Goal: Transaction & Acquisition: Purchase product/service

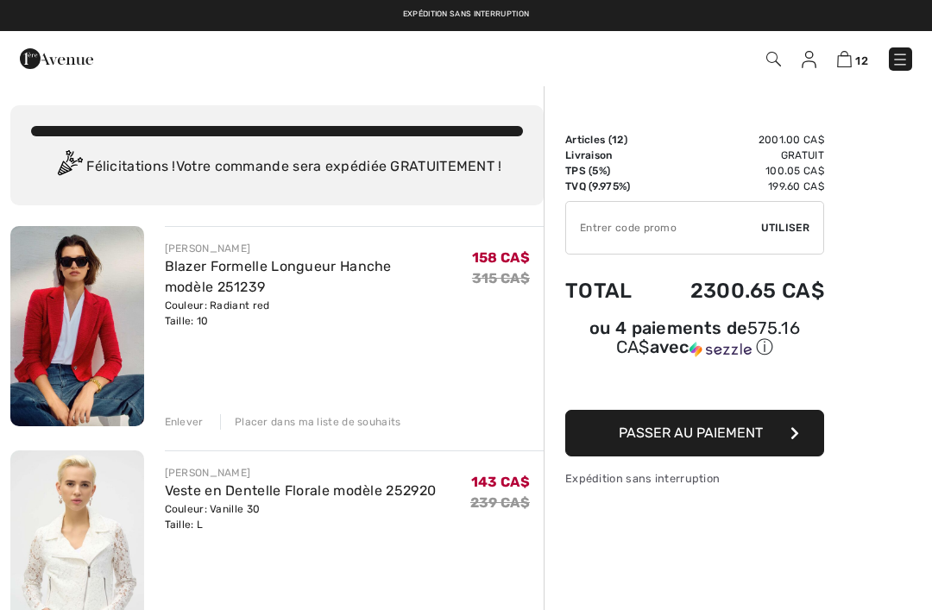
click at [903, 62] on img at bounding box center [899, 59] width 17 height 17
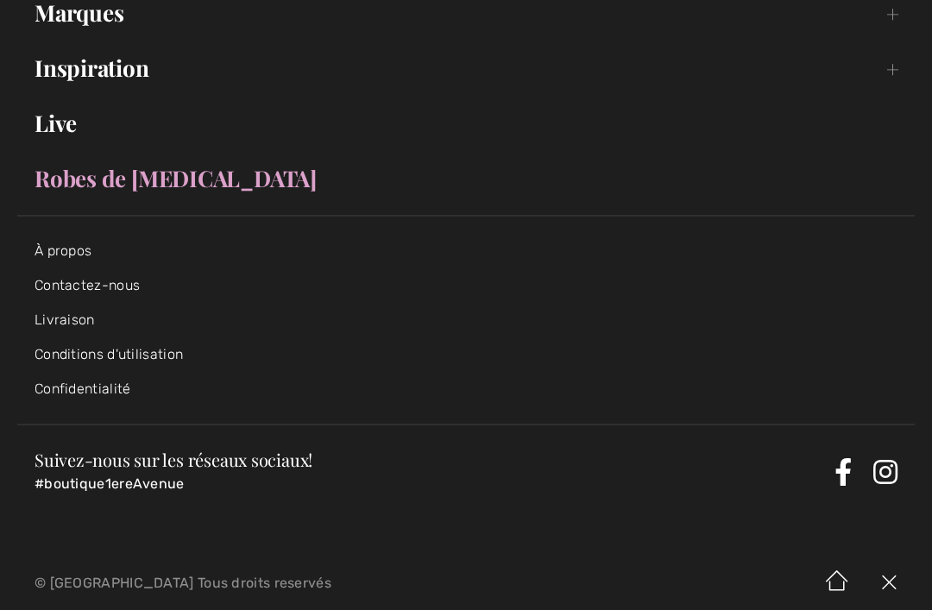
scroll to position [338, 0]
click at [123, 286] on link "Contactez-nous" at bounding box center [87, 286] width 105 height 16
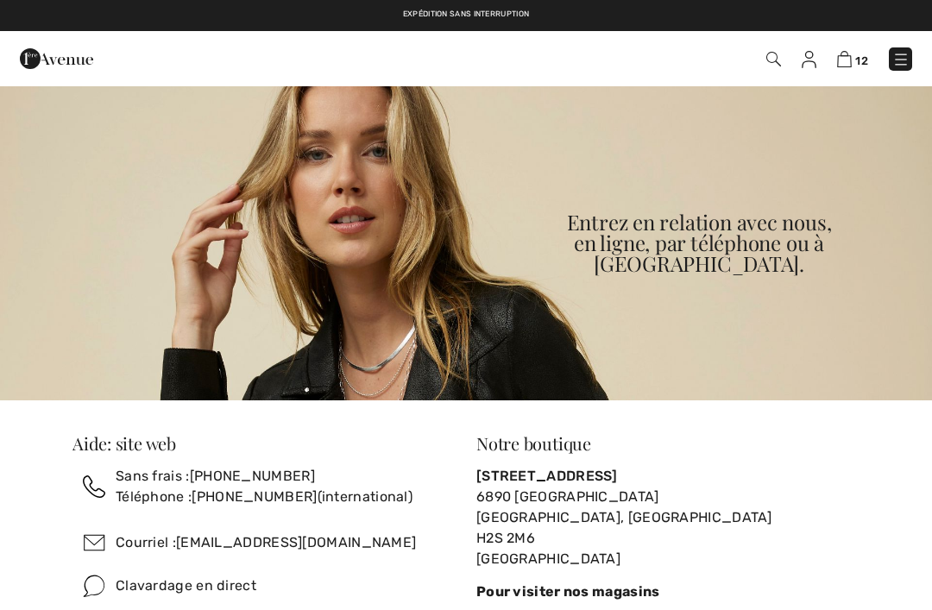
checkbox input "true"
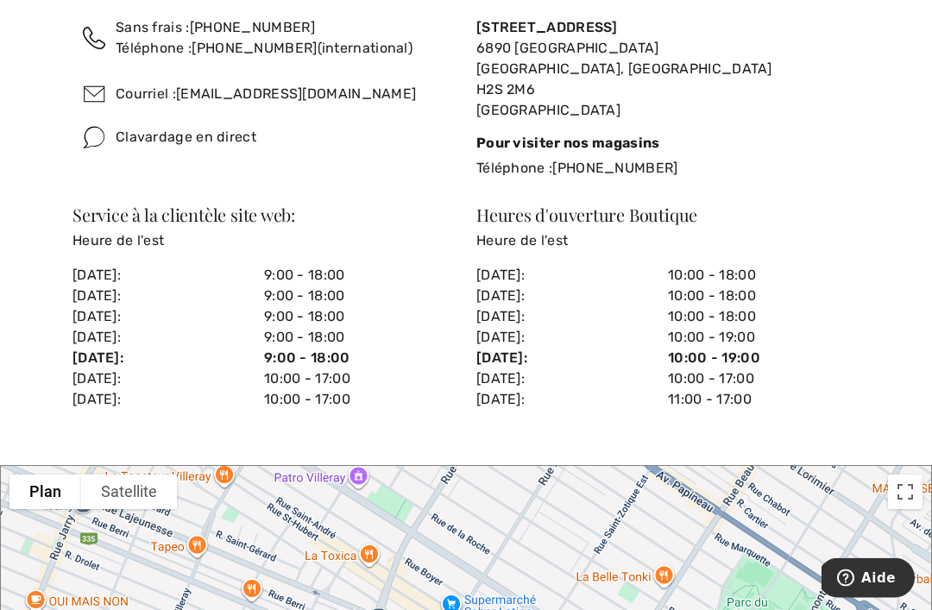
scroll to position [450, 0]
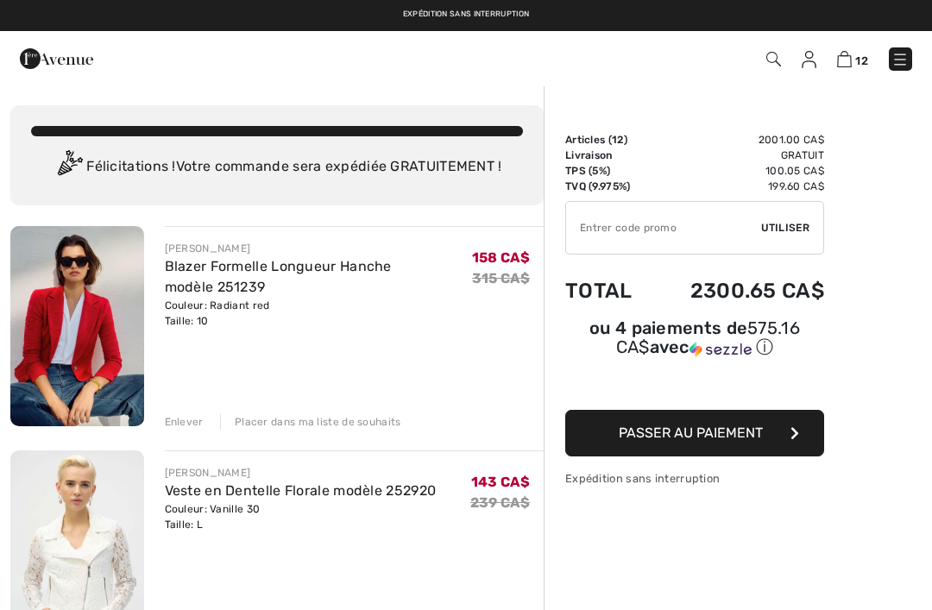
click at [908, 68] on img at bounding box center [899, 59] width 17 height 17
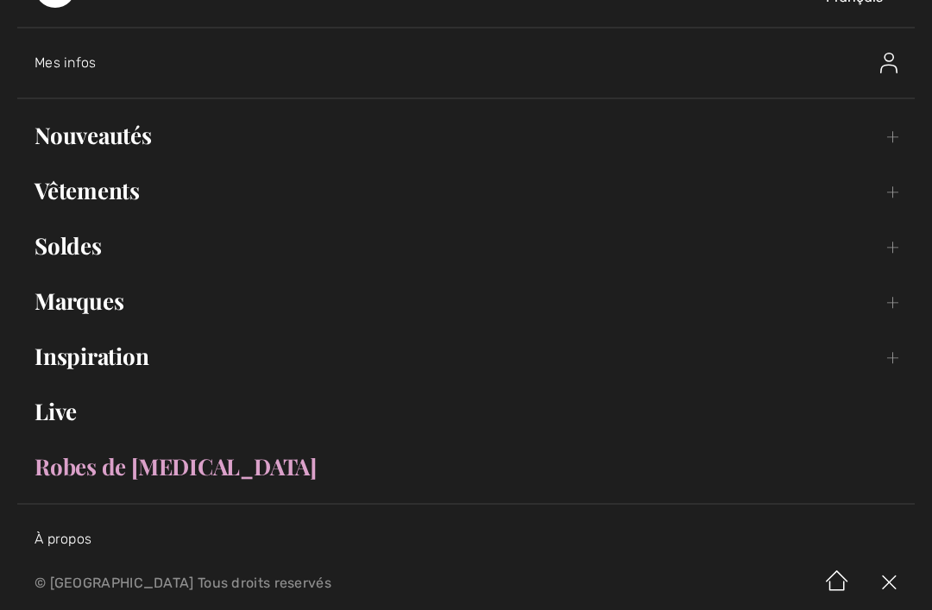
scroll to position [49, 0]
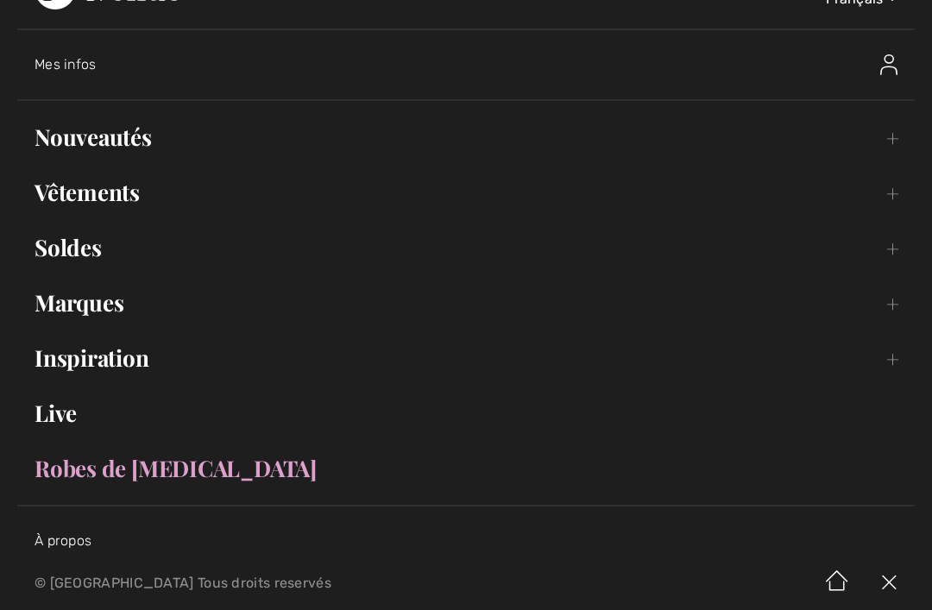
click at [135, 197] on link "Vêtements Toggle submenu" at bounding box center [465, 192] width 897 height 38
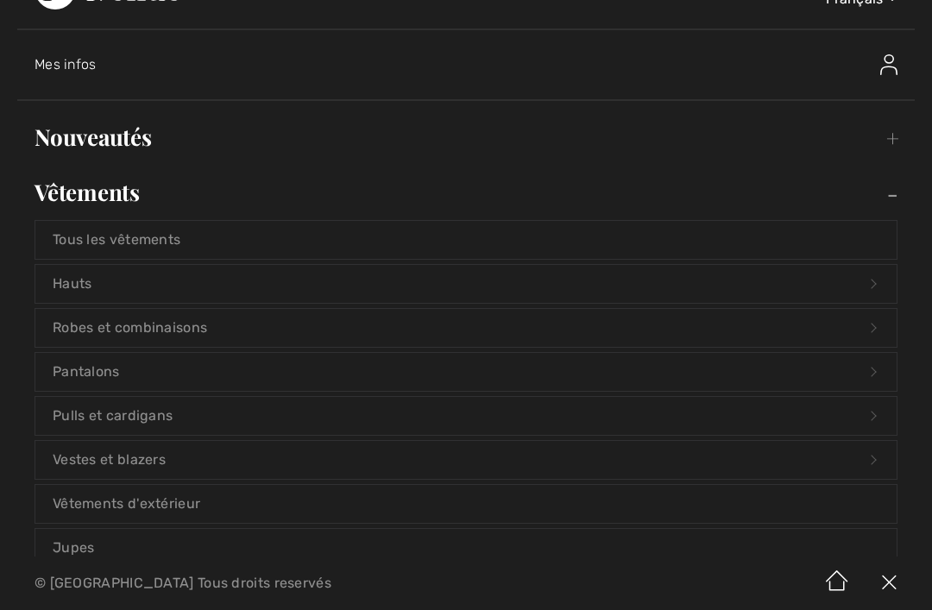
click at [255, 367] on link "Pantalons Open submenu" at bounding box center [465, 372] width 861 height 38
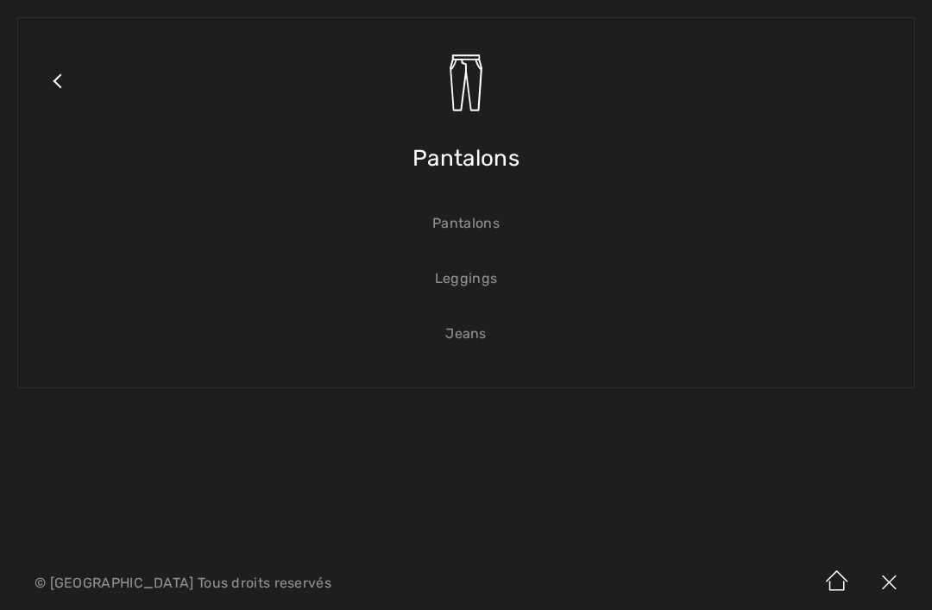
click at [478, 280] on link "Leggings" at bounding box center [465, 279] width 861 height 38
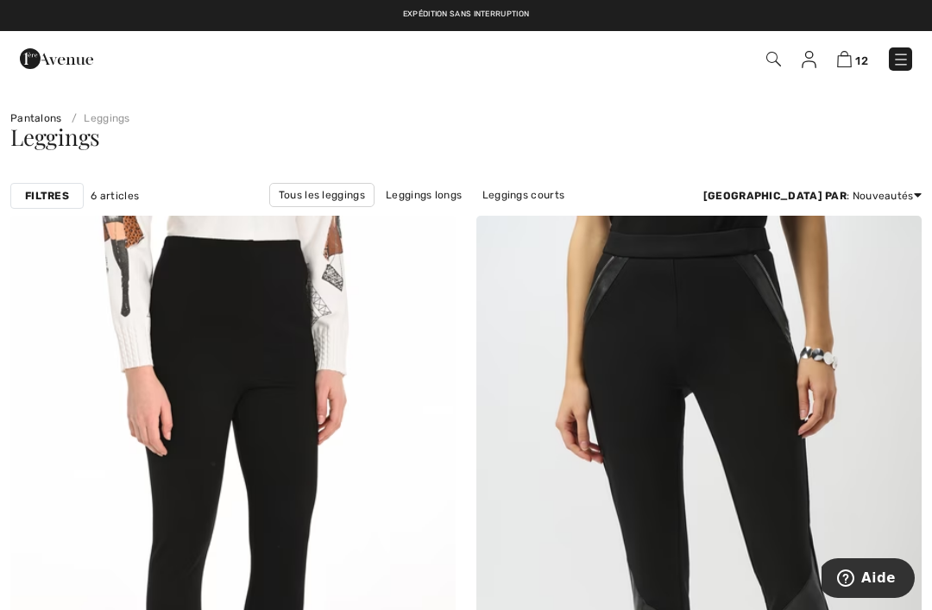
click at [923, 52] on div "12 Commander" at bounding box center [657, 58] width 536 height 35
click at [907, 62] on img at bounding box center [900, 59] width 17 height 17
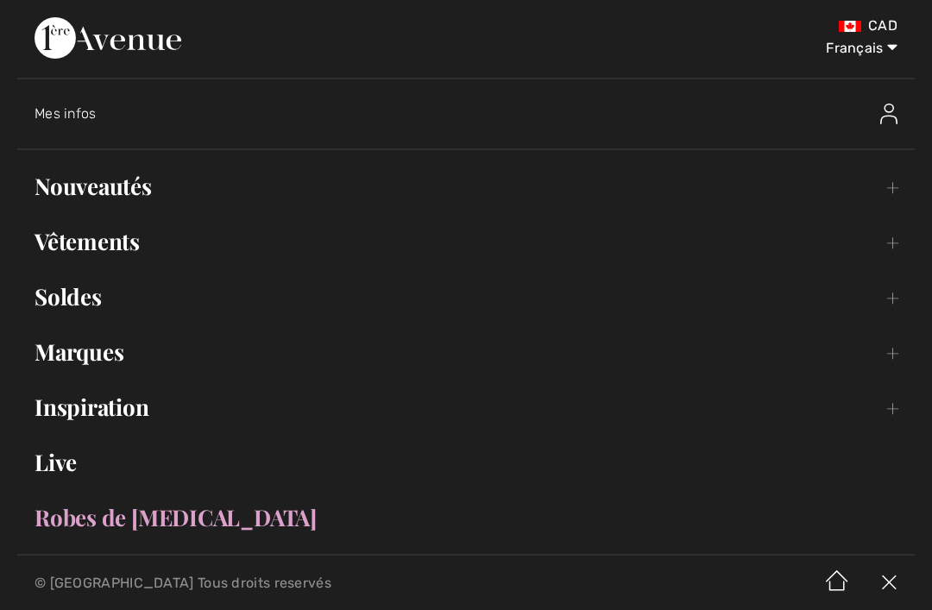
click at [133, 255] on link "Vêtements Toggle submenu" at bounding box center [465, 242] width 897 height 38
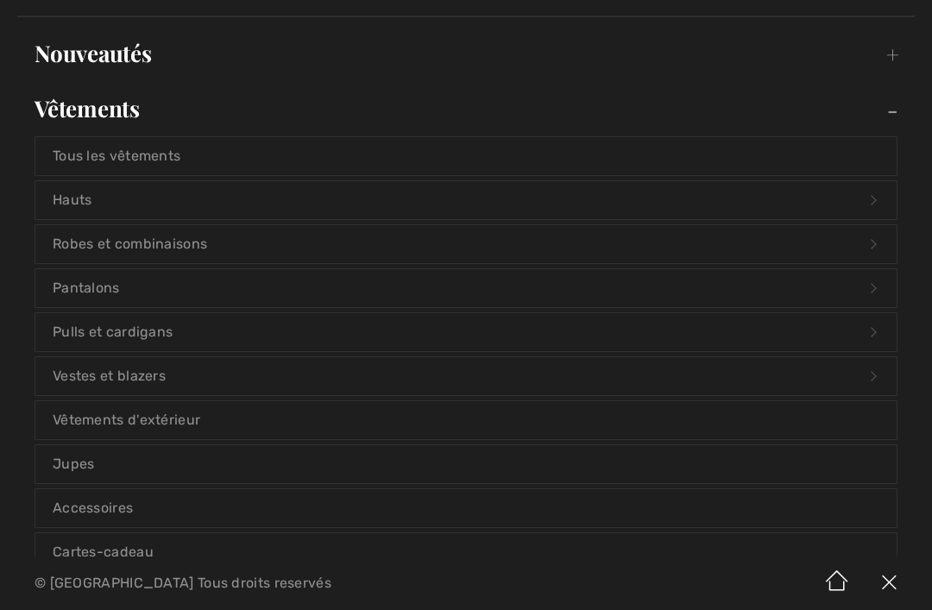
scroll to position [134, 0]
click at [380, 194] on link "Hauts Open submenu" at bounding box center [465, 199] width 861 height 38
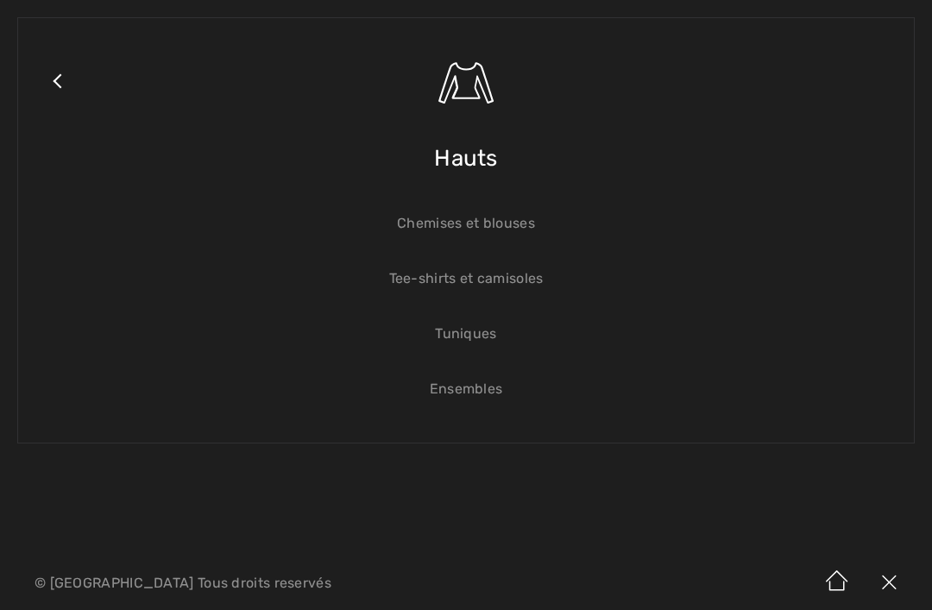
click at [506, 233] on link "Chemises et blouses" at bounding box center [465, 223] width 861 height 38
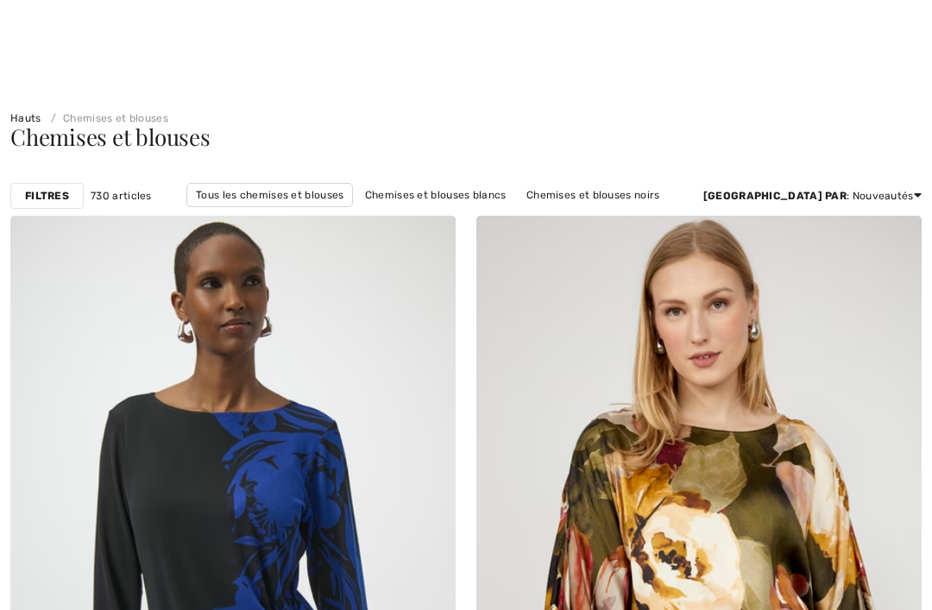
checkbox input "true"
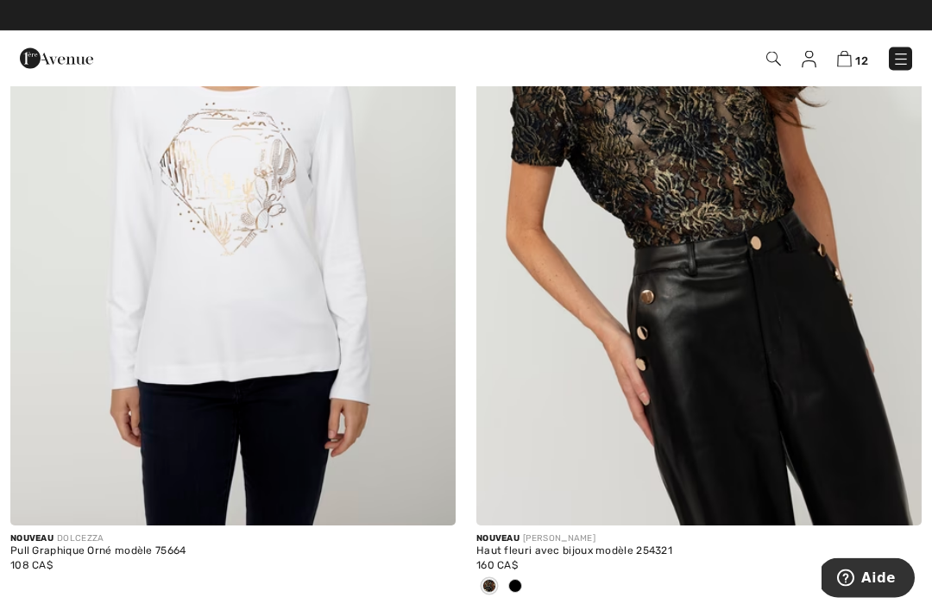
scroll to position [5799, 0]
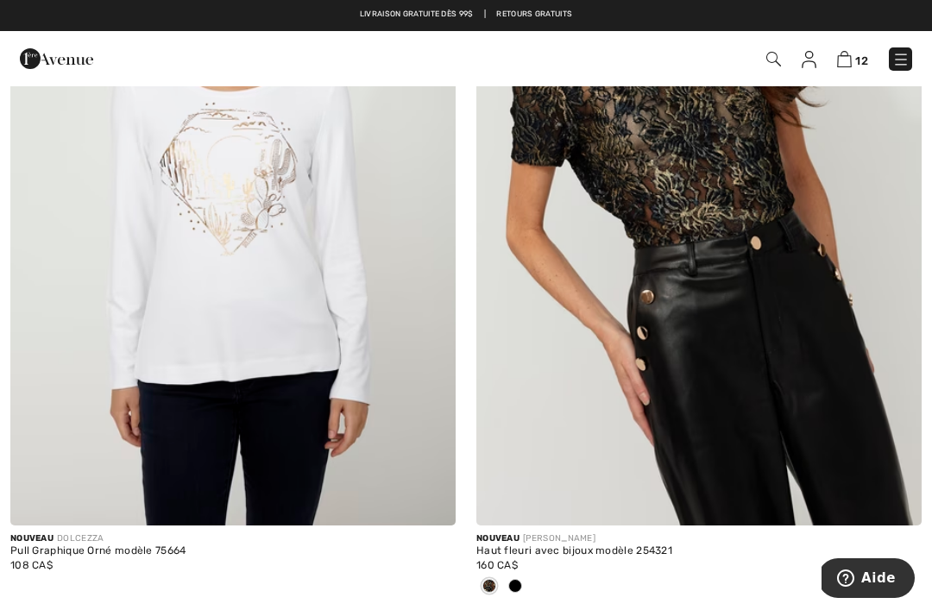
click at [843, 324] on img at bounding box center [698, 192] width 445 height 668
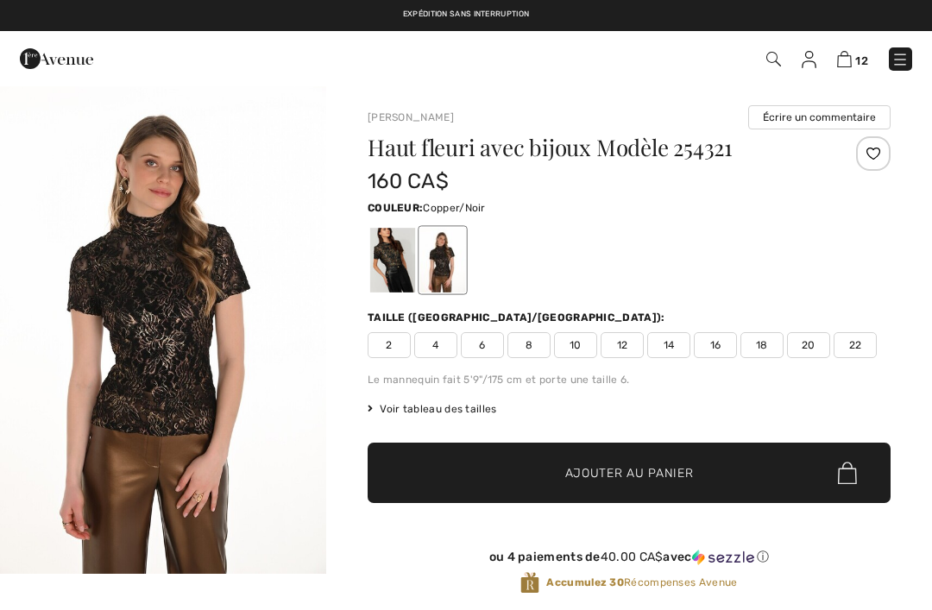
checkbox input "true"
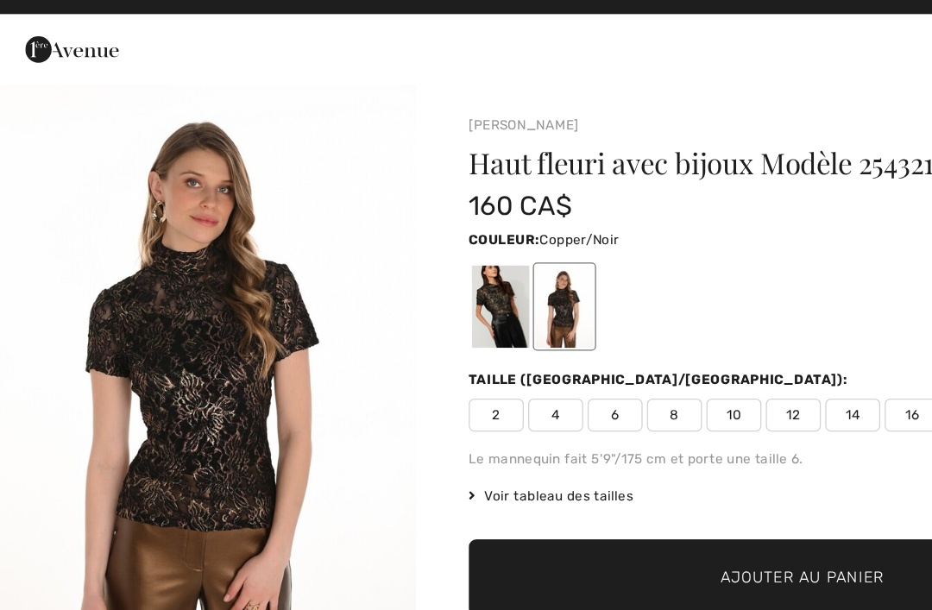
click at [393, 240] on div at bounding box center [392, 260] width 45 height 65
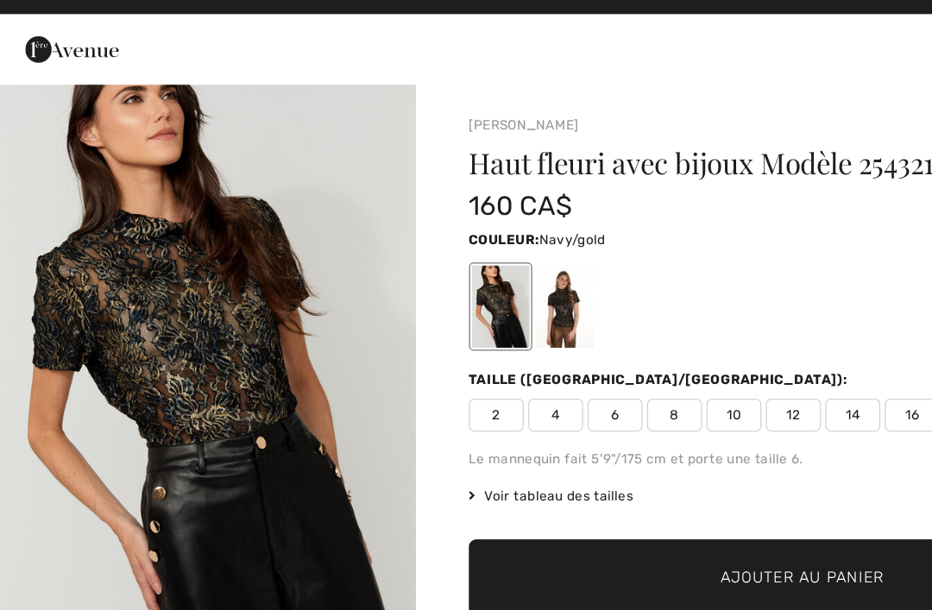
click at [448, 256] on div at bounding box center [442, 260] width 45 height 65
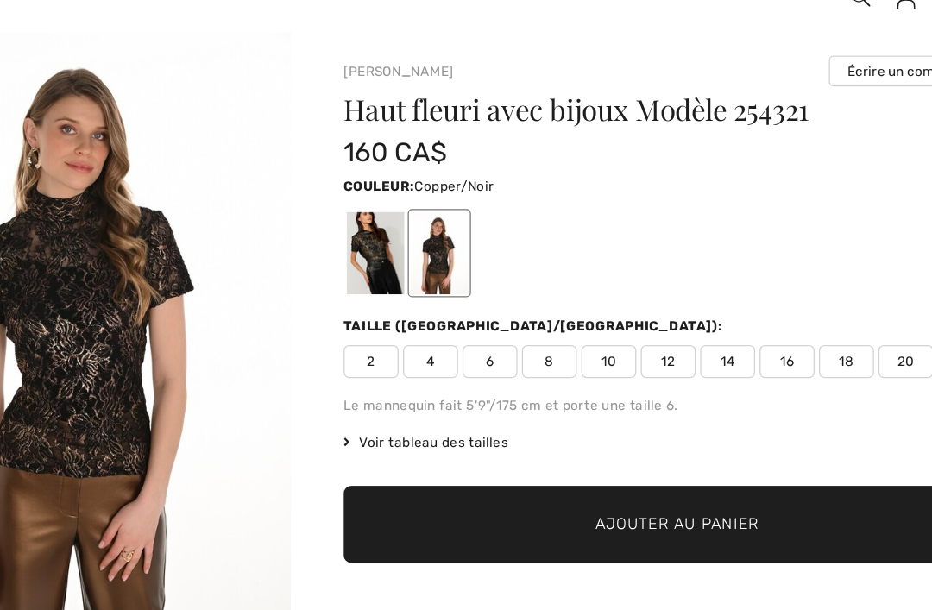
click at [554, 332] on span "10" at bounding box center [575, 345] width 43 height 26
click at [601, 332] on span "12" at bounding box center [622, 345] width 43 height 26
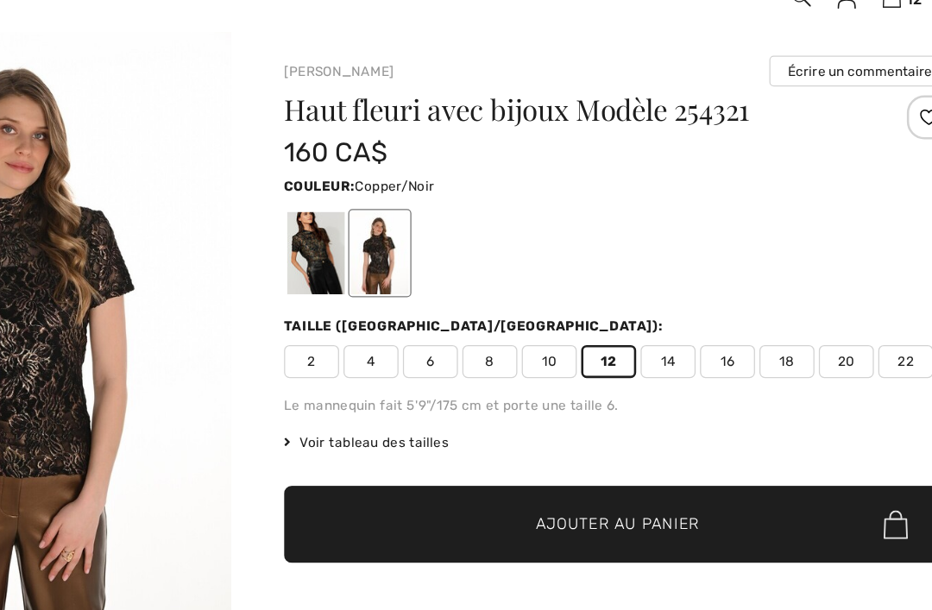
click at [565, 464] on span "Ajouter au panier" at bounding box center [629, 473] width 129 height 18
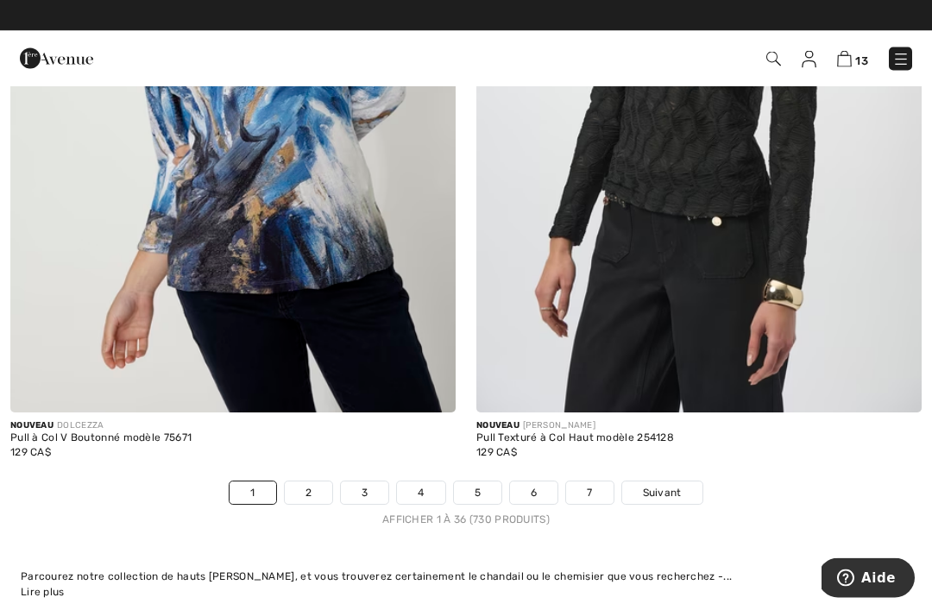
scroll to position [13606, 0]
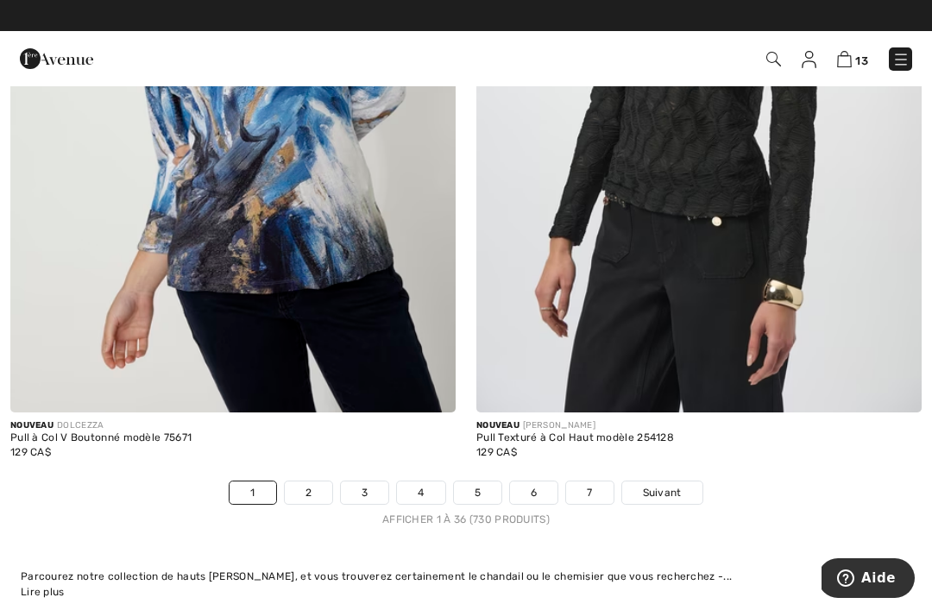
click at [628, 324] on img at bounding box center [698, 79] width 445 height 668
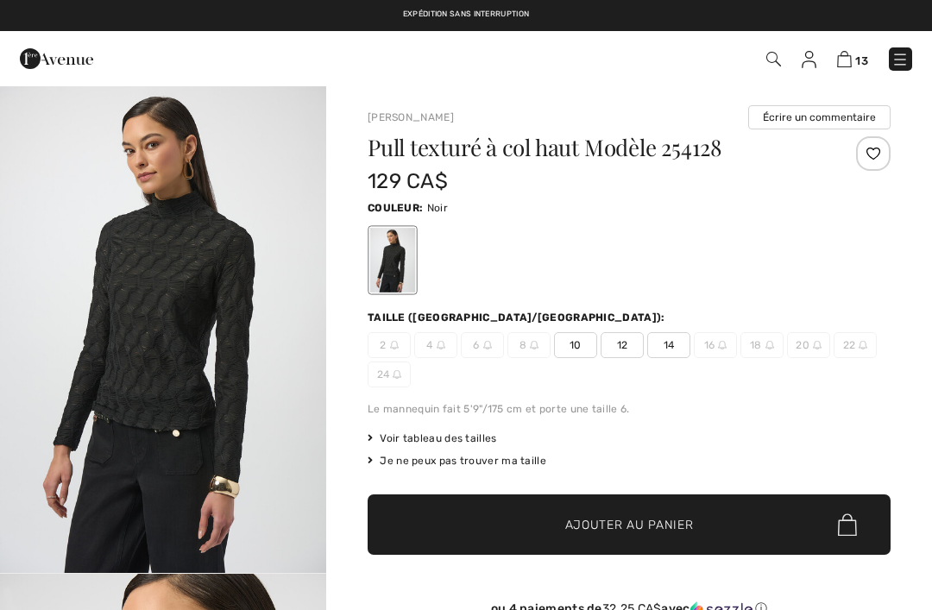
checkbox input "true"
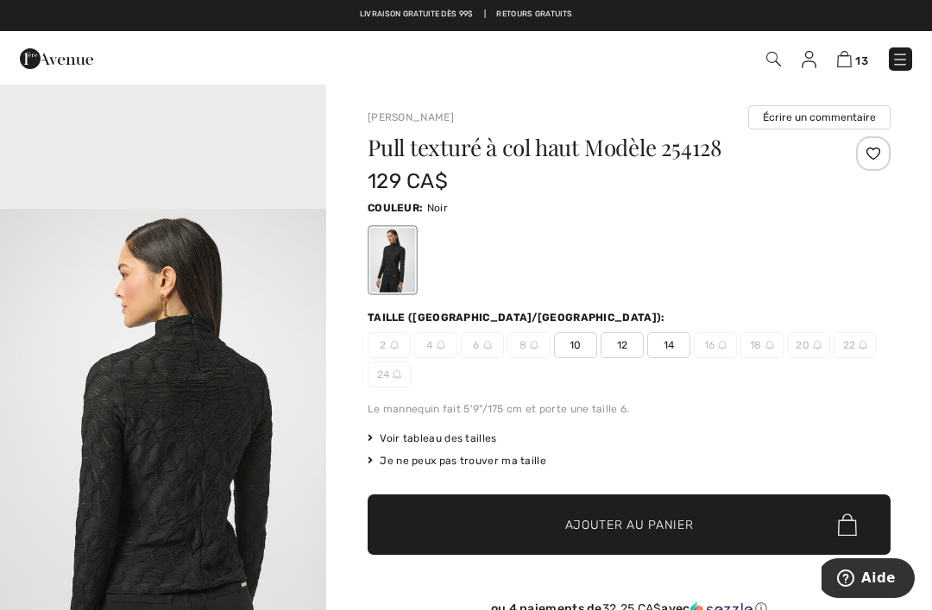
scroll to position [1440, 0]
click at [626, 352] on span "12" at bounding box center [622, 345] width 43 height 26
click at [633, 526] on span "Ajouter au panier" at bounding box center [629, 525] width 129 height 18
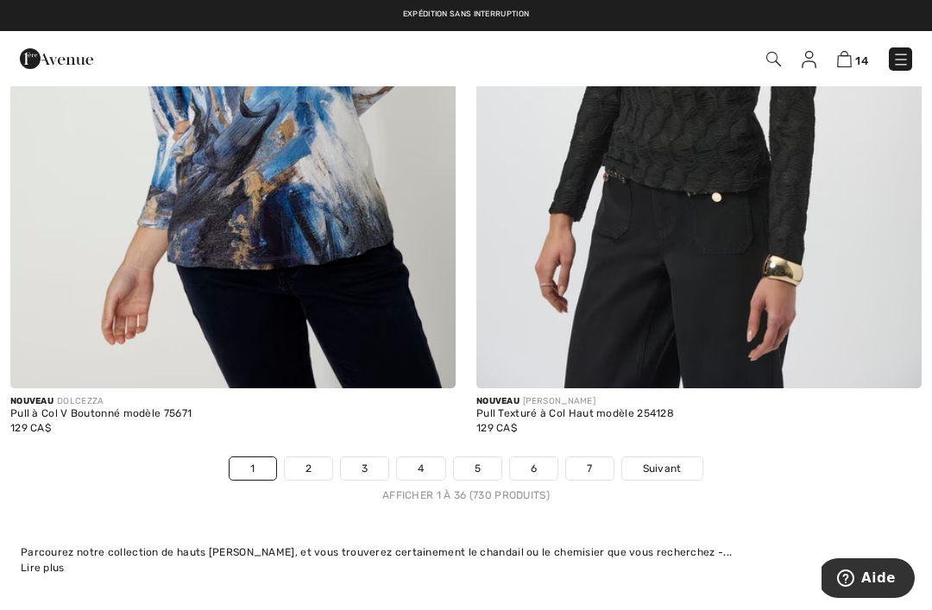
scroll to position [13616, 0]
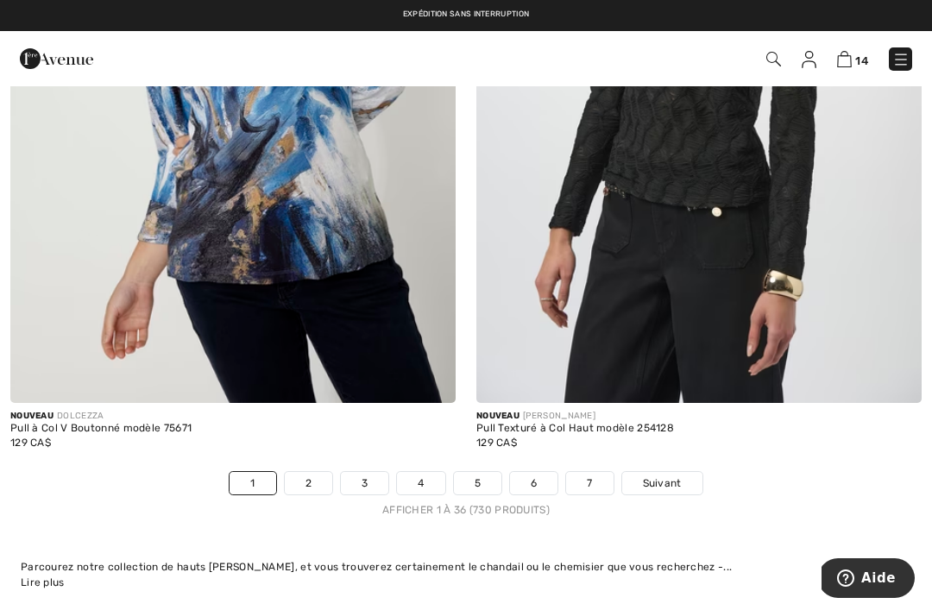
click at [676, 475] on span "Suivant" at bounding box center [662, 483] width 39 height 16
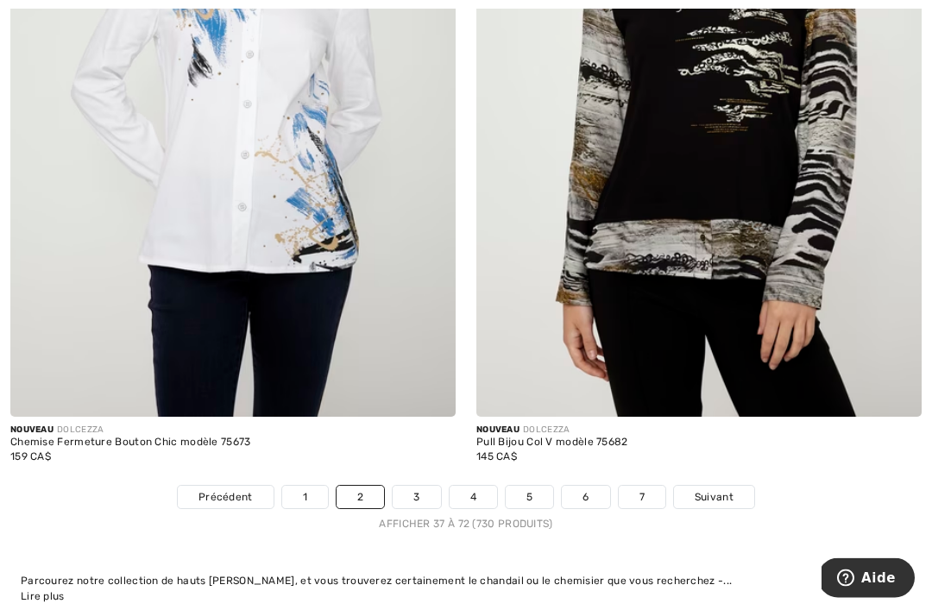
scroll to position [13349, 0]
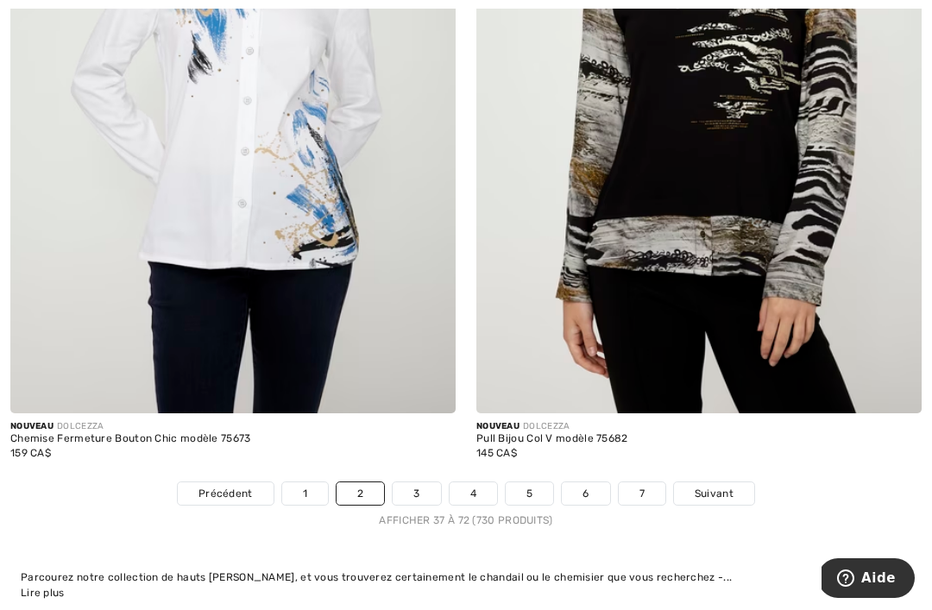
click at [726, 486] on span "Suivant" at bounding box center [714, 494] width 39 height 16
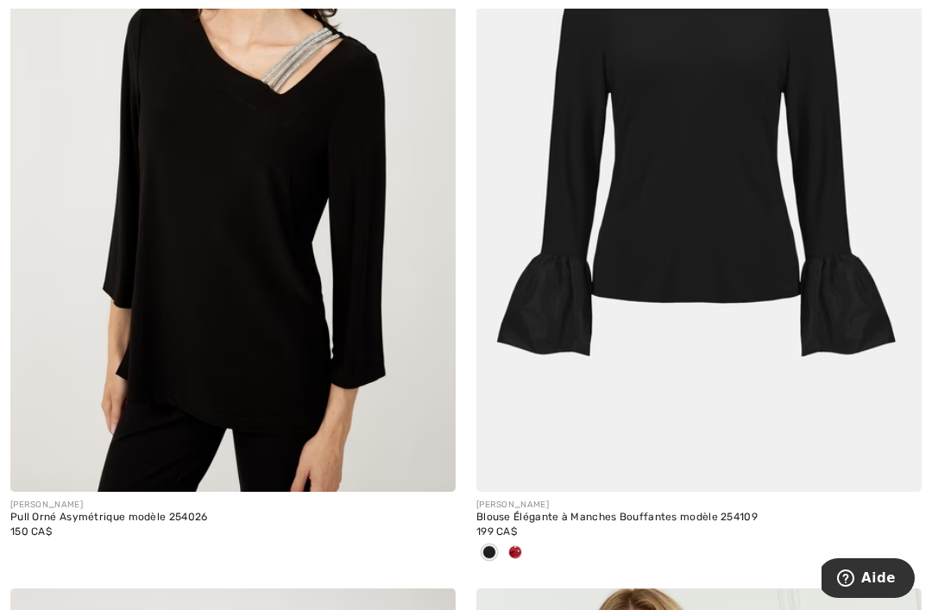
scroll to position [5784, 0]
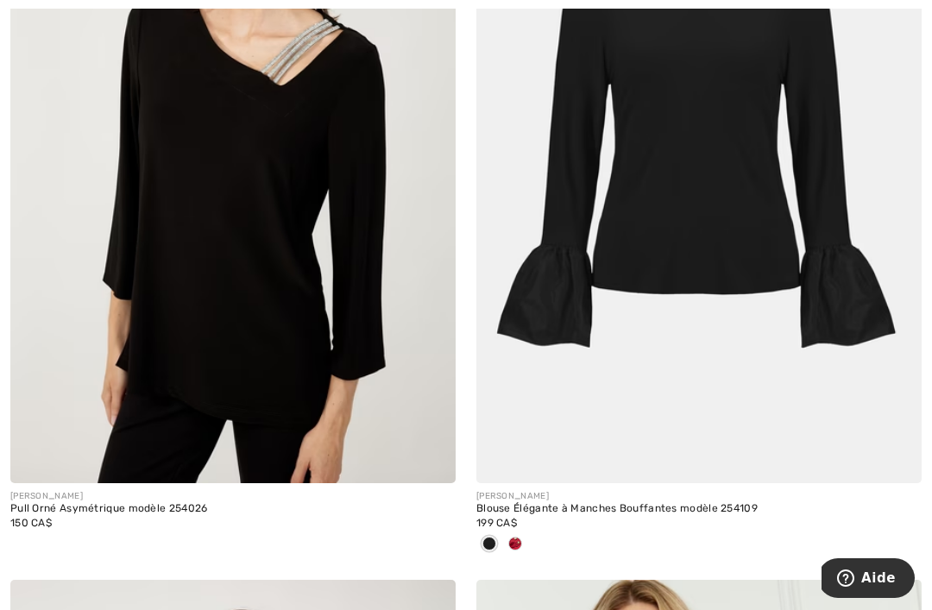
click at [362, 332] on img at bounding box center [232, 149] width 445 height 668
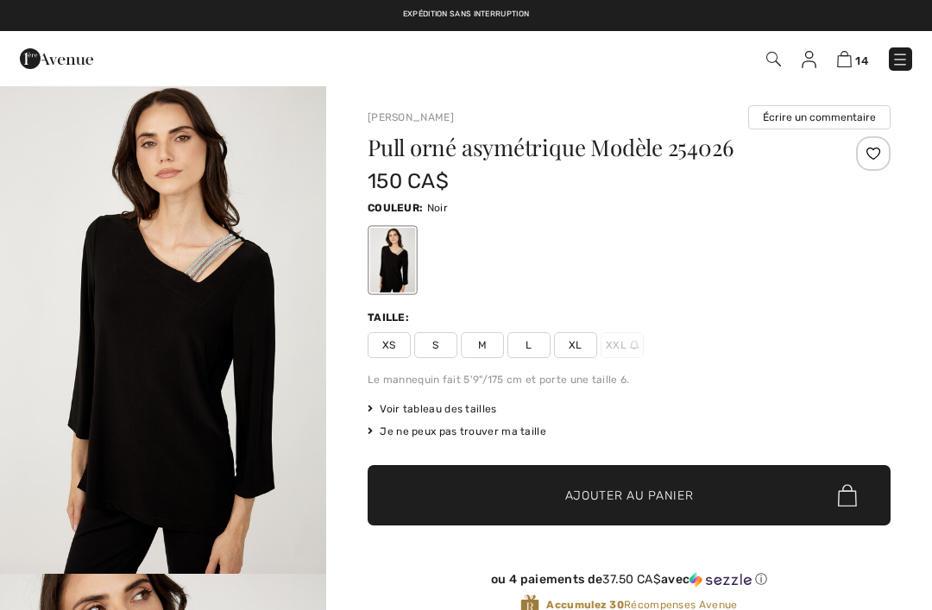
checkbox input "true"
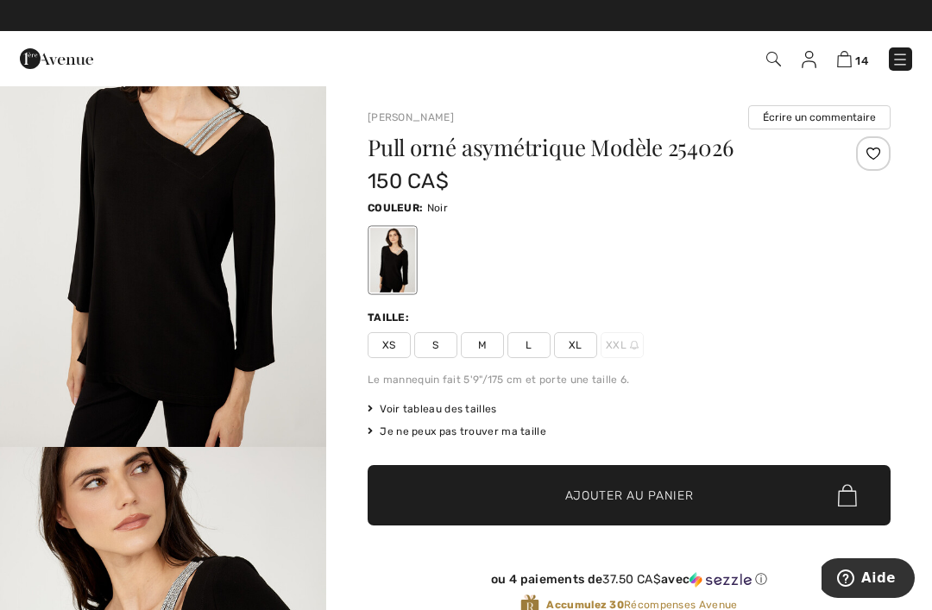
scroll to position [410, 0]
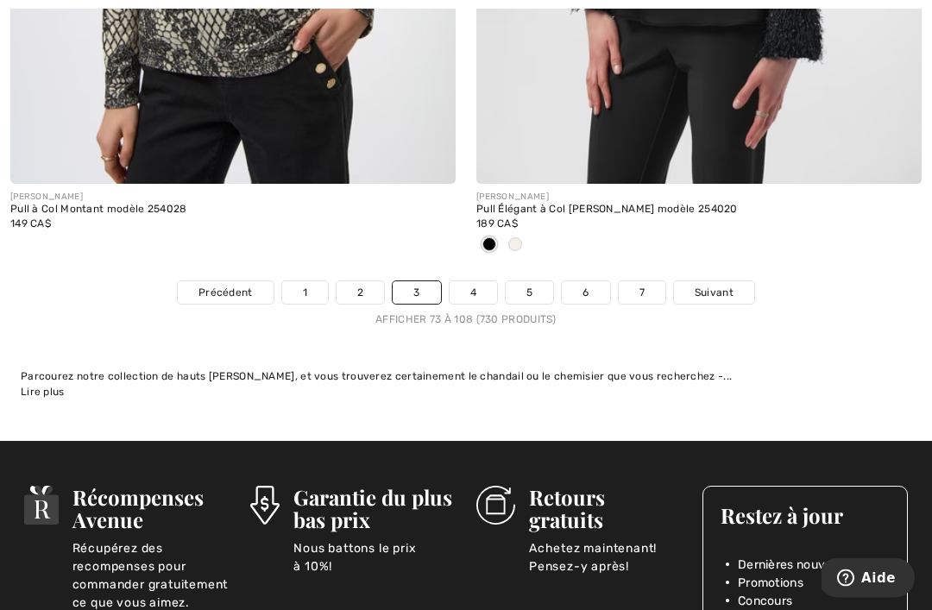
scroll to position [13749, 0]
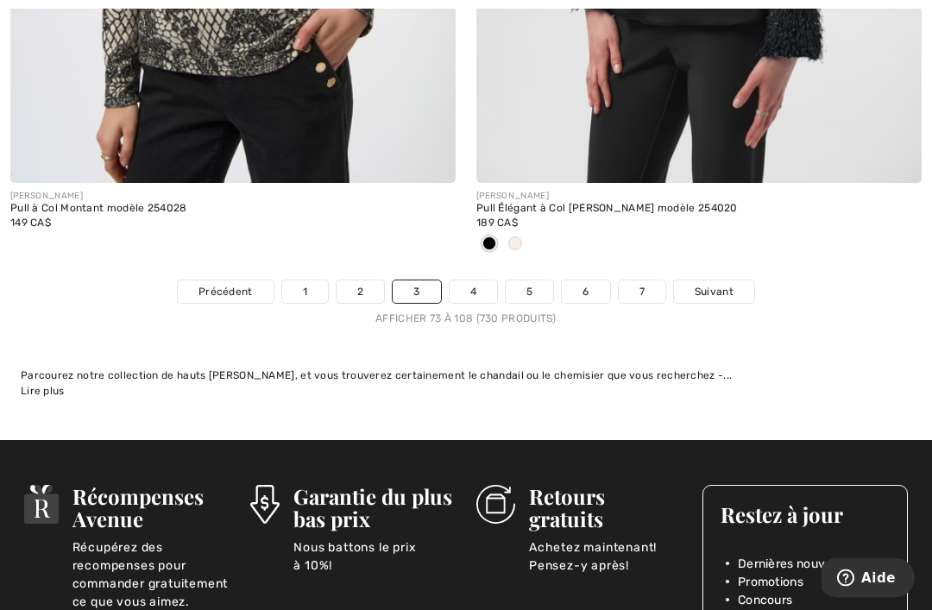
click at [733, 281] on link "Suivant" at bounding box center [714, 292] width 80 height 22
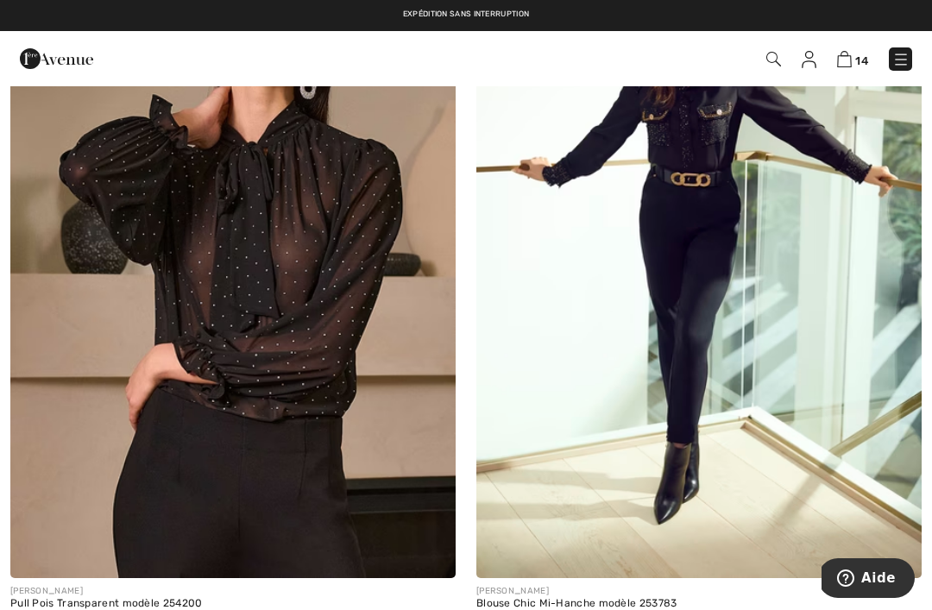
scroll to position [4953, 0]
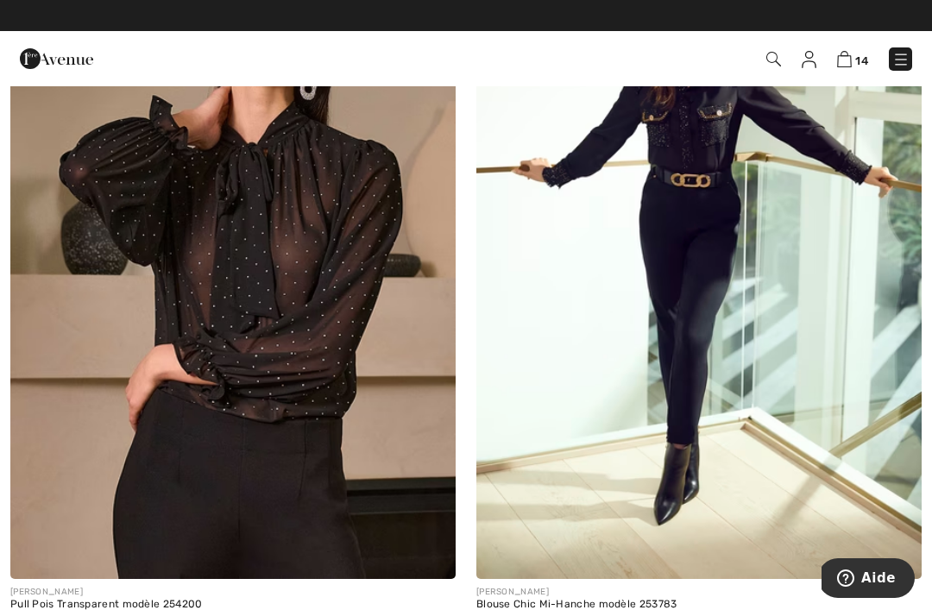
click at [818, 279] on img at bounding box center [698, 245] width 445 height 668
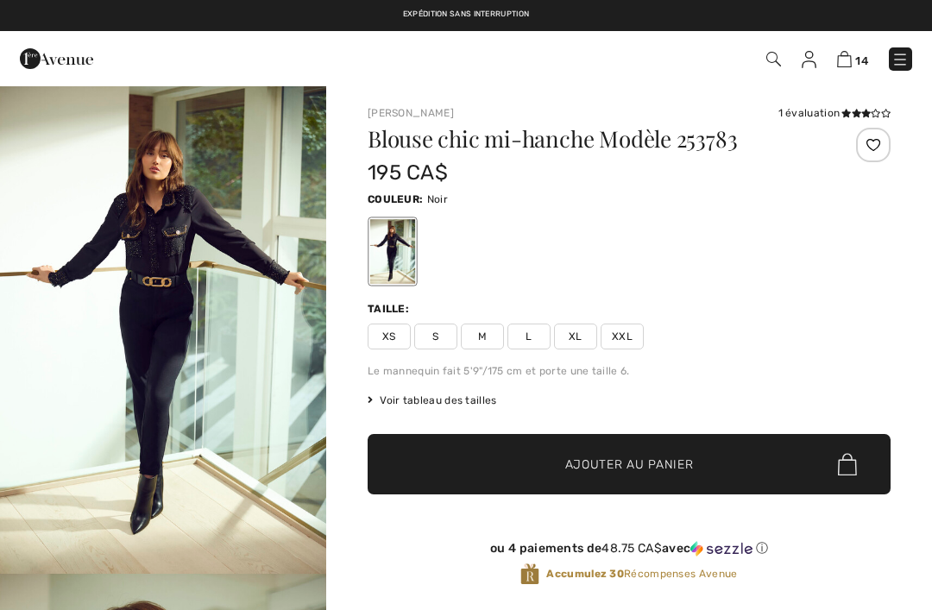
checkbox input "true"
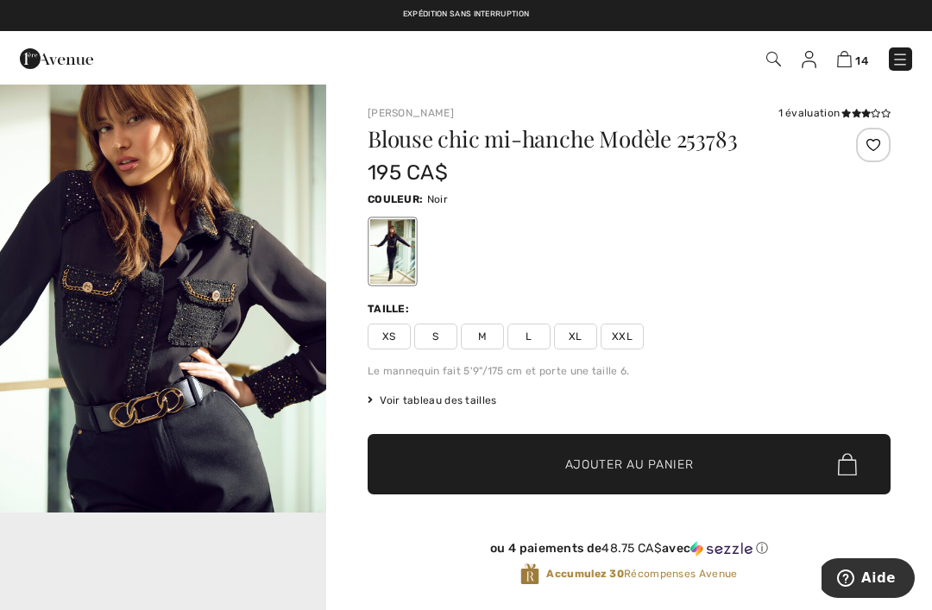
scroll to position [552, 0]
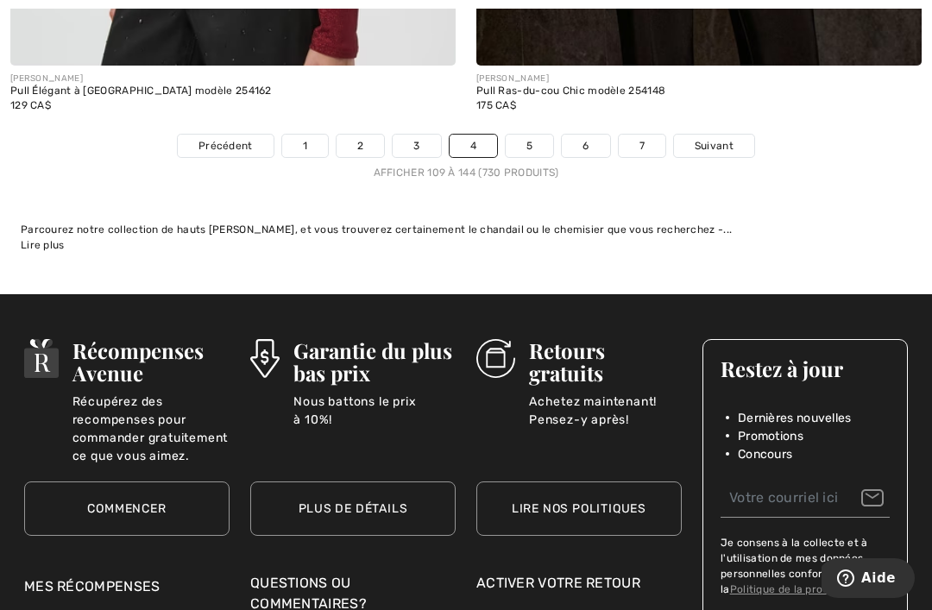
scroll to position [13902, 0]
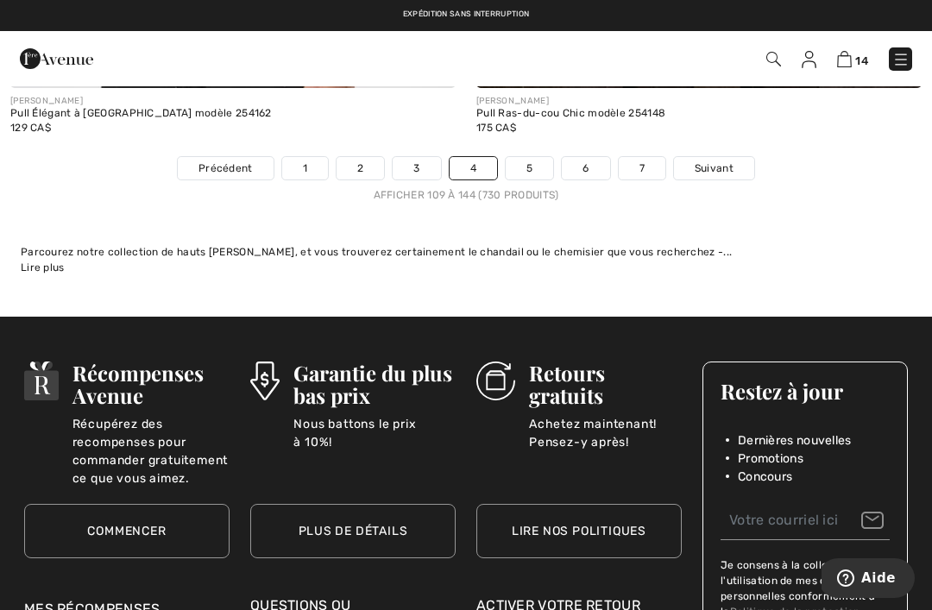
click at [729, 157] on link "Suivant" at bounding box center [714, 168] width 80 height 22
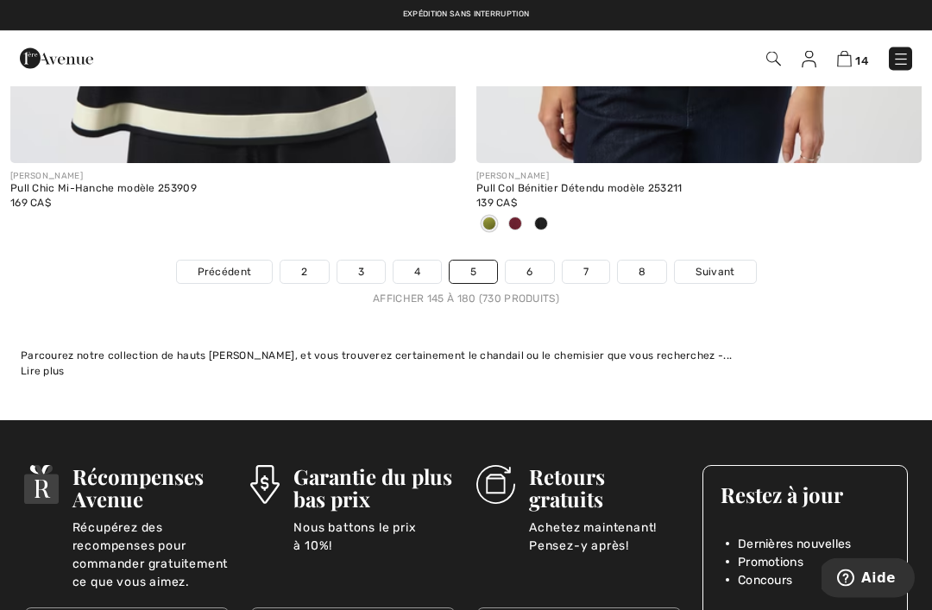
scroll to position [13659, 0]
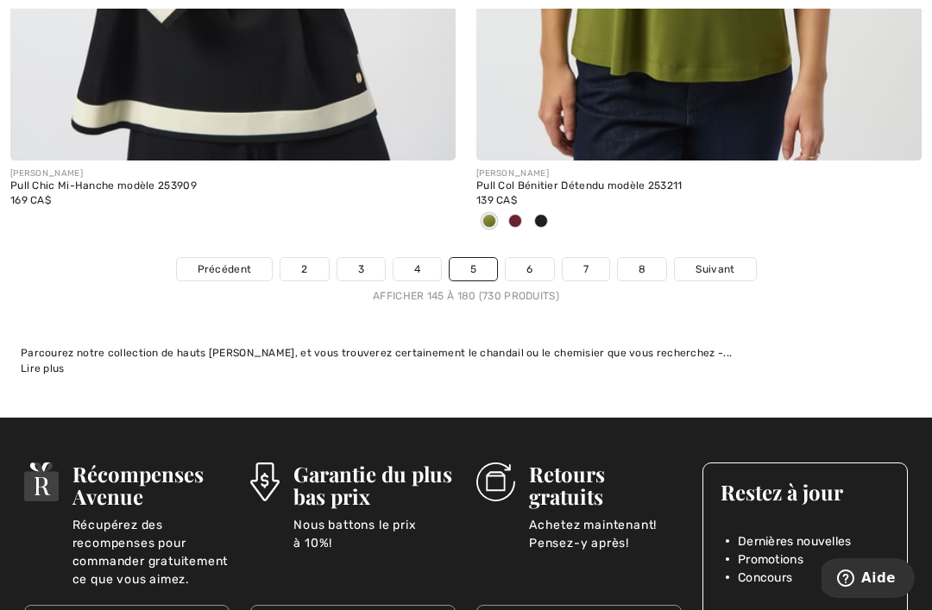
click at [728, 261] on span "Suivant" at bounding box center [714, 269] width 39 height 16
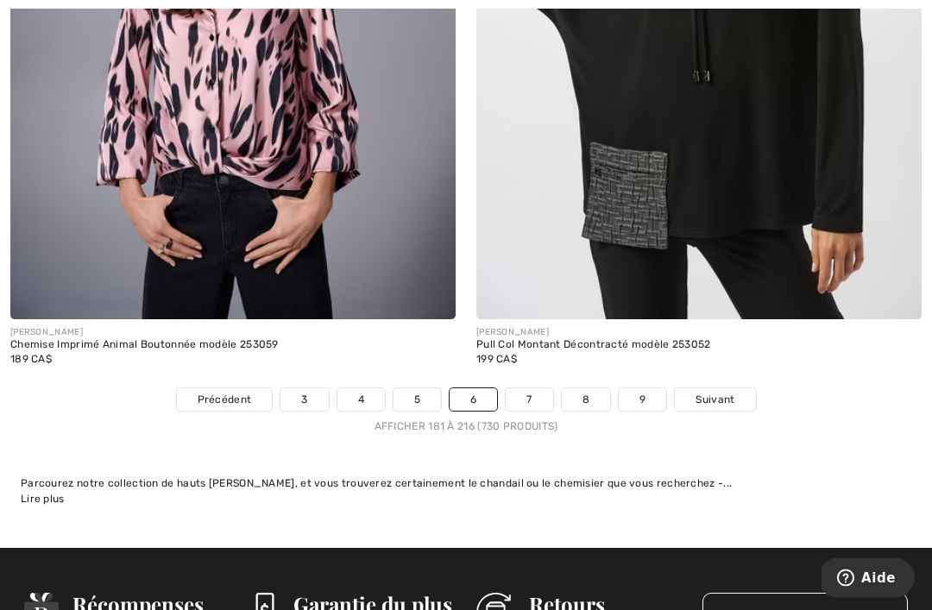
scroll to position [13560, 0]
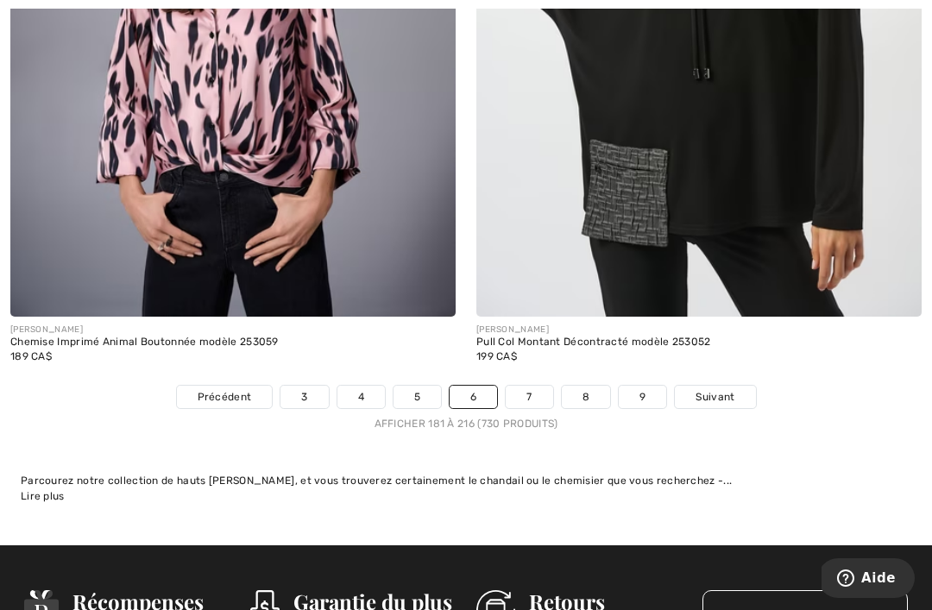
click at [732, 389] on span "Suivant" at bounding box center [714, 397] width 39 height 16
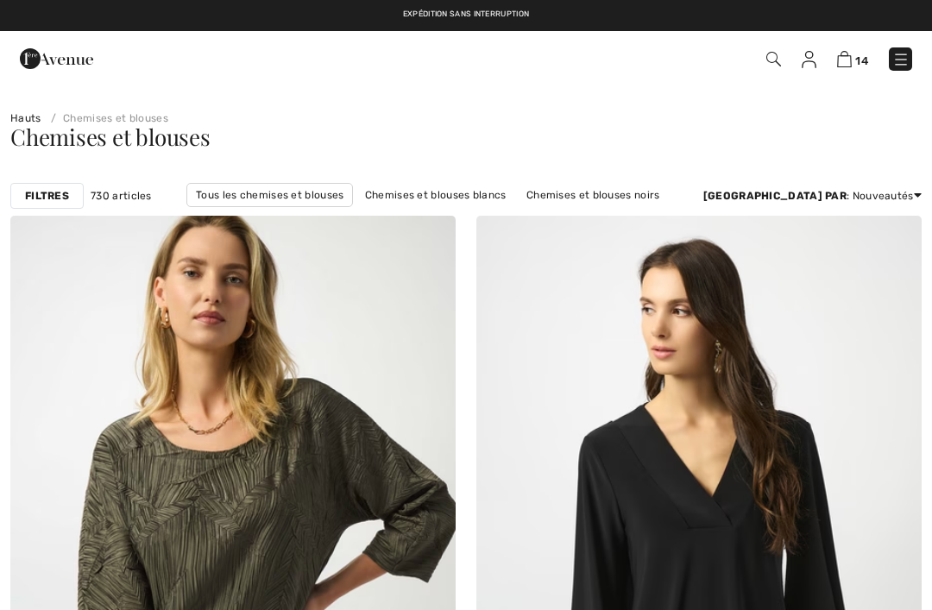
checkbox input "true"
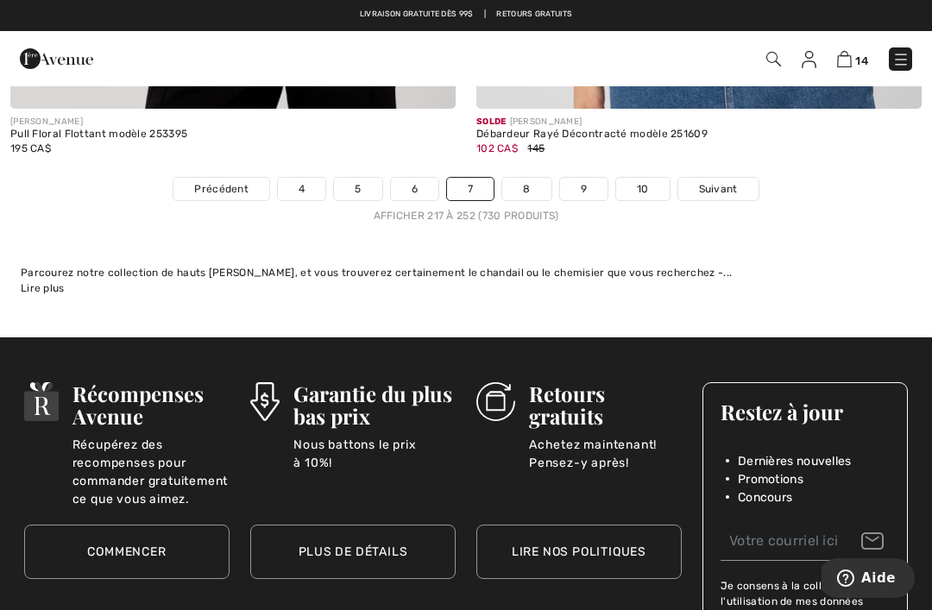
scroll to position [13728, 0]
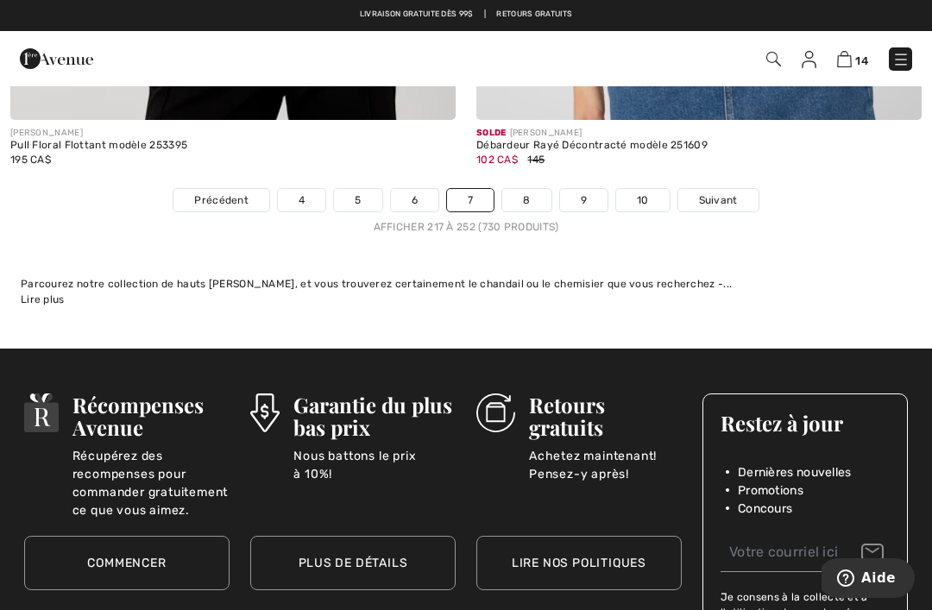
click at [733, 192] on span "Suivant" at bounding box center [718, 200] width 39 height 16
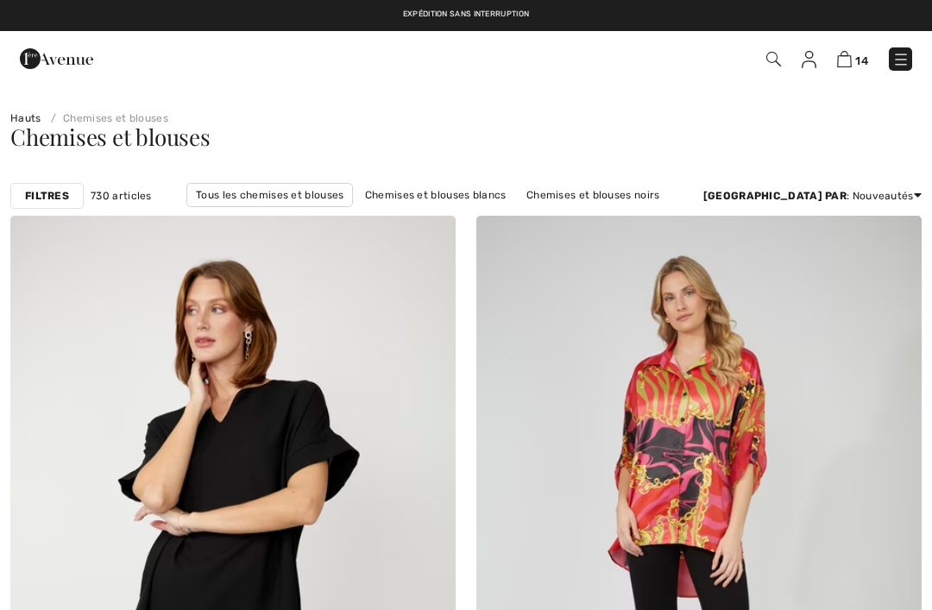
checkbox input "true"
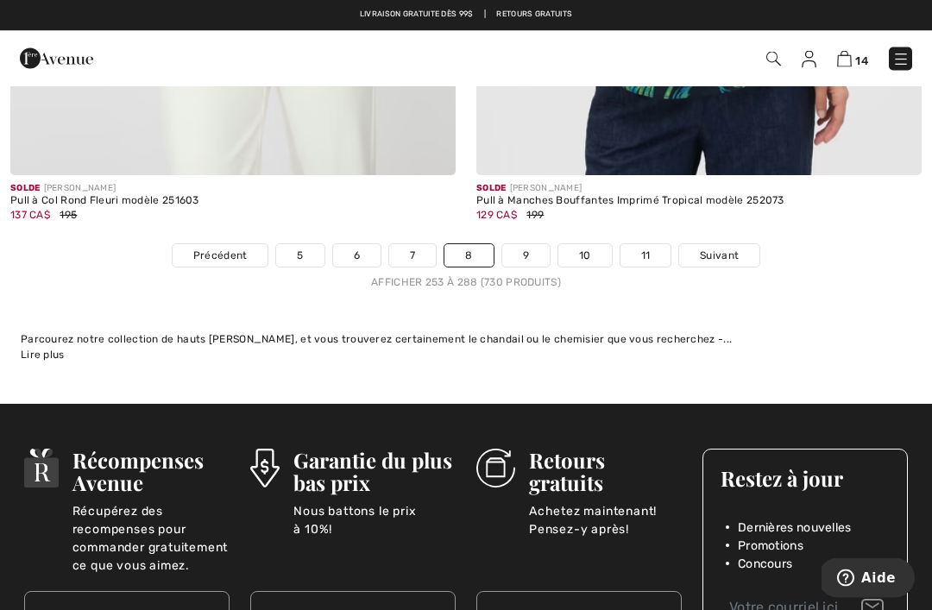
scroll to position [13721, 0]
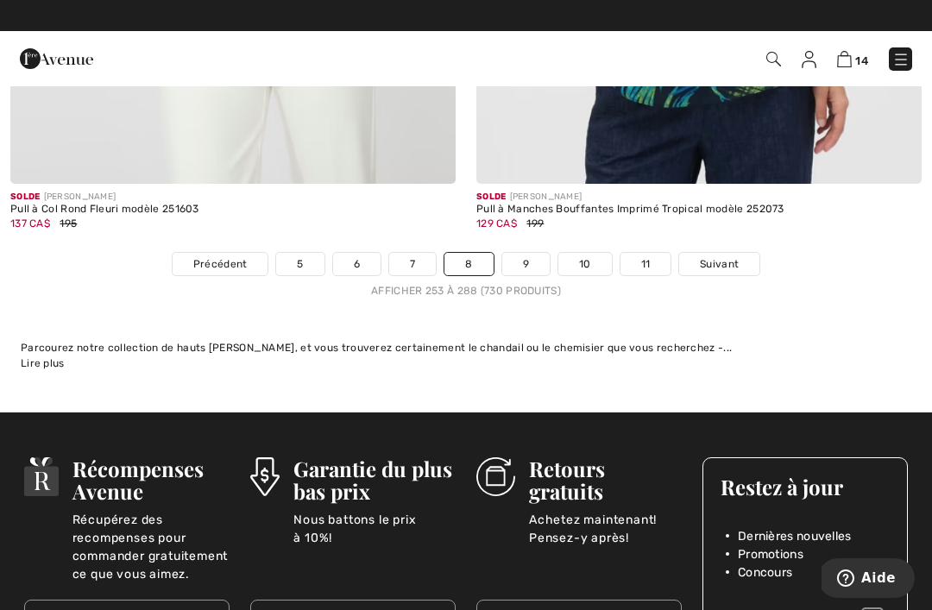
click at [549, 253] on link "9" at bounding box center [525, 264] width 47 height 22
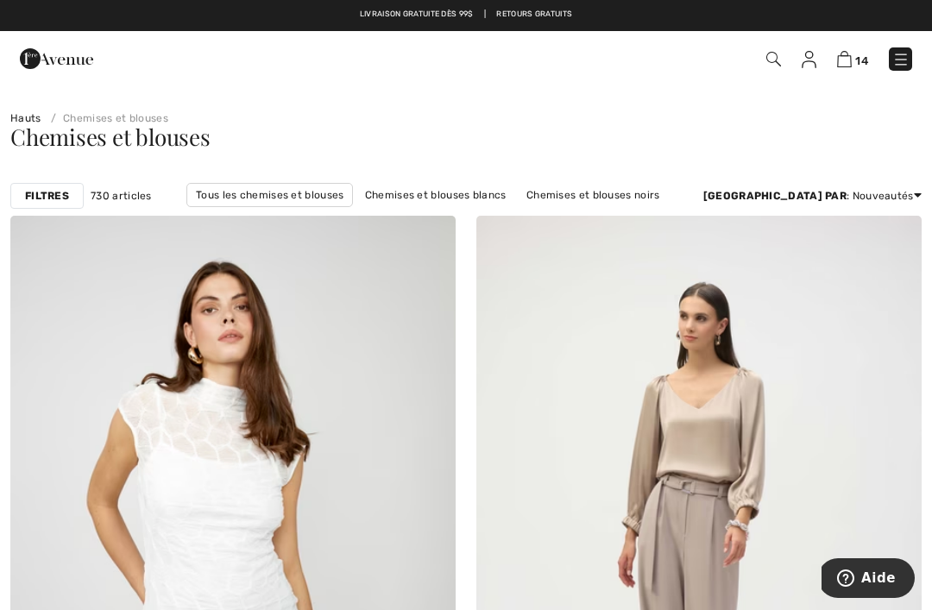
click at [906, 193] on div "Trier par : Nouveautés Prix: décroissant Prix: croissant Nouveautés Meilleurs v…" at bounding box center [812, 196] width 218 height 16
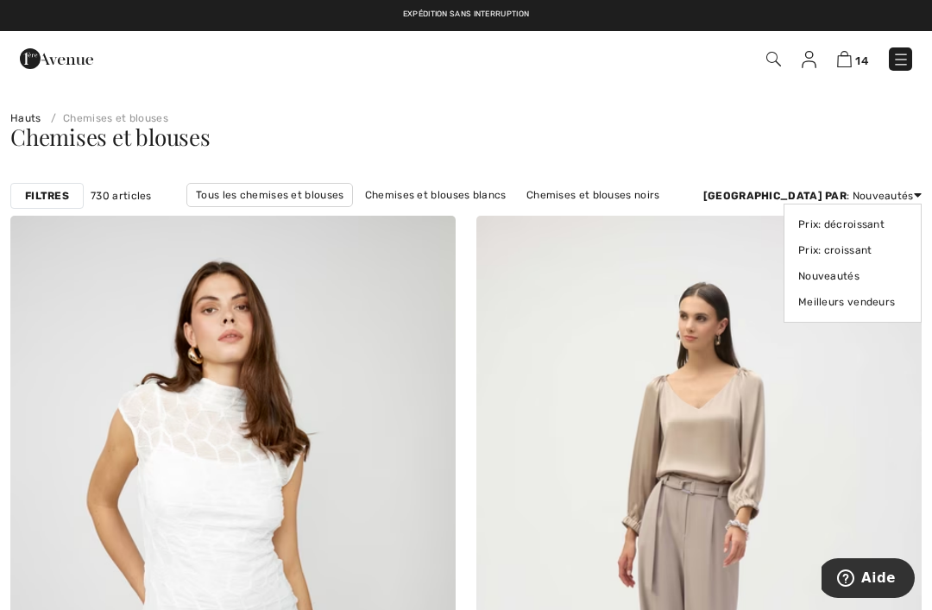
click at [618, 193] on link "Chemises et blouses noirs" at bounding box center [593, 195] width 151 height 22
click at [613, 198] on link "Chemises et blouses noirs" at bounding box center [593, 195] width 151 height 22
click at [879, 197] on div "Trier par : Nouveautés Prix: décroissant Prix: croissant Nouveautés Meilleurs v…" at bounding box center [812, 196] width 218 height 16
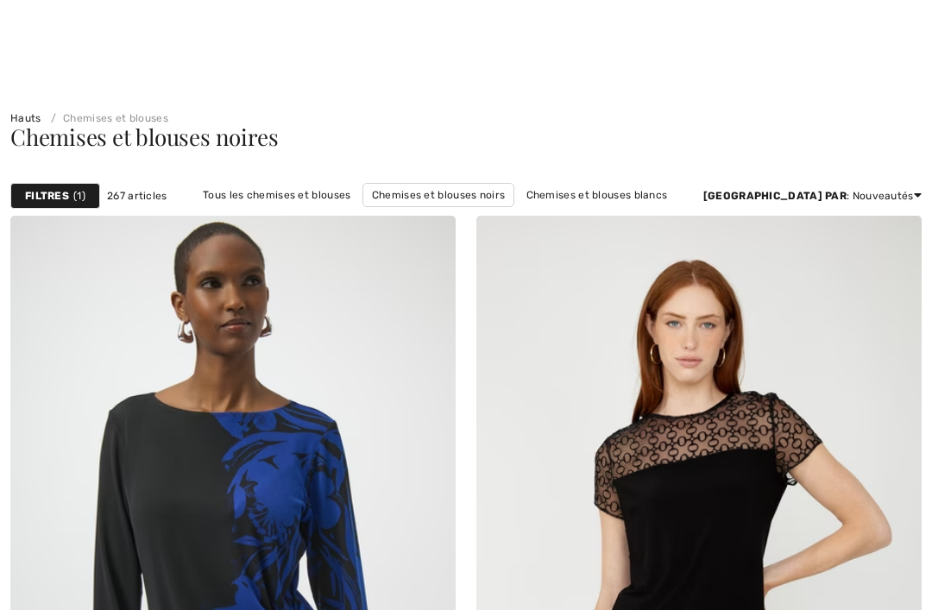
checkbox input "true"
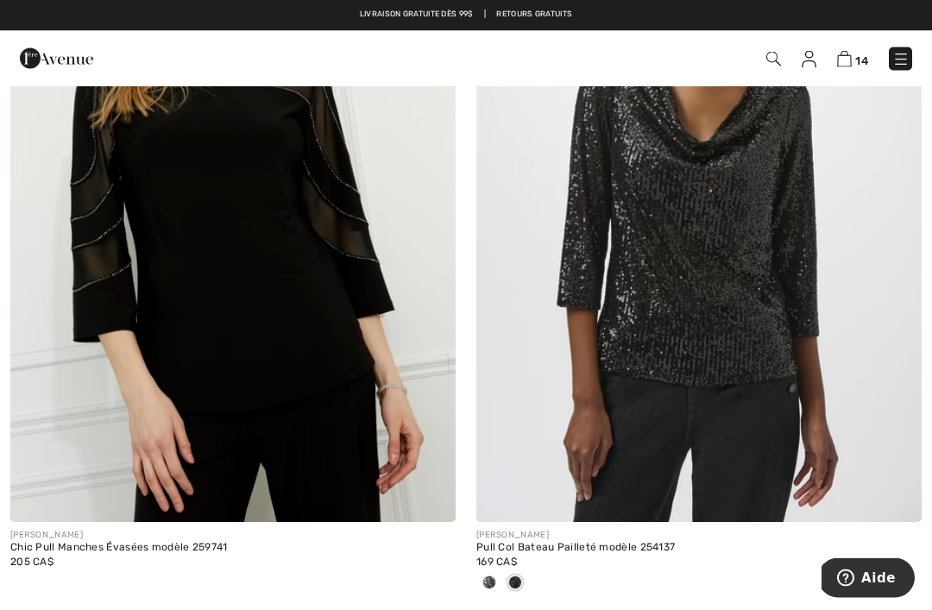
scroll to position [12670, 0]
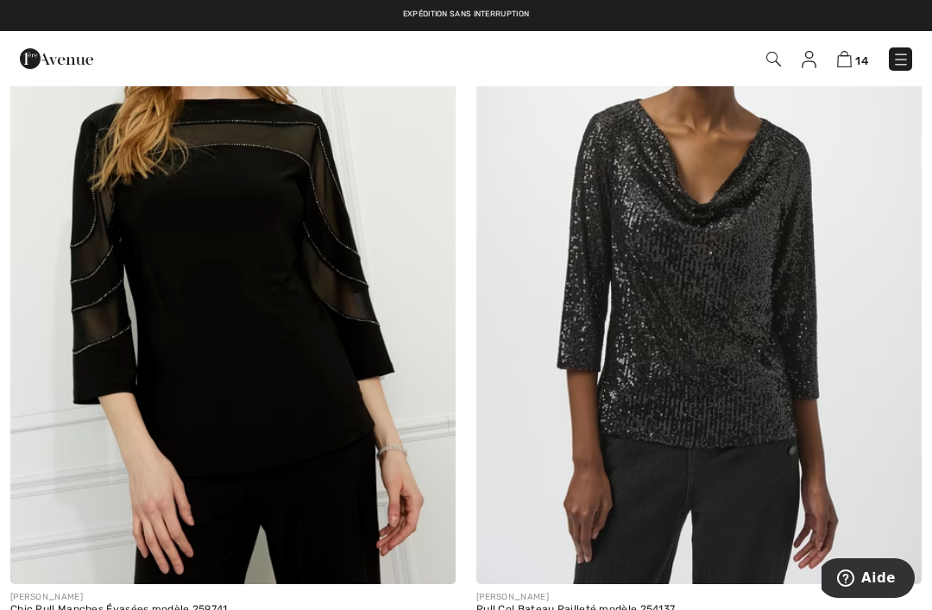
click at [904, 60] on img at bounding box center [900, 59] width 17 height 17
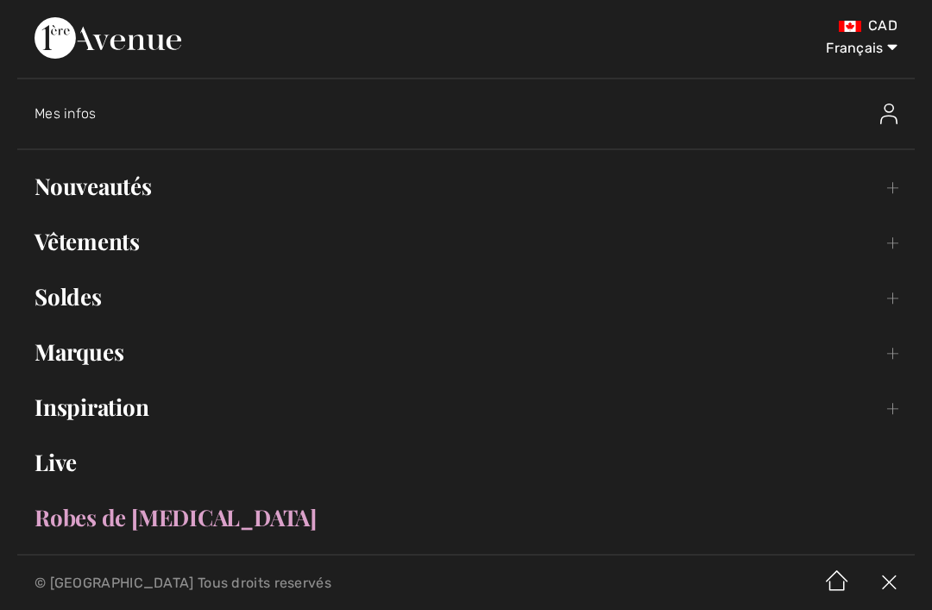
click at [223, 236] on link "Vêtements Toggle submenu" at bounding box center [465, 242] width 897 height 38
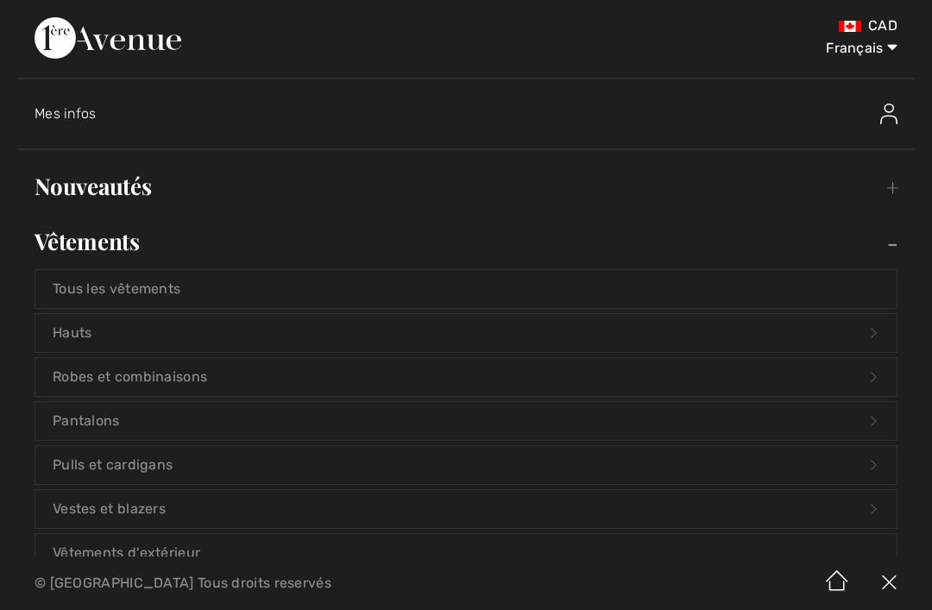
click at [259, 327] on link "Hauts Open submenu" at bounding box center [465, 333] width 861 height 38
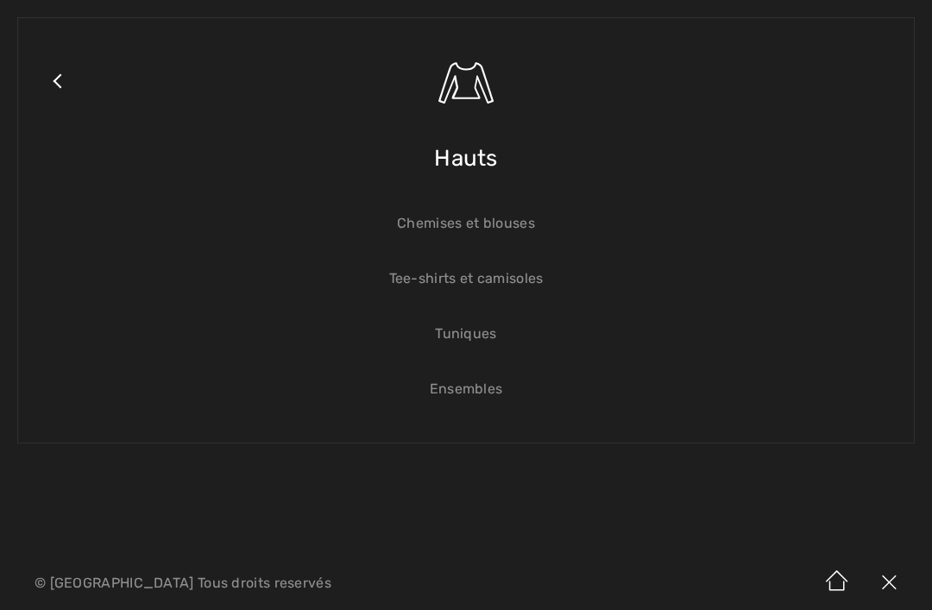
click at [509, 279] on link "Tee-shirts et camisoles" at bounding box center [465, 279] width 861 height 38
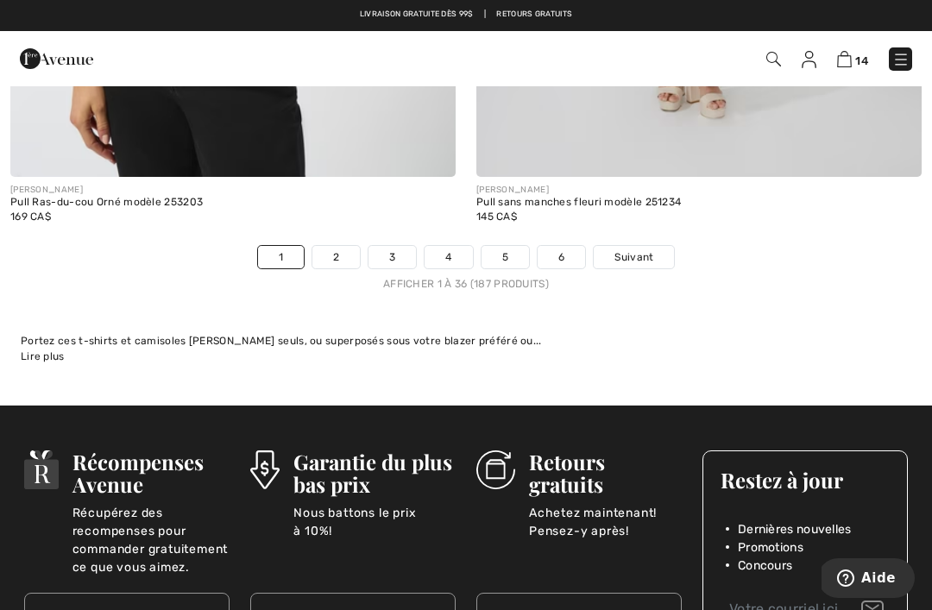
scroll to position [13955, 0]
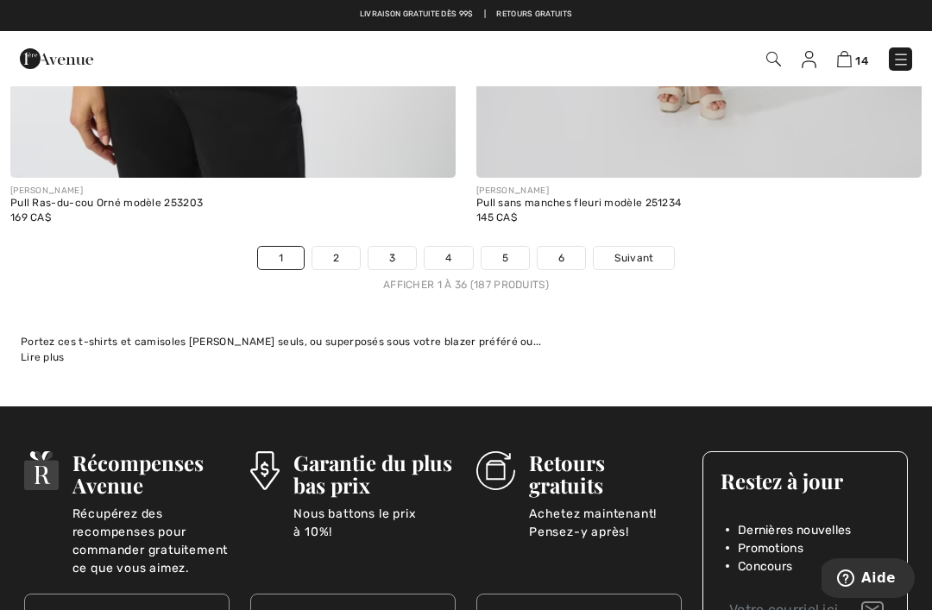
click at [569, 247] on link "6" at bounding box center [561, 258] width 47 height 22
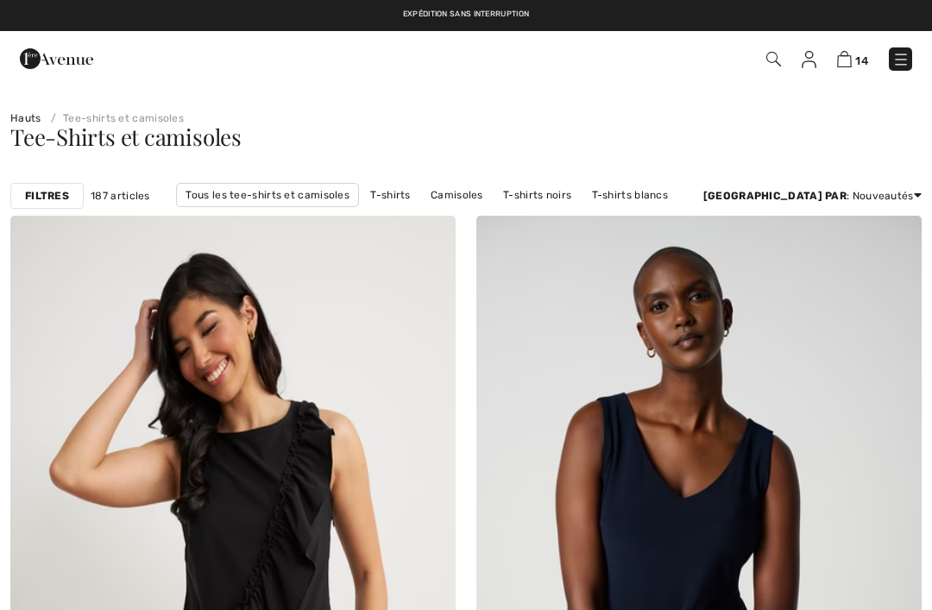
checkbox input "true"
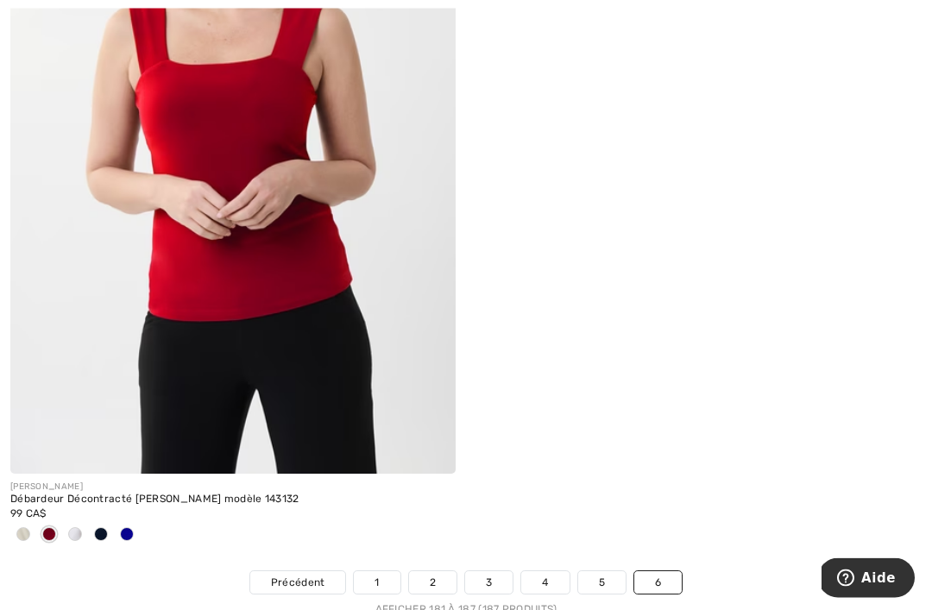
scroll to position [2715, 0]
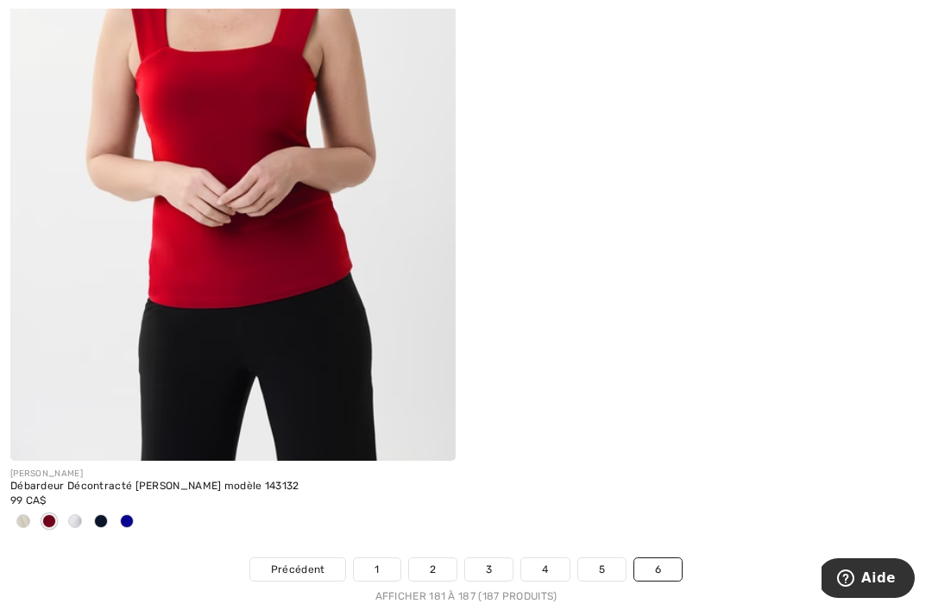
click at [609, 567] on link "5" at bounding box center [601, 569] width 47 height 22
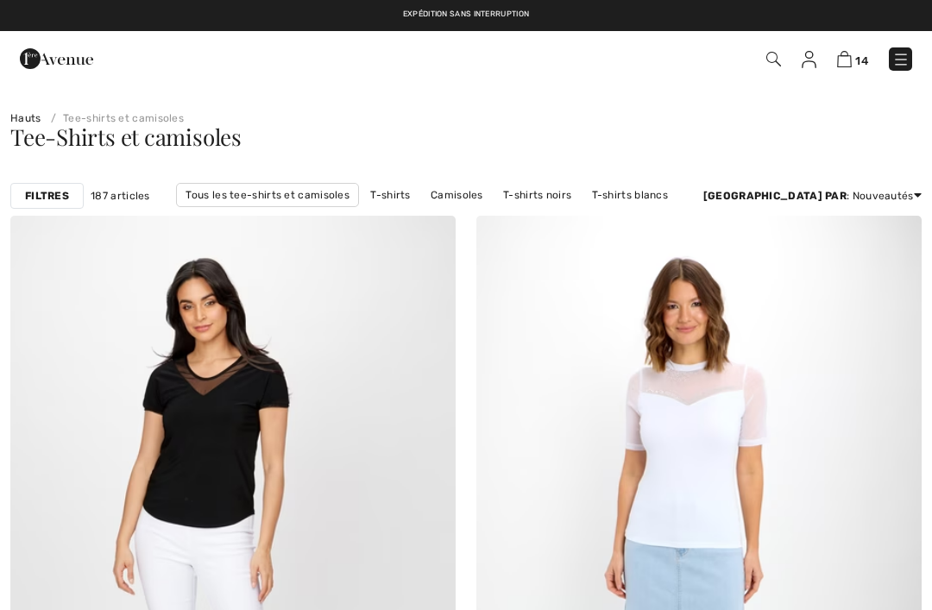
checkbox input "true"
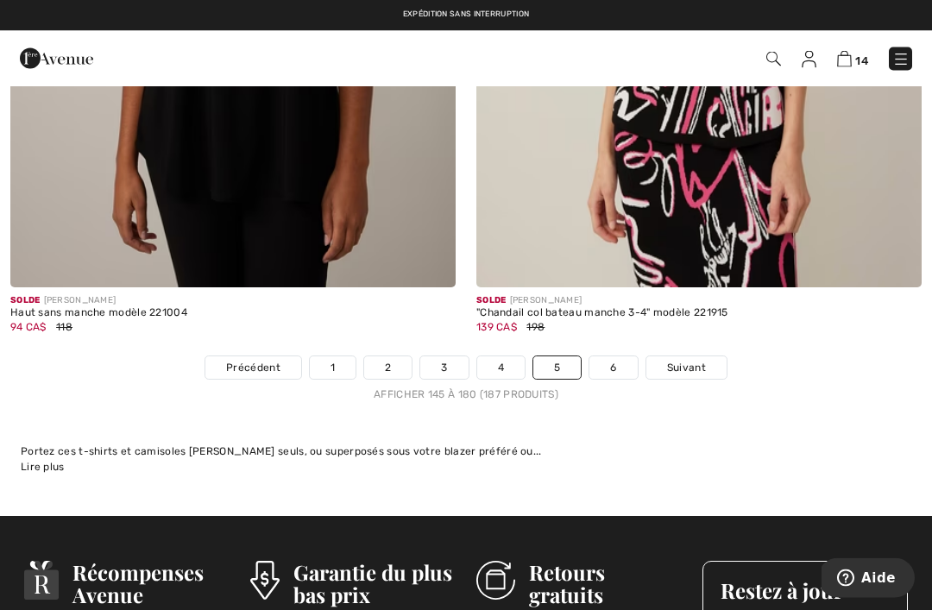
scroll to position [13671, 0]
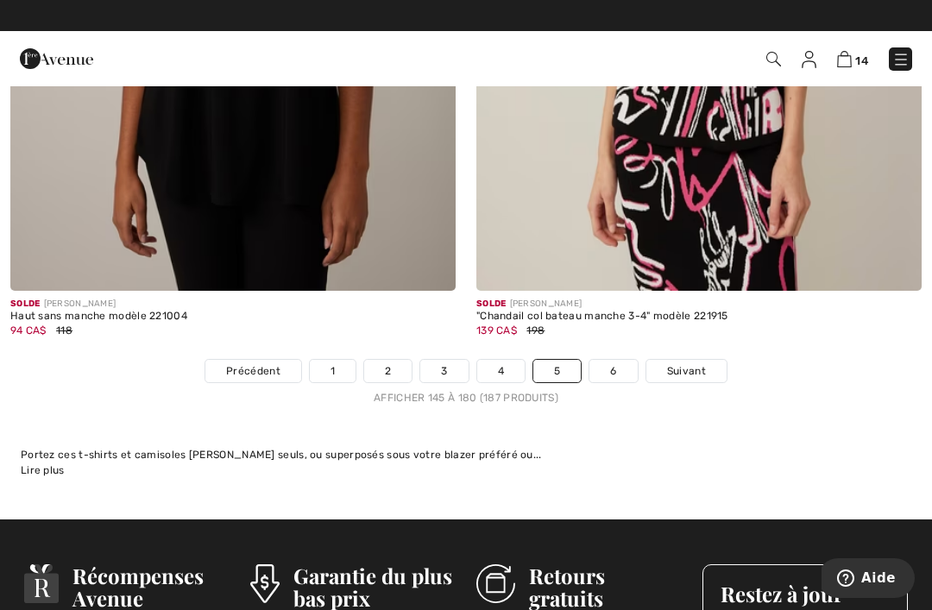
click at [515, 360] on link "4" at bounding box center [500, 371] width 47 height 22
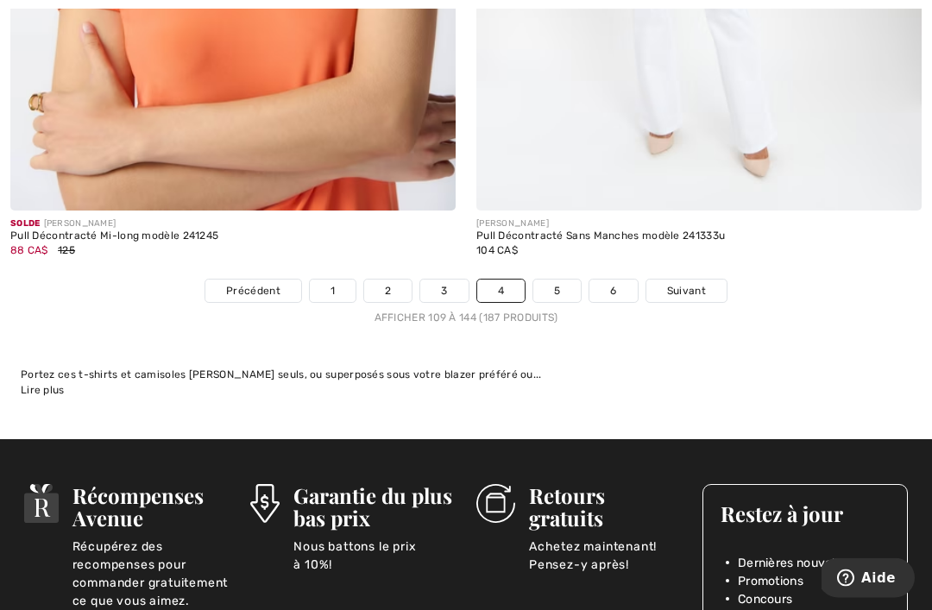
scroll to position [13893, 0]
click at [453, 286] on link "3" at bounding box center [443, 291] width 47 height 22
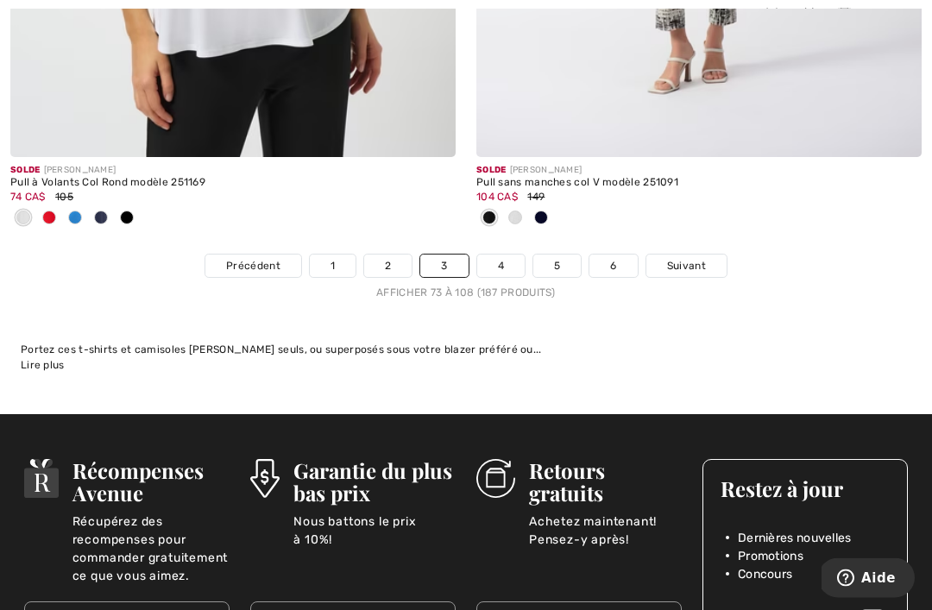
scroll to position [13890, 0]
click at [402, 255] on link "2" at bounding box center [387, 266] width 47 height 22
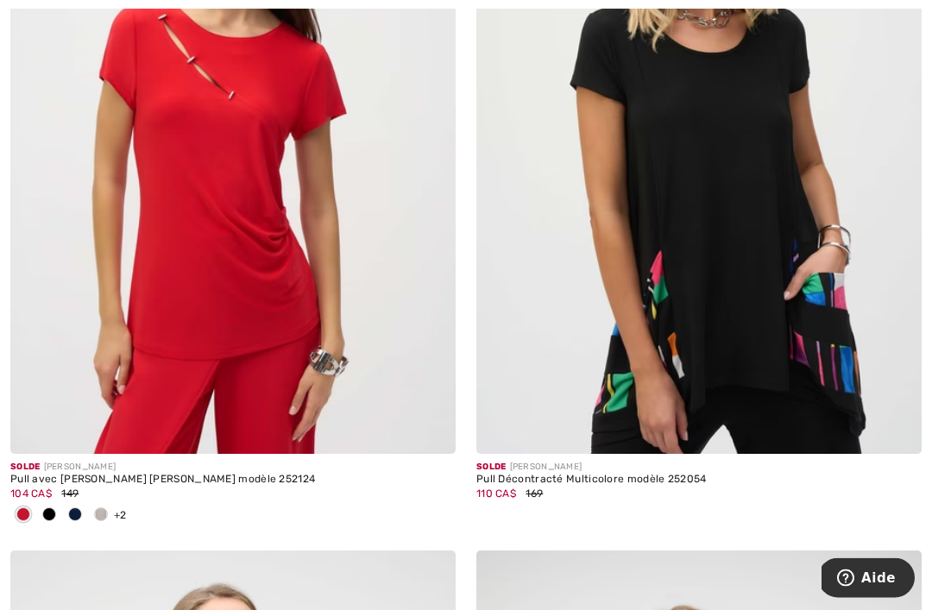
scroll to position [5021, 0]
click at [79, 501] on div at bounding box center [75, 515] width 26 height 28
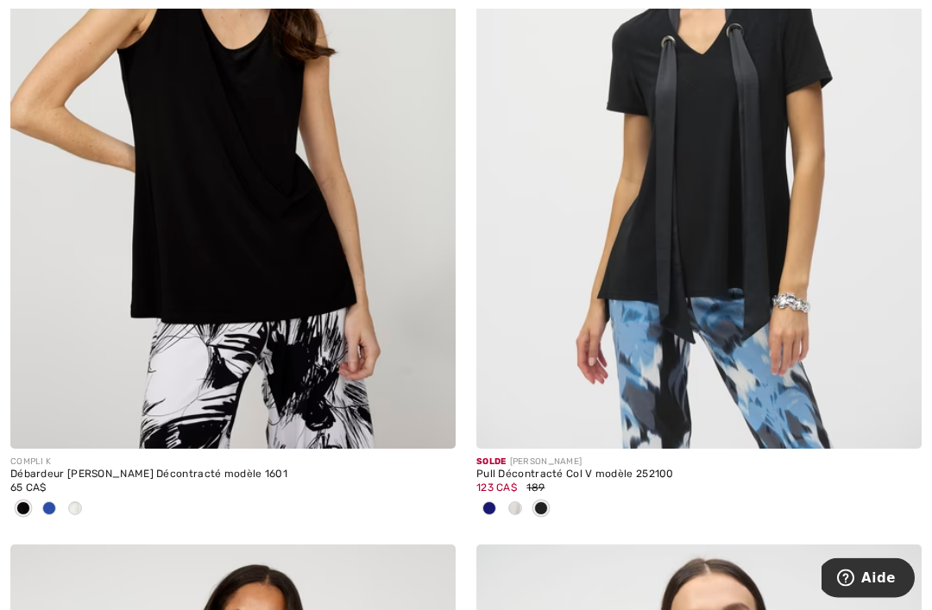
scroll to position [6558, 0]
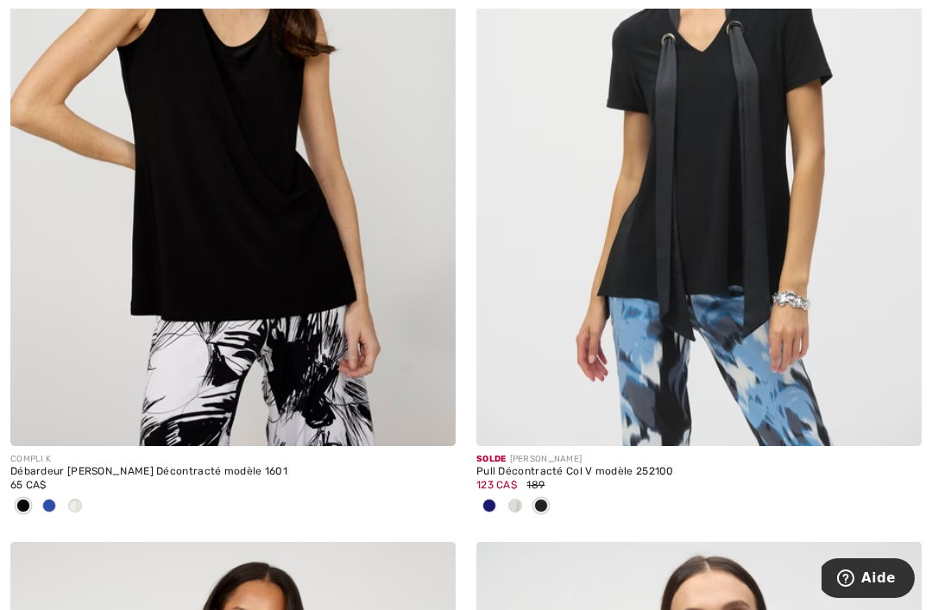
click at [821, 280] on img at bounding box center [698, 112] width 445 height 668
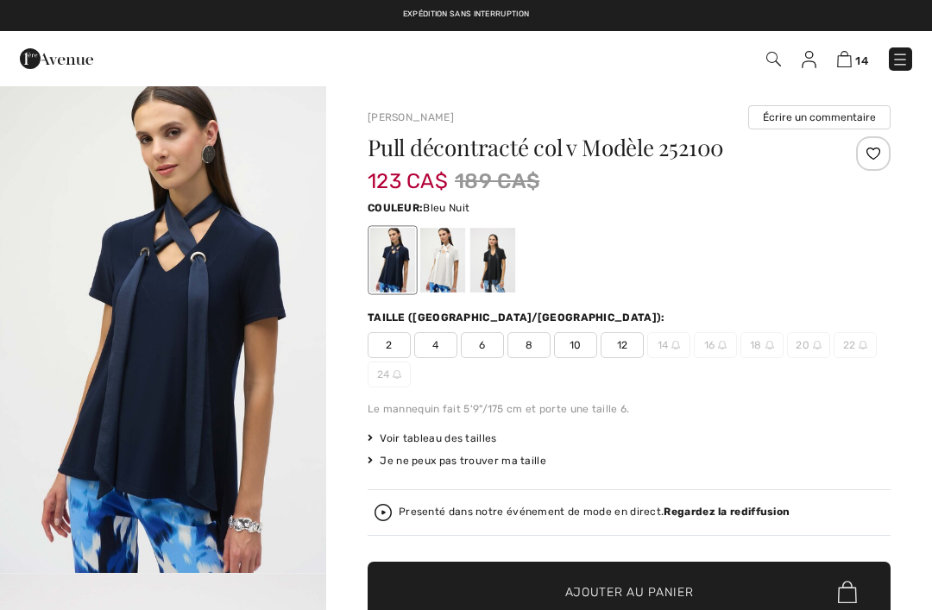
checkbox input "true"
click at [495, 266] on div at bounding box center [492, 260] width 45 height 65
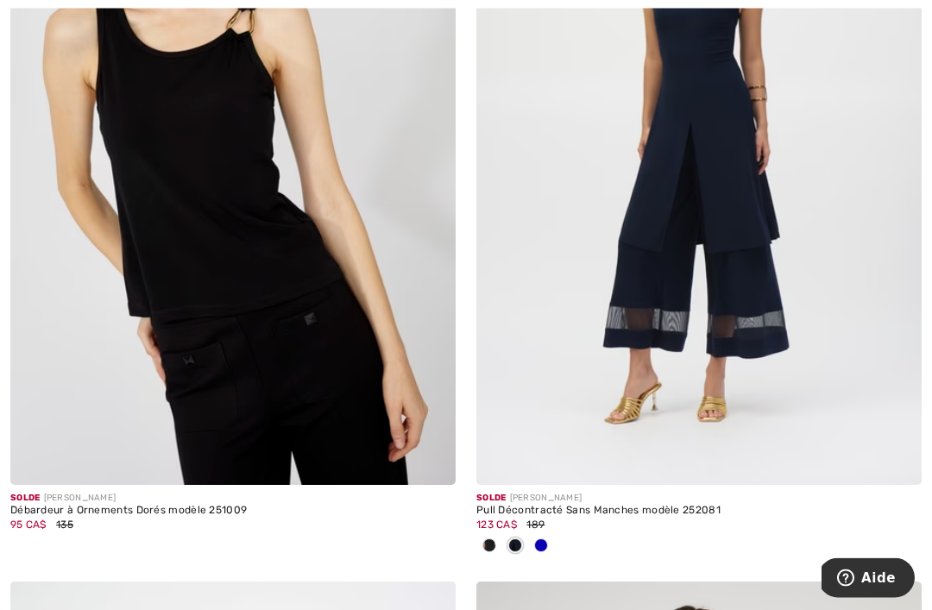
scroll to position [9741, 0]
click at [291, 289] on img at bounding box center [232, 150] width 445 height 668
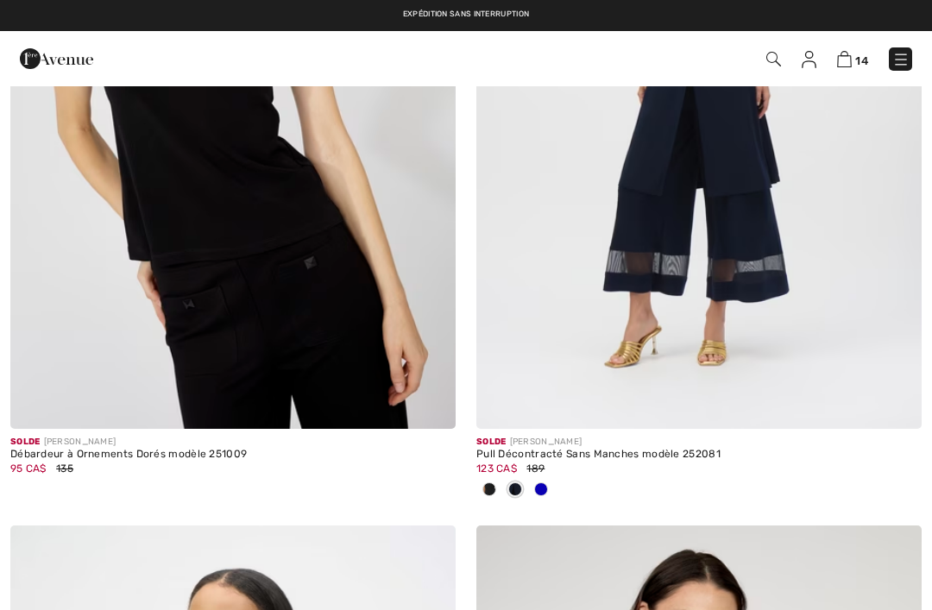
checkbox input "true"
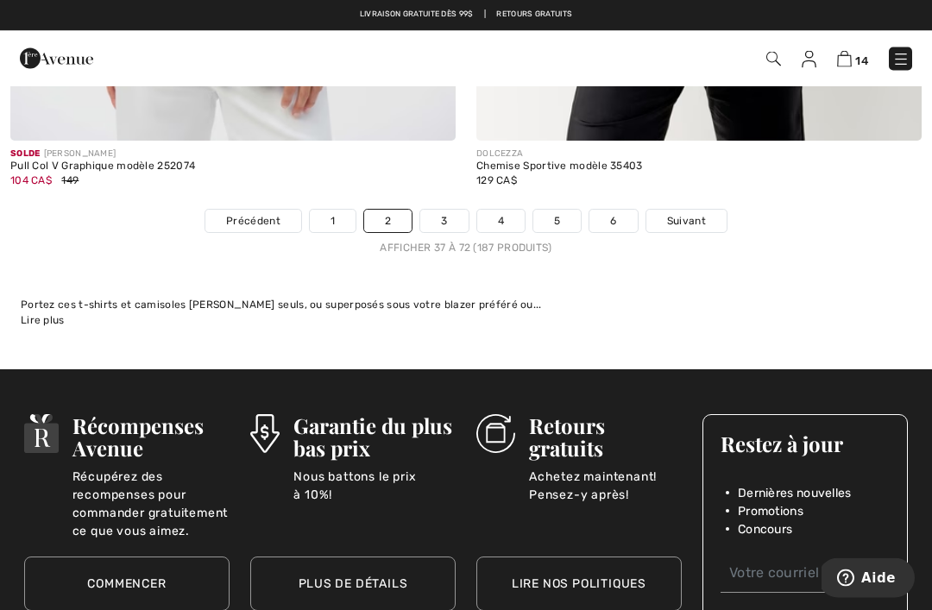
scroll to position [13849, 0]
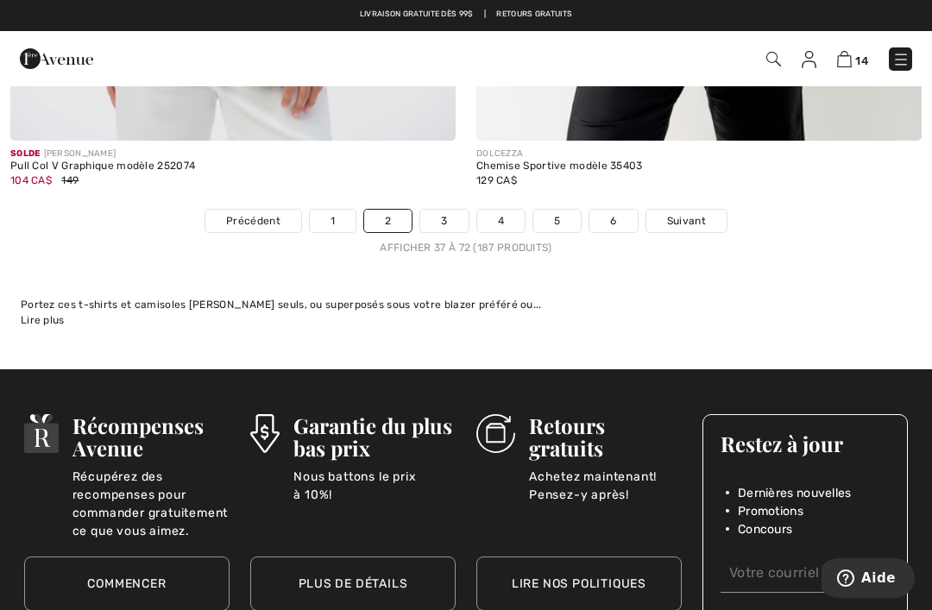
click at [850, 52] on img at bounding box center [844, 59] width 15 height 16
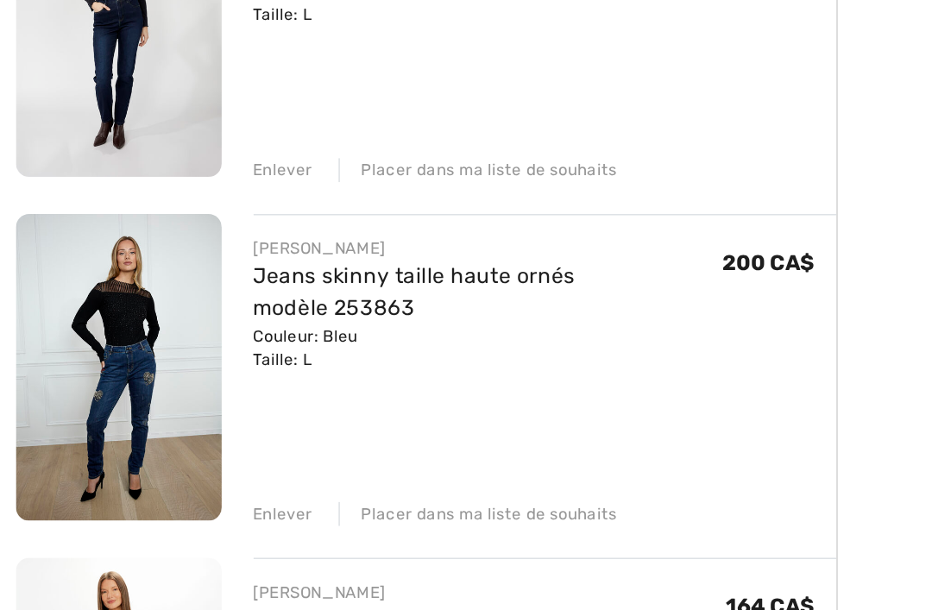
scroll to position [1478, 0]
click at [108, 317] on img at bounding box center [77, 417] width 134 height 200
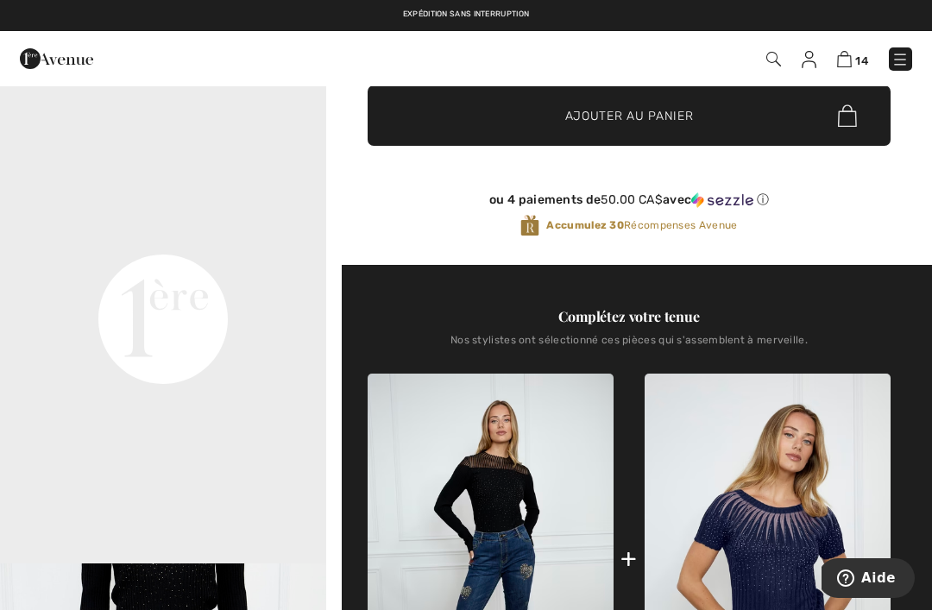
scroll to position [470, 0]
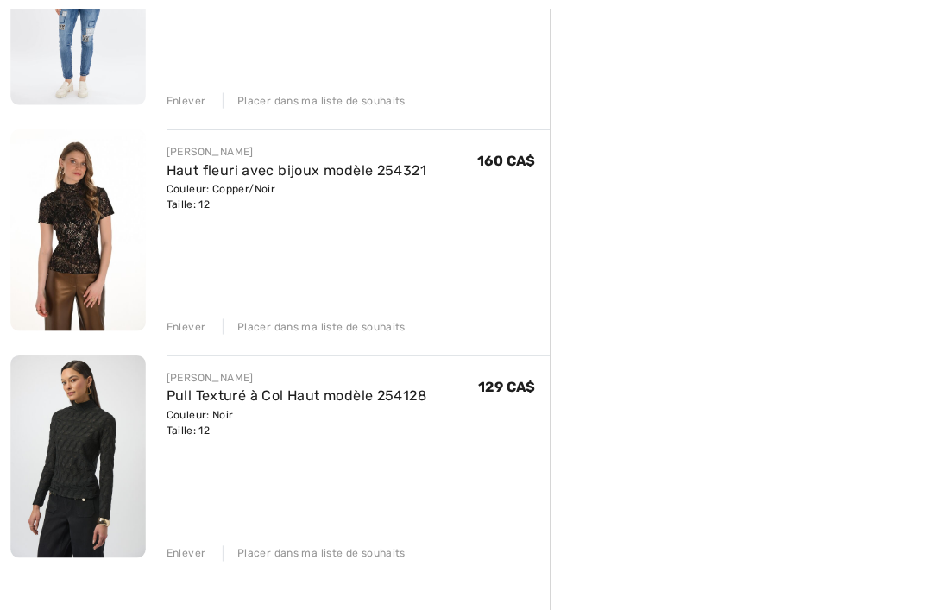
scroll to position [2790, 0]
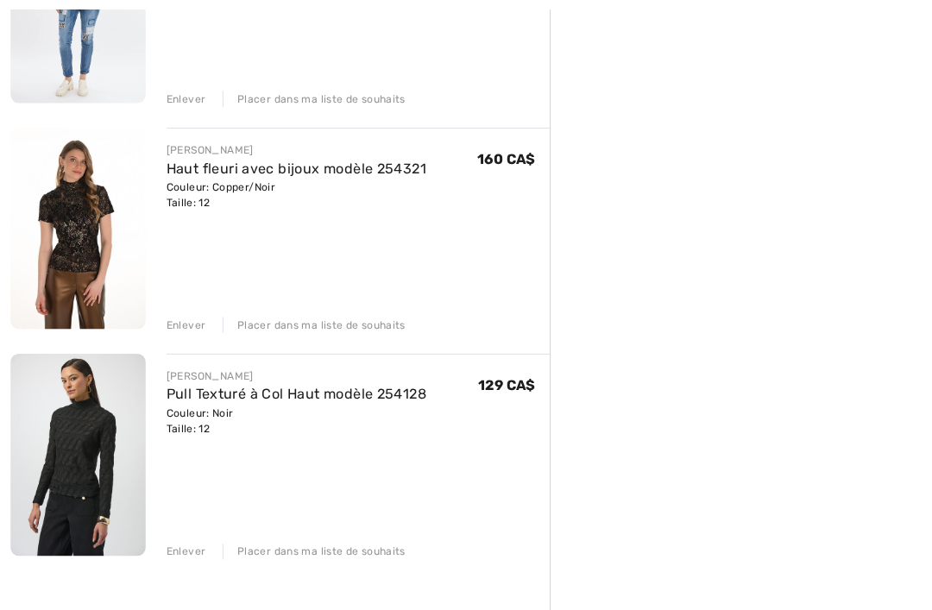
click at [179, 552] on div "Enlever" at bounding box center [184, 546] width 39 height 16
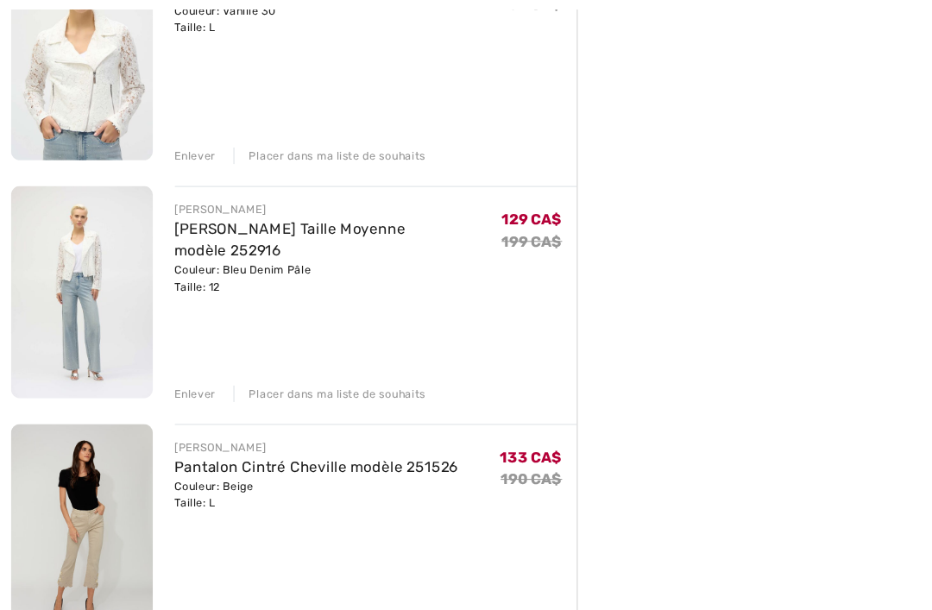
scroll to position [505, 0]
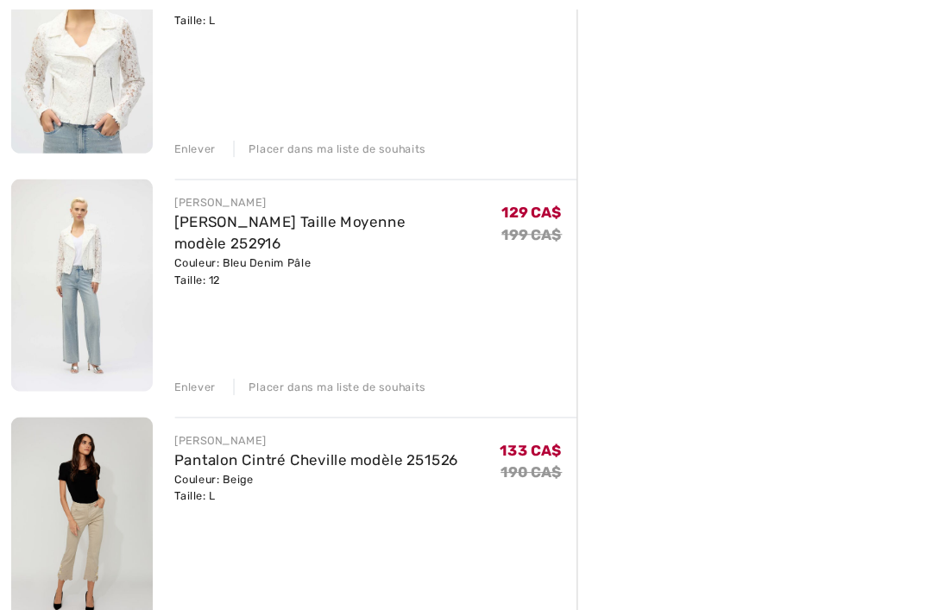
click at [85, 299] on img at bounding box center [77, 268] width 134 height 199
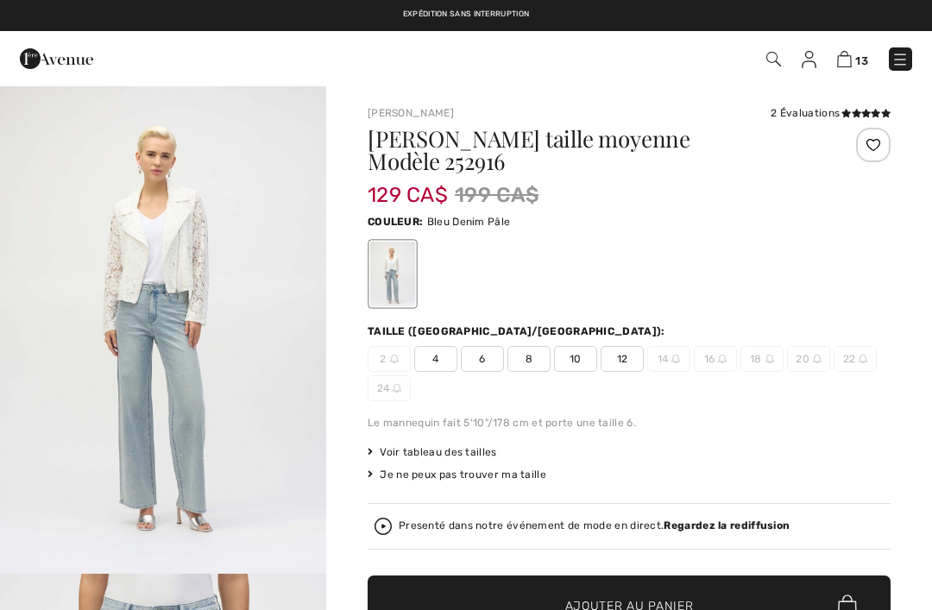
checkbox input "true"
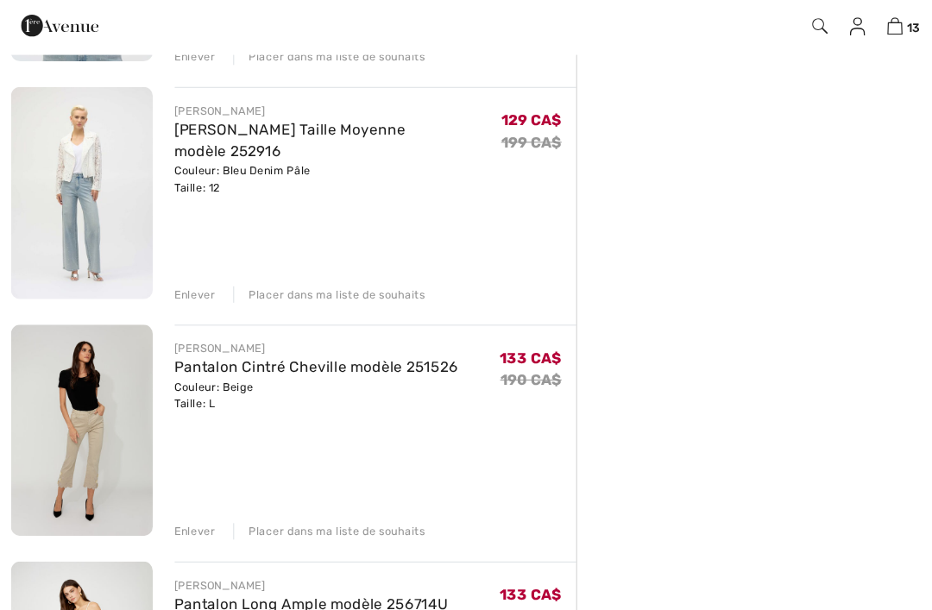
click at [175, 310] on div "Enlever" at bounding box center [184, 313] width 39 height 16
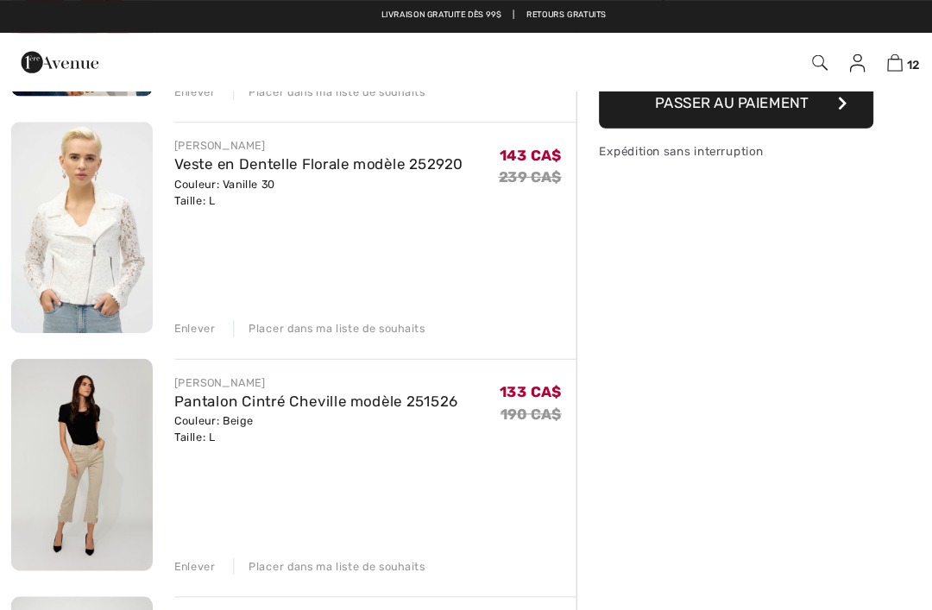
scroll to position [305, 0]
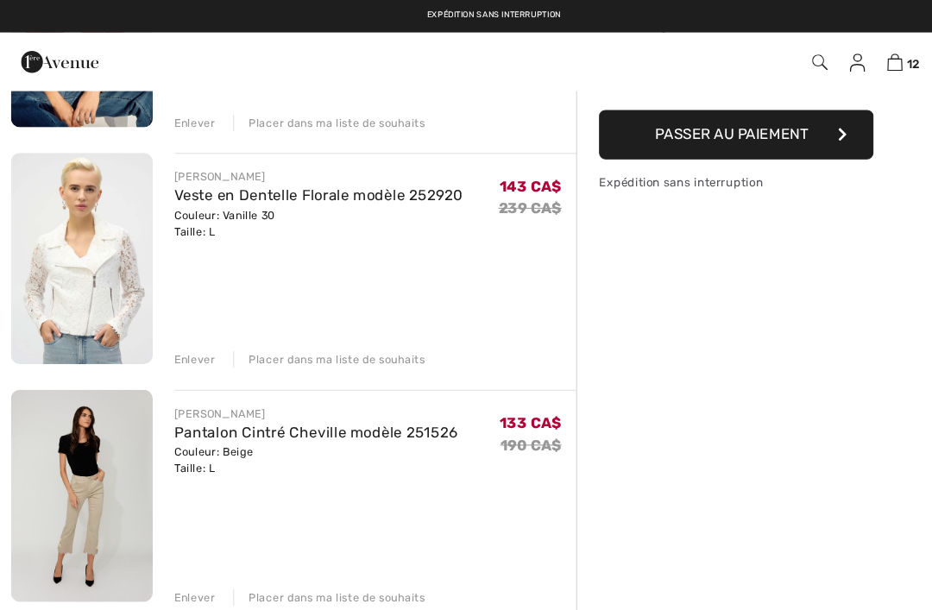
click at [79, 230] on img at bounding box center [77, 244] width 134 height 199
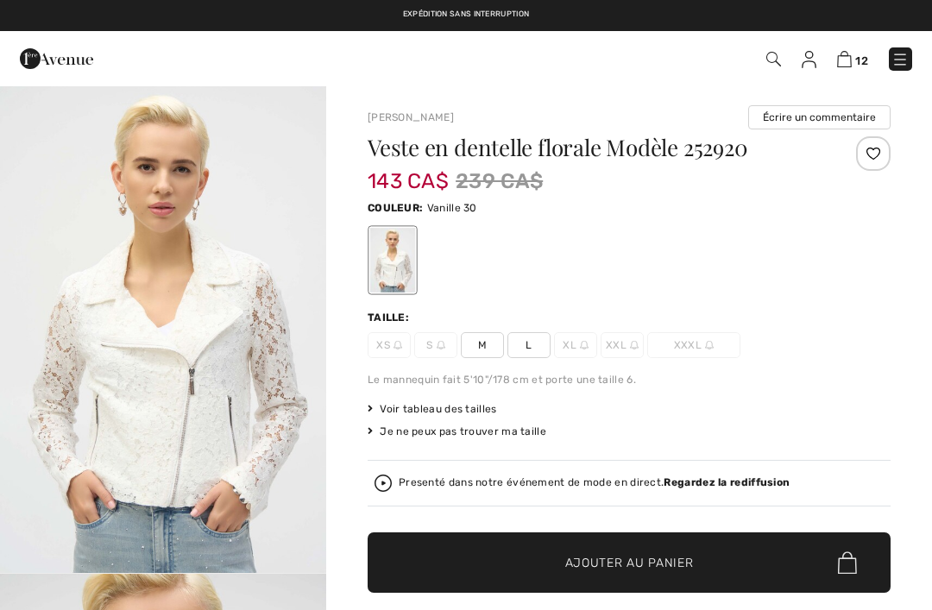
checkbox input "true"
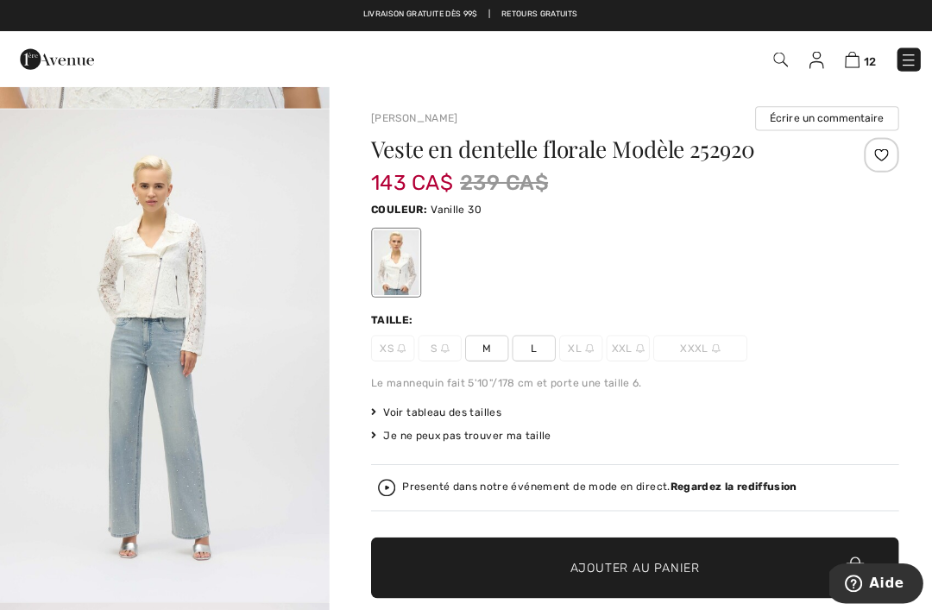
scroll to position [948, 0]
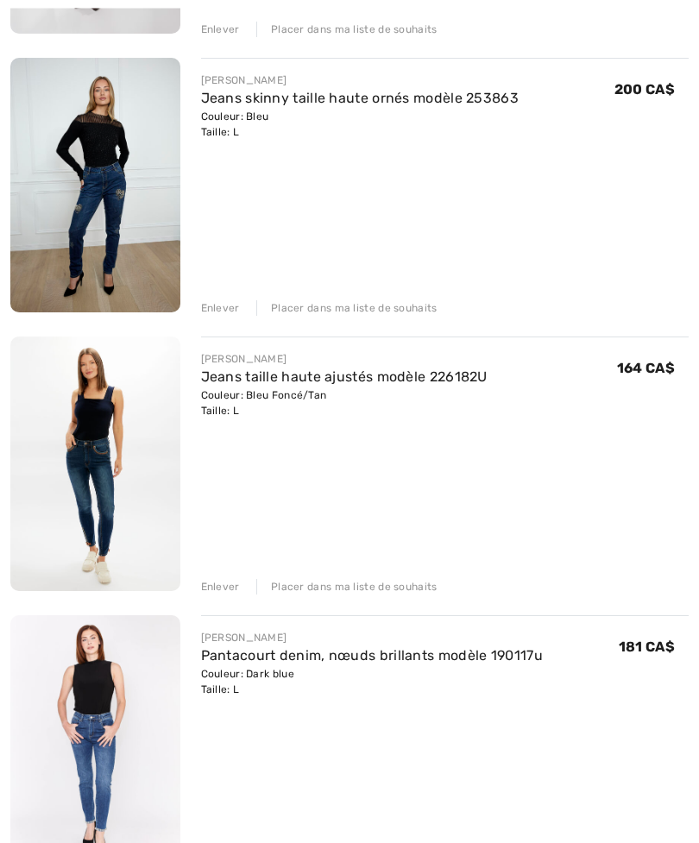
scroll to position [1868, 0]
click at [554, 609] on div "FRANK LYMAN Pantacourt denim, nœuds brillants modèle 190117u Couleur: Dark blue…" at bounding box center [445, 744] width 488 height 258
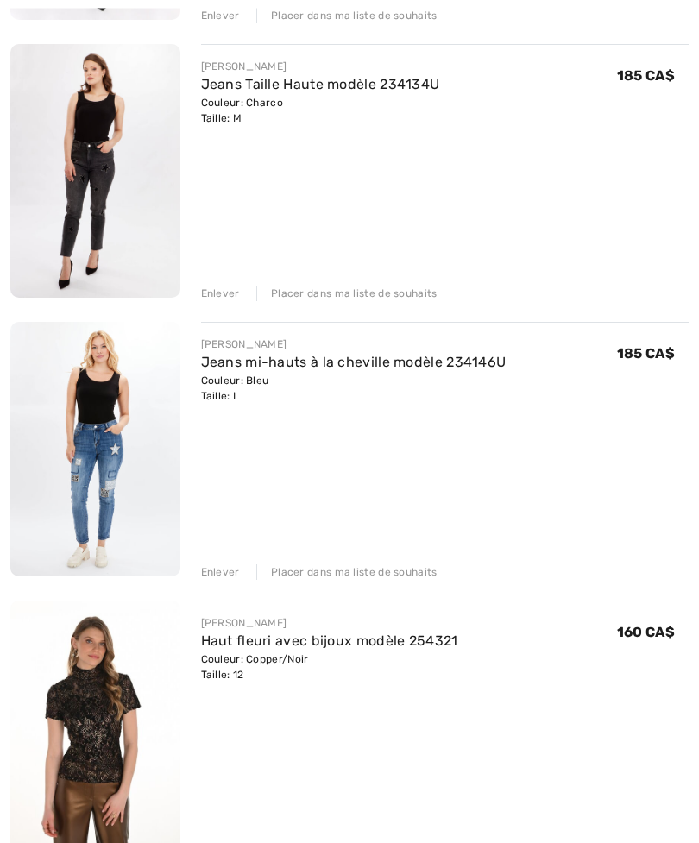
scroll to position [2729, 0]
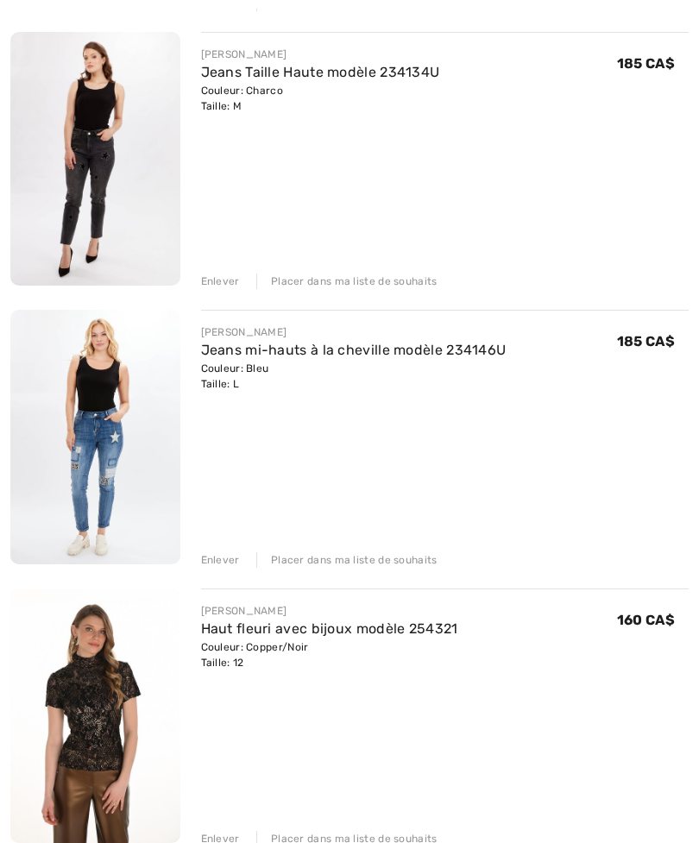
click at [585, 609] on div "FRANK LYMAN Haut fleuri avec bijoux modèle 254321 Couleur: Copper/Noir Taille: …" at bounding box center [445, 637] width 488 height 67
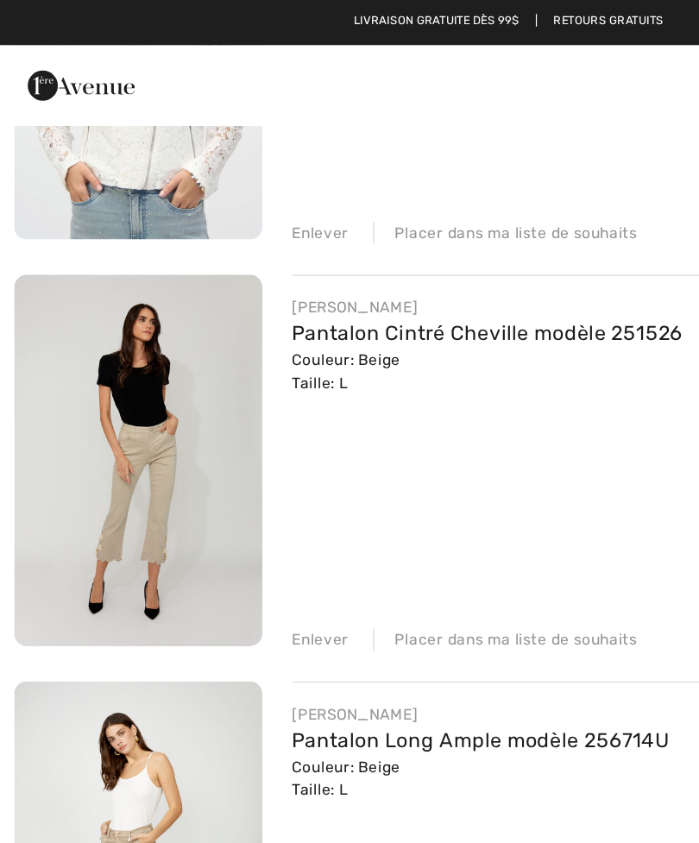
scroll to position [624, 0]
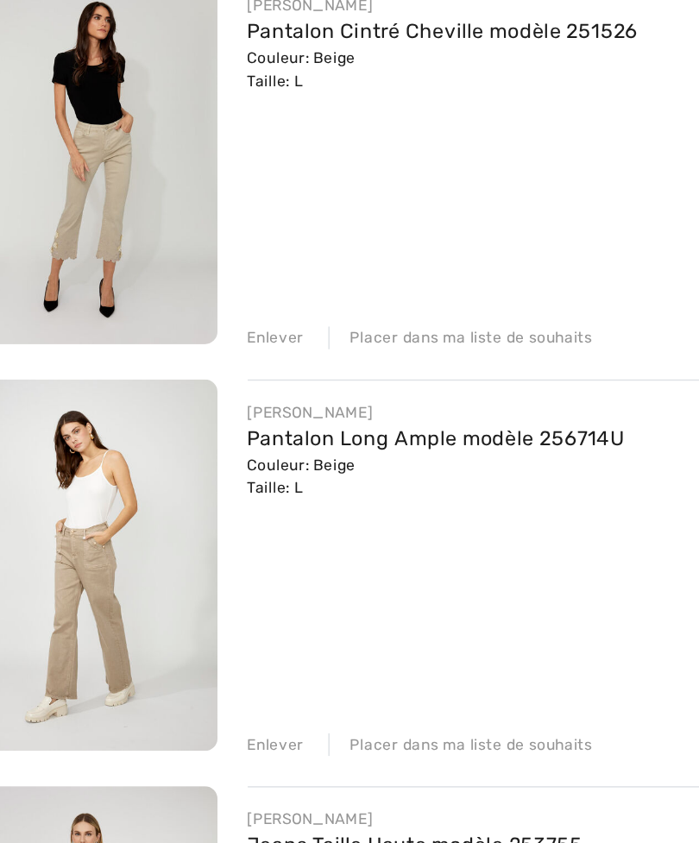
click at [201, 431] on div "Enlever" at bounding box center [220, 439] width 39 height 16
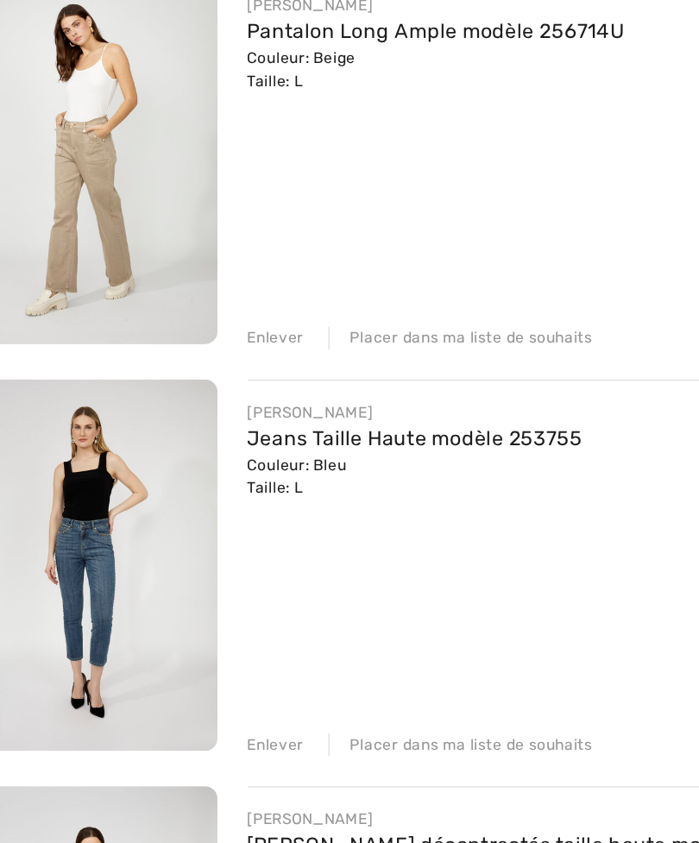
click at [201, 431] on div "Enlever" at bounding box center [220, 439] width 39 height 16
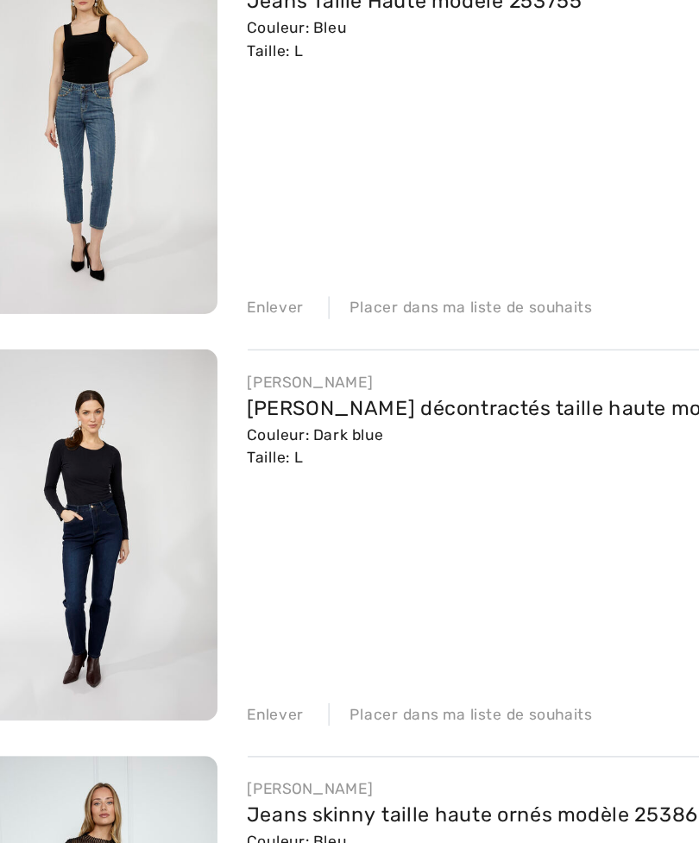
scroll to position [626, 0]
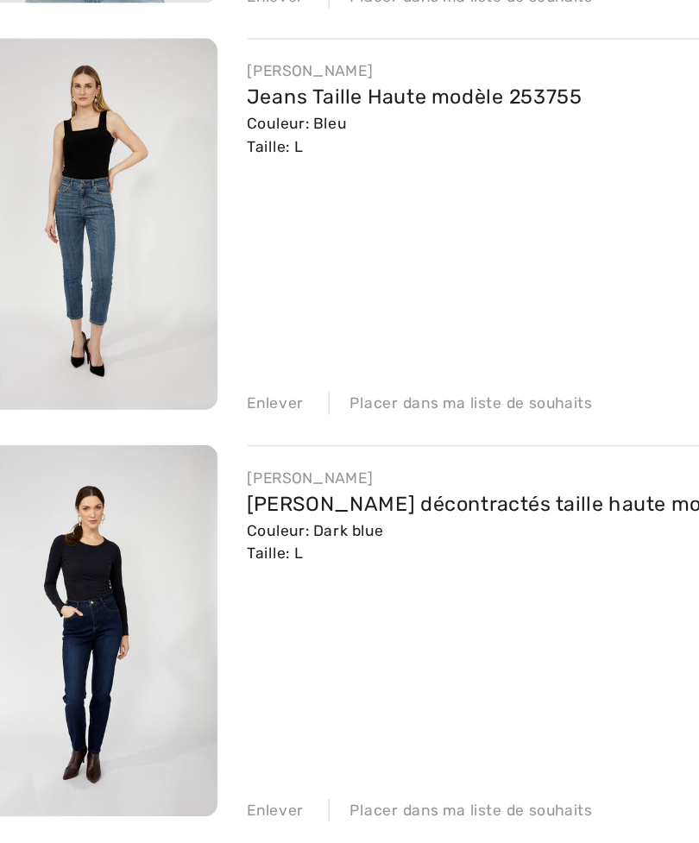
click at [85, 217] on img at bounding box center [95, 313] width 170 height 255
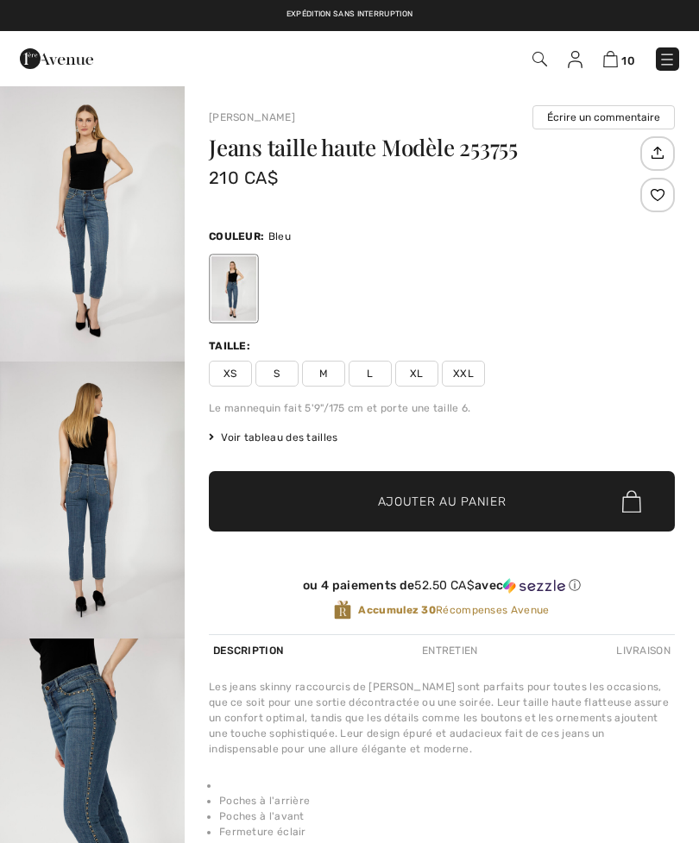
checkbox input "true"
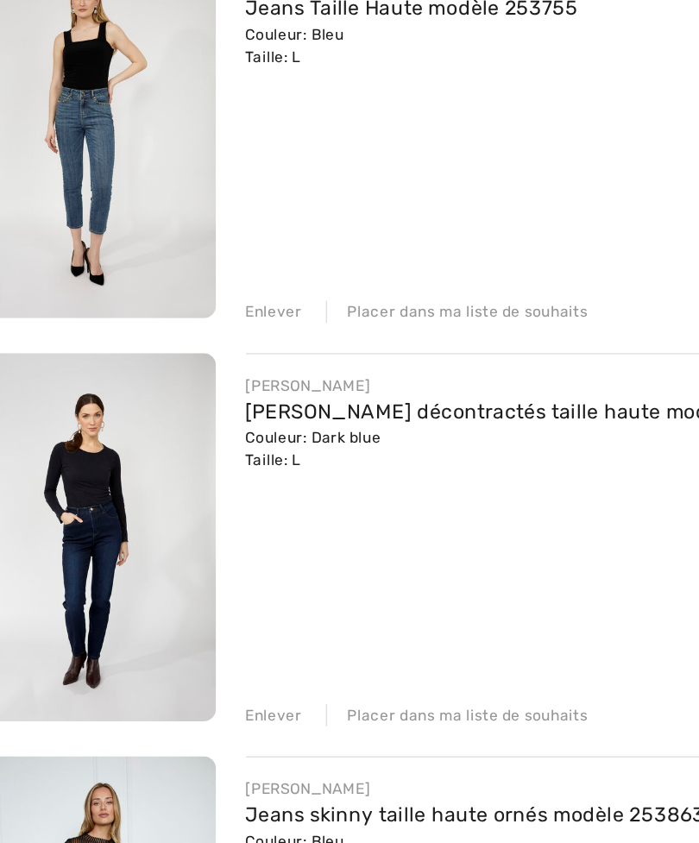
scroll to position [624, 0]
click at [102, 467] on img at bounding box center [95, 594] width 170 height 255
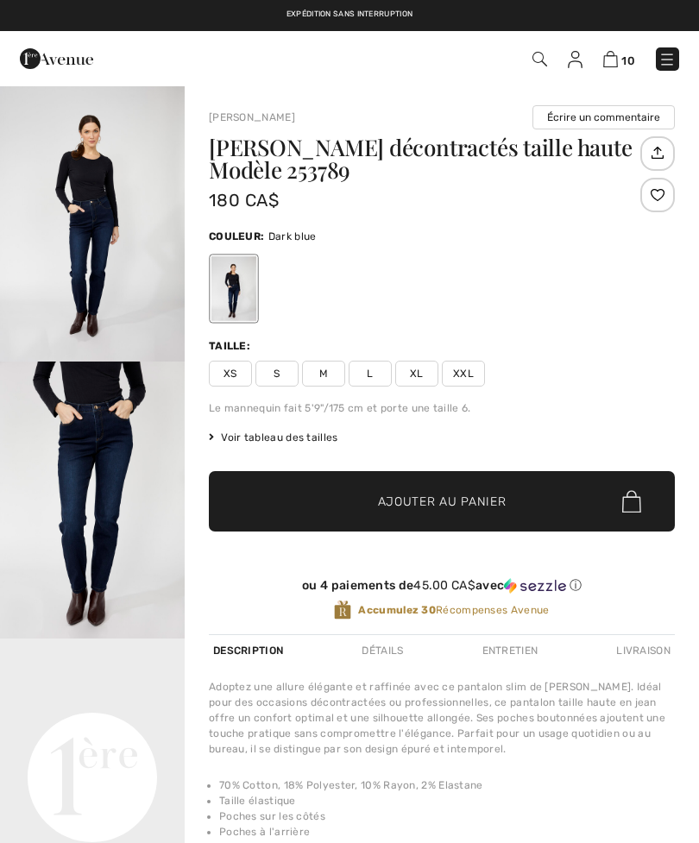
checkbox input "true"
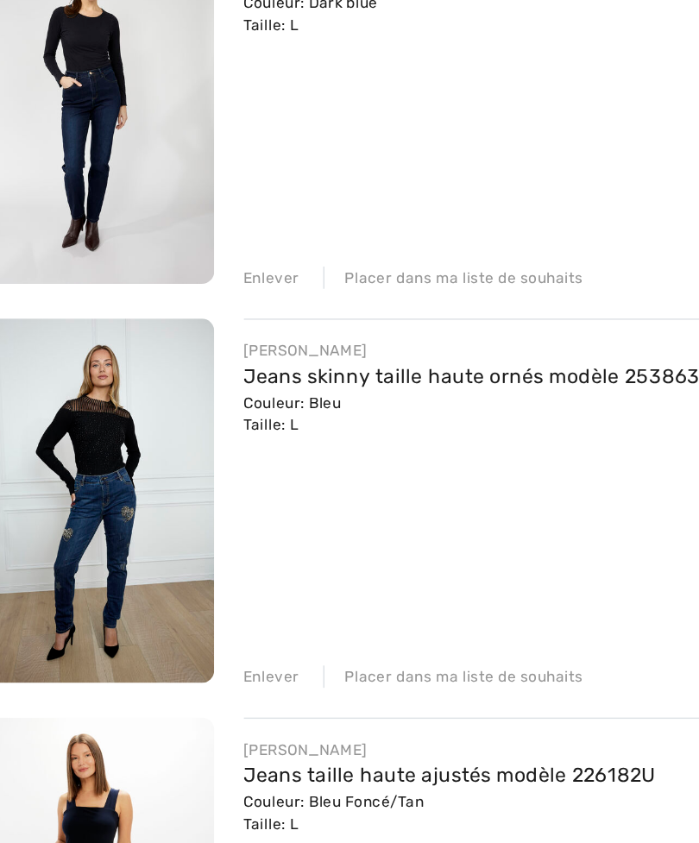
scroll to position [642, 0]
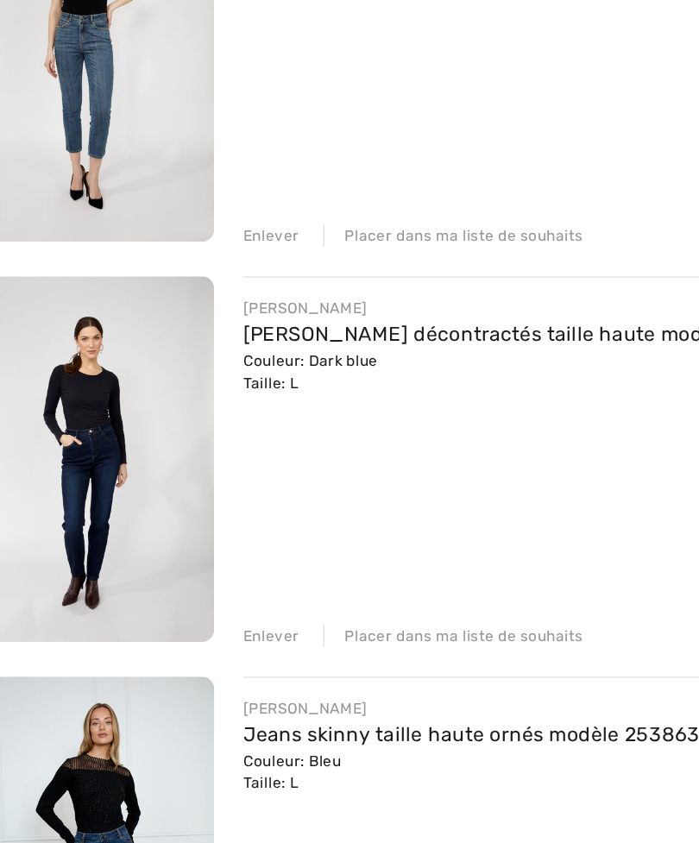
click at [201, 691] on div "Enlever" at bounding box center [220, 699] width 39 height 16
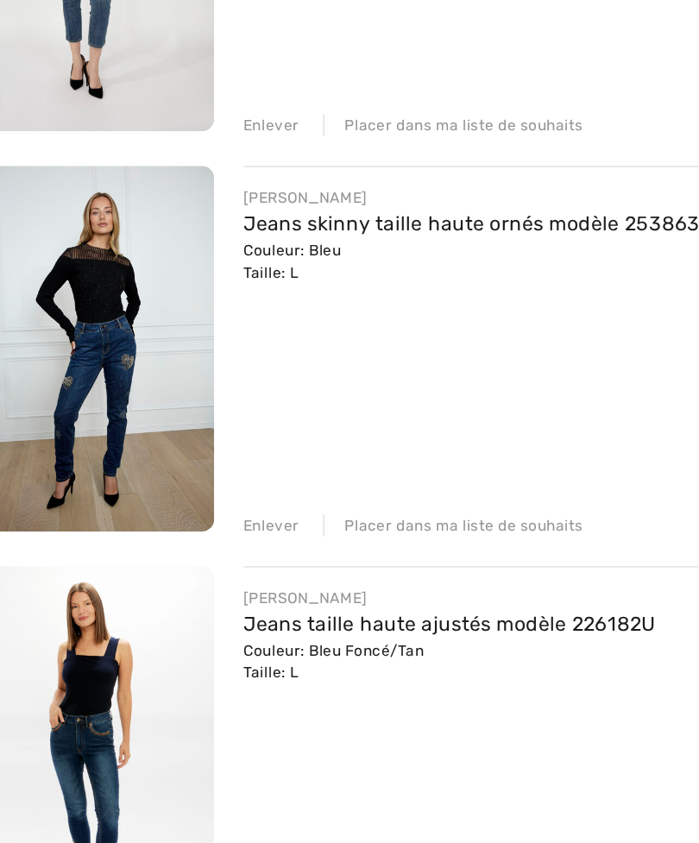
scroll to position [759, 0]
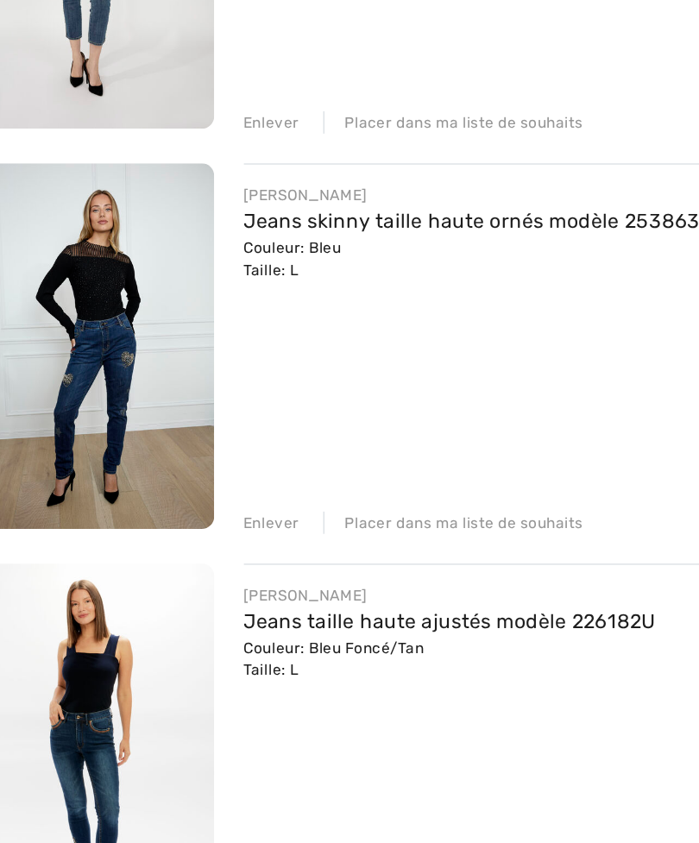
click at [98, 331] on img at bounding box center [95, 458] width 170 height 255
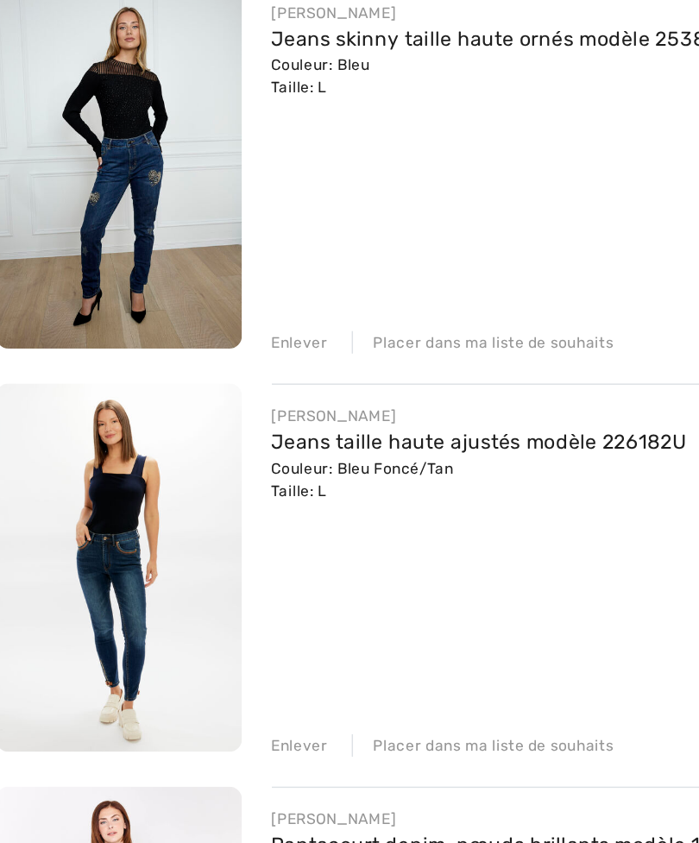
scroll to position [882, 0]
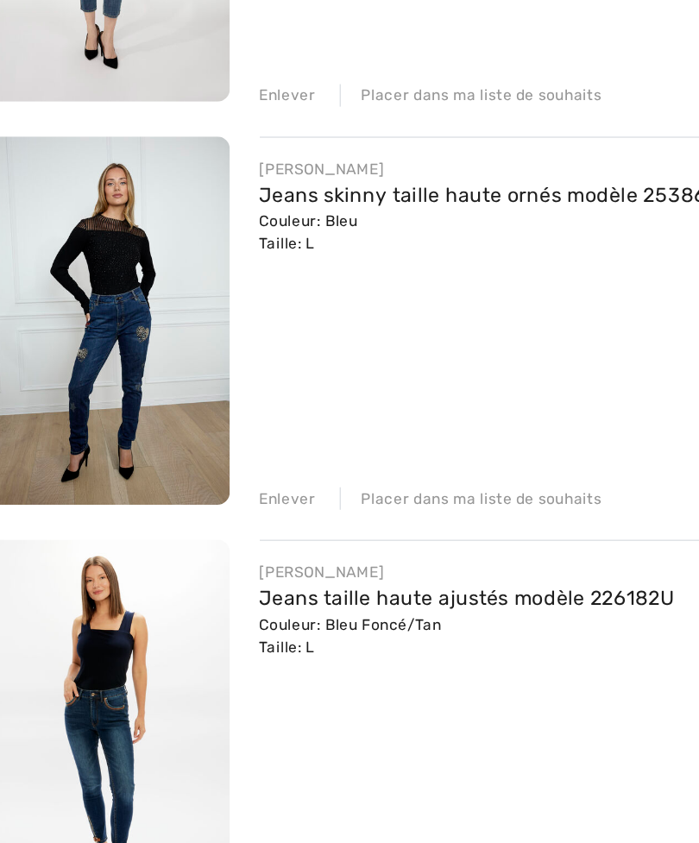
click at [201, 451] on div "Enlever" at bounding box center [220, 459] width 39 height 16
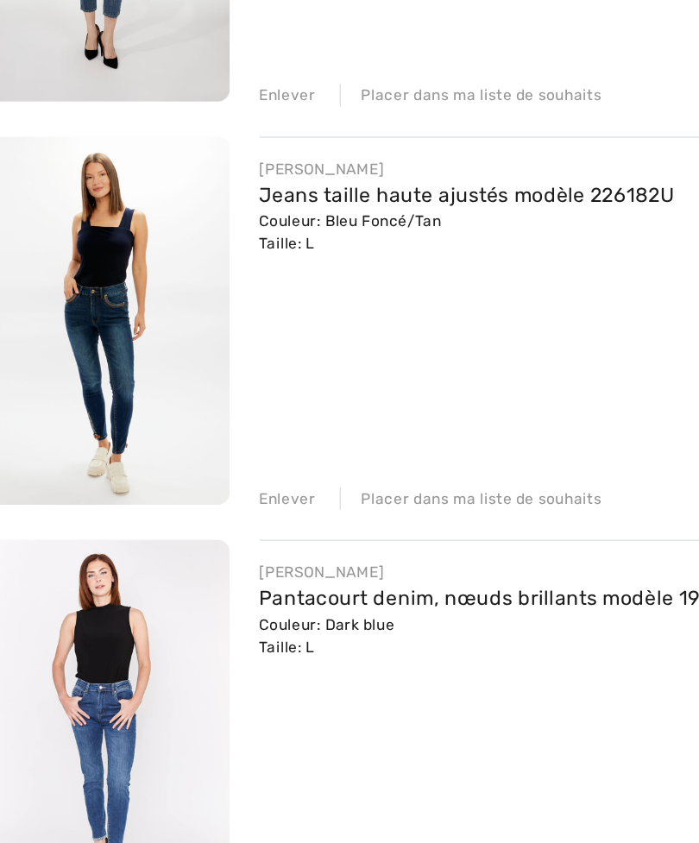
click at [93, 236] on img at bounding box center [95, 336] width 170 height 255
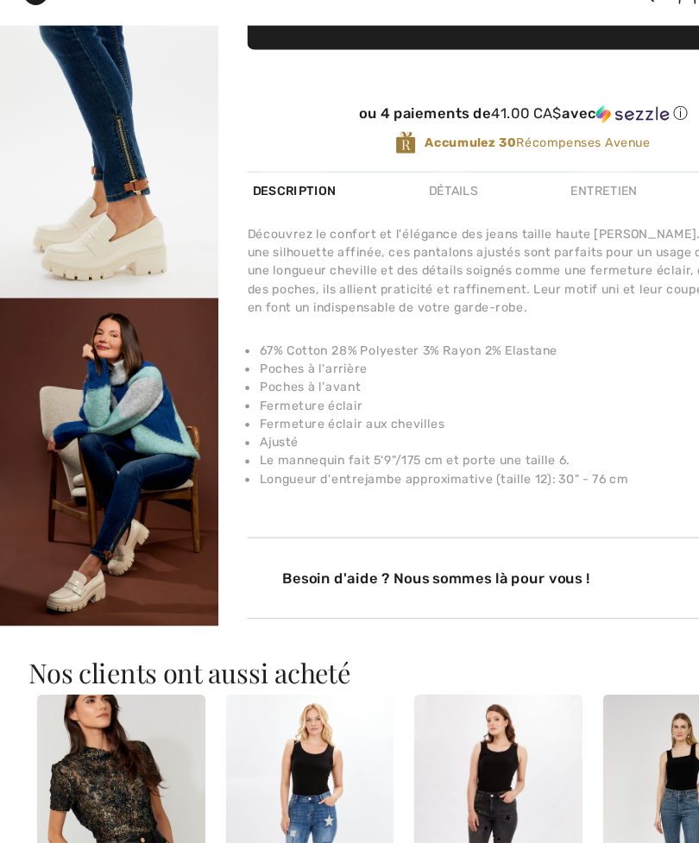
scroll to position [1690, 0]
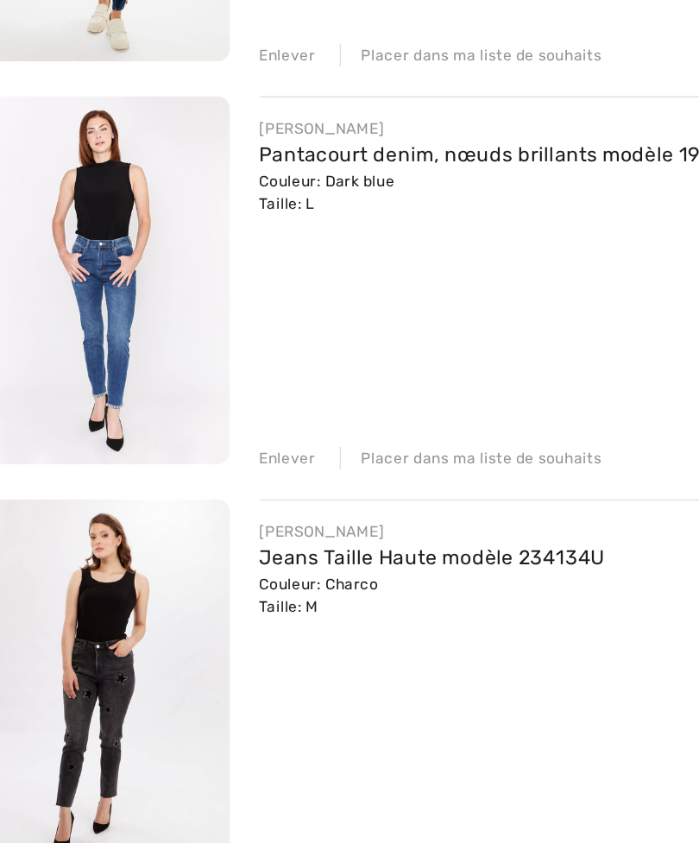
scroll to position [1084, 0]
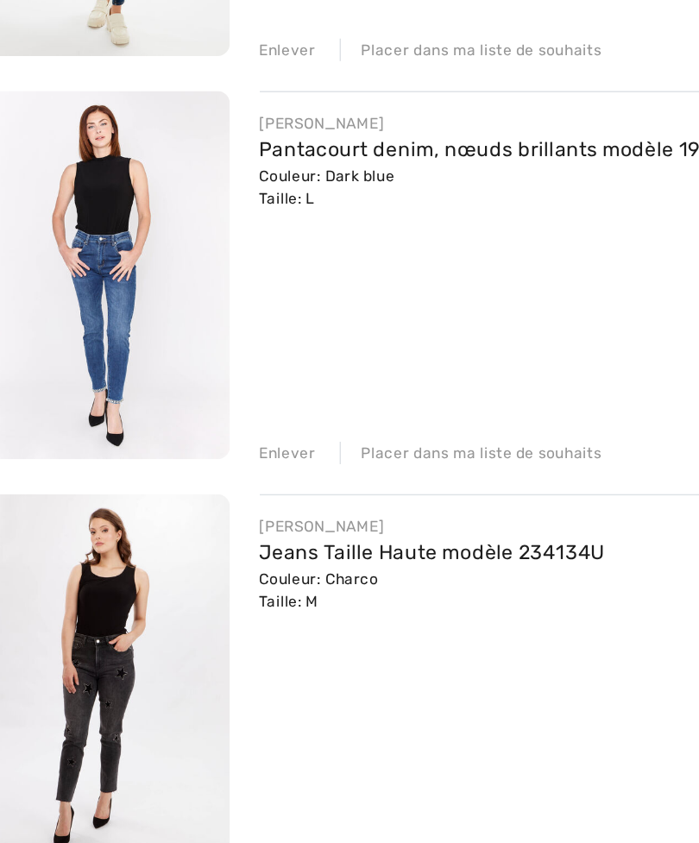
click at [96, 286] on img at bounding box center [95, 413] width 170 height 255
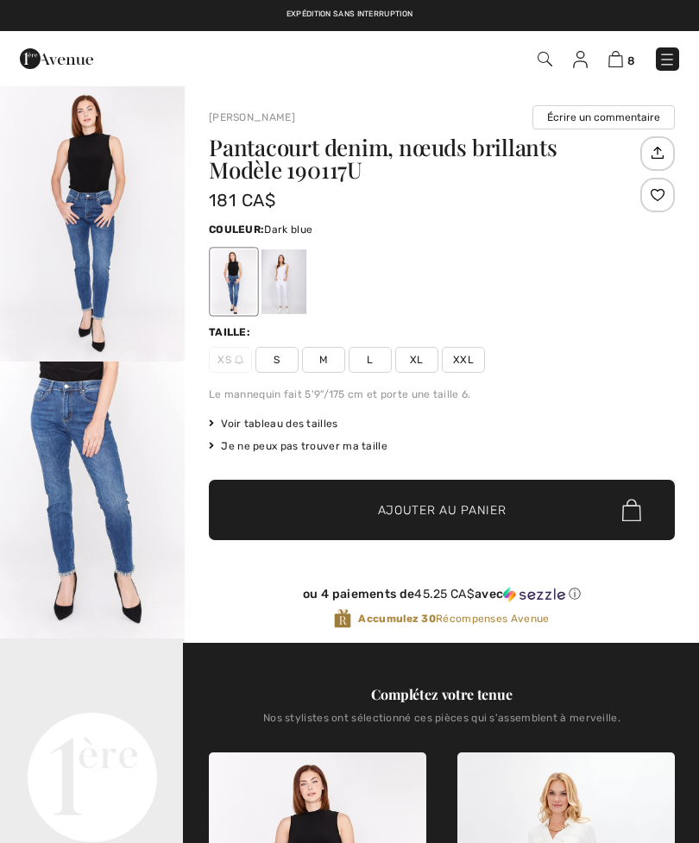
checkbox input "true"
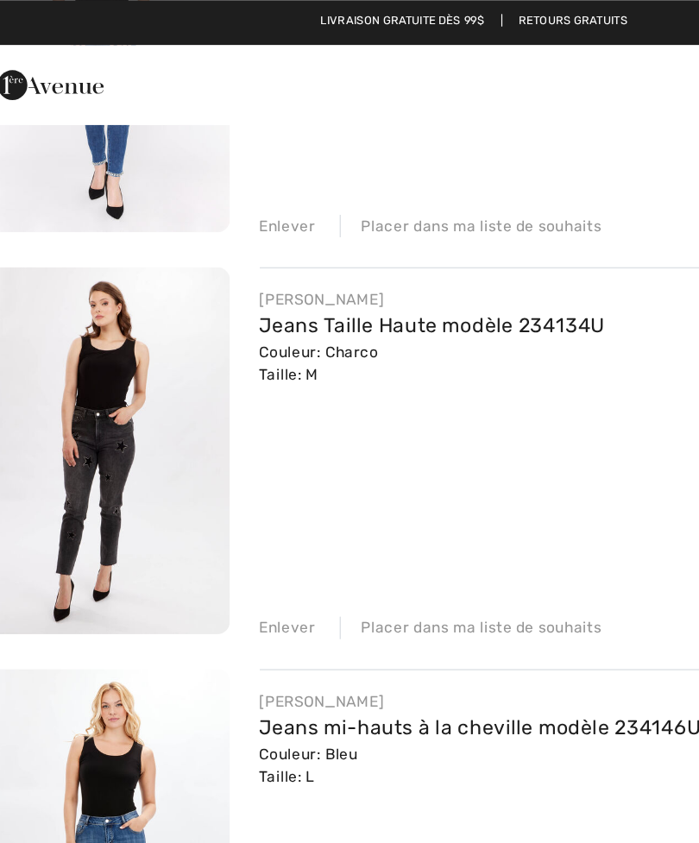
scroll to position [1463, 0]
click at [90, 365] on img at bounding box center [95, 313] width 170 height 255
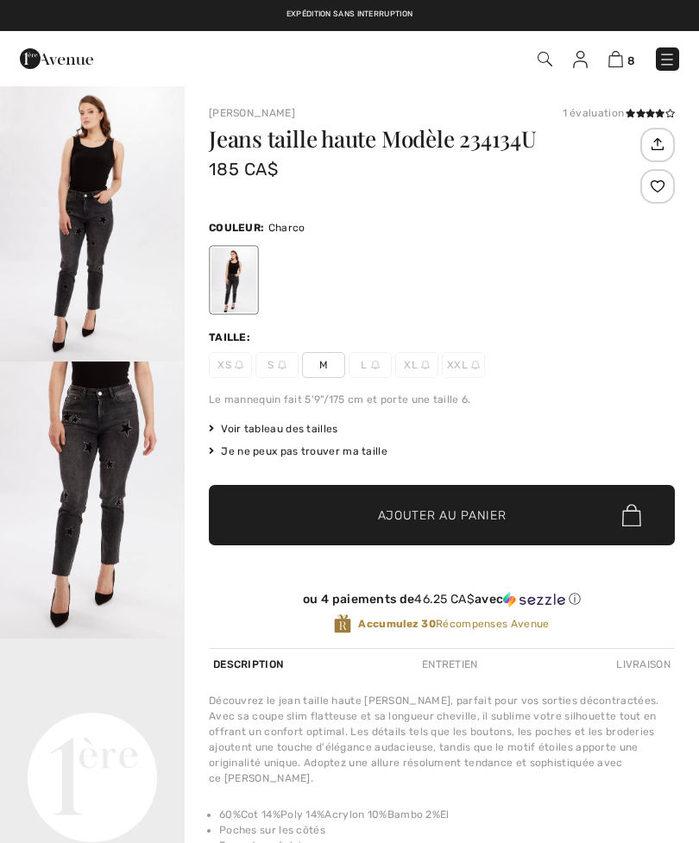
checkbox input "true"
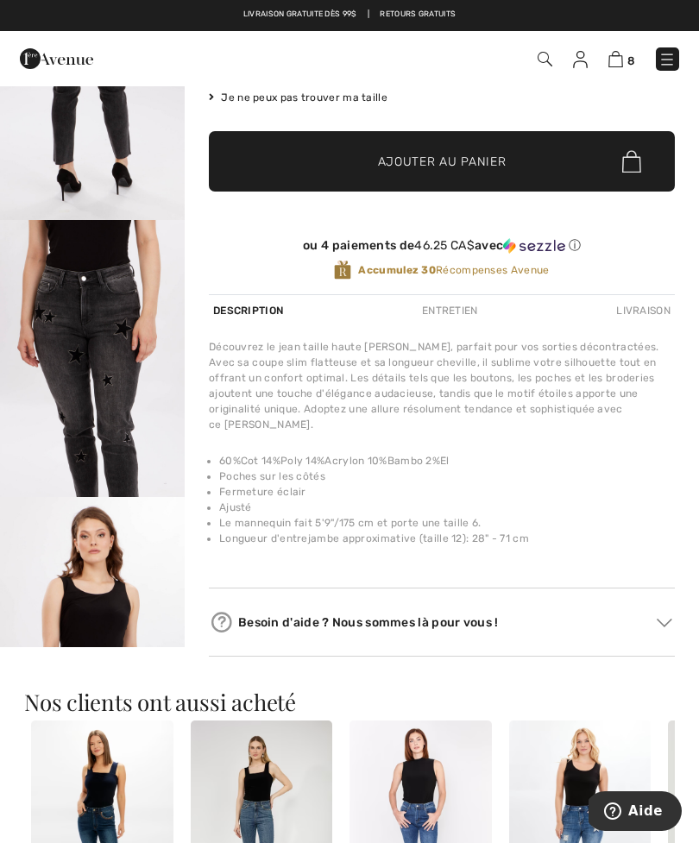
scroll to position [629, 0]
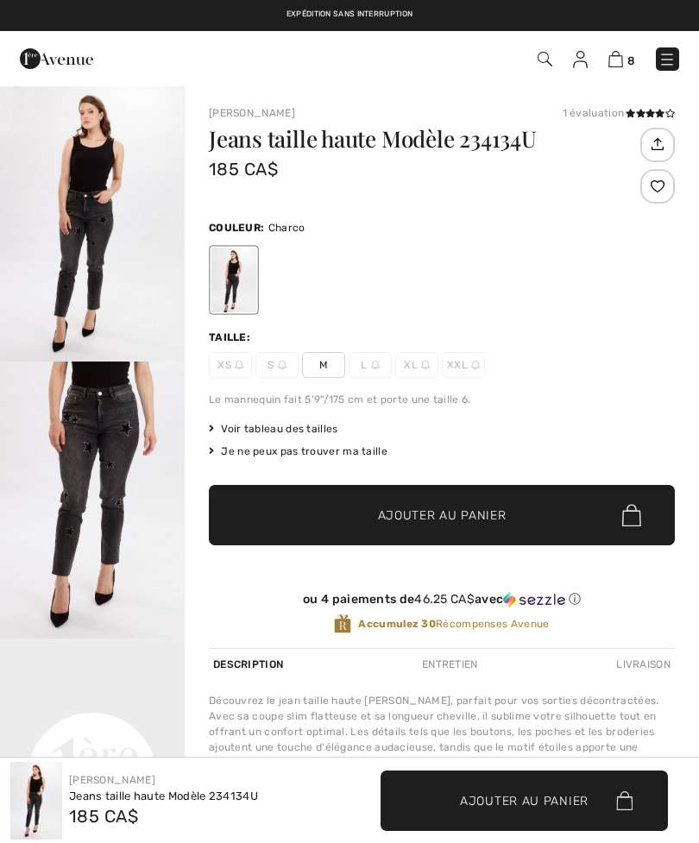
checkbox input "true"
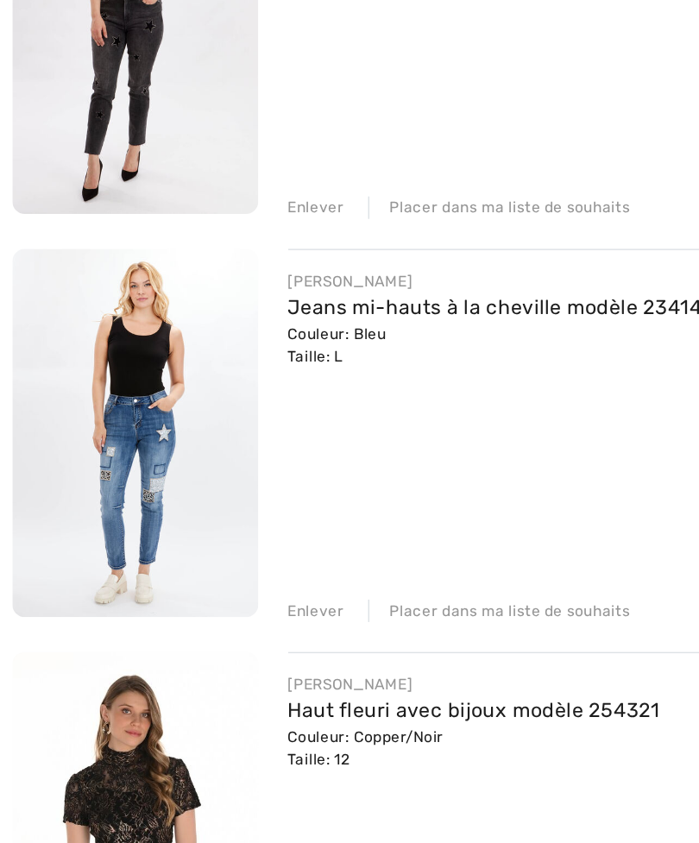
scroll to position [1534, 0]
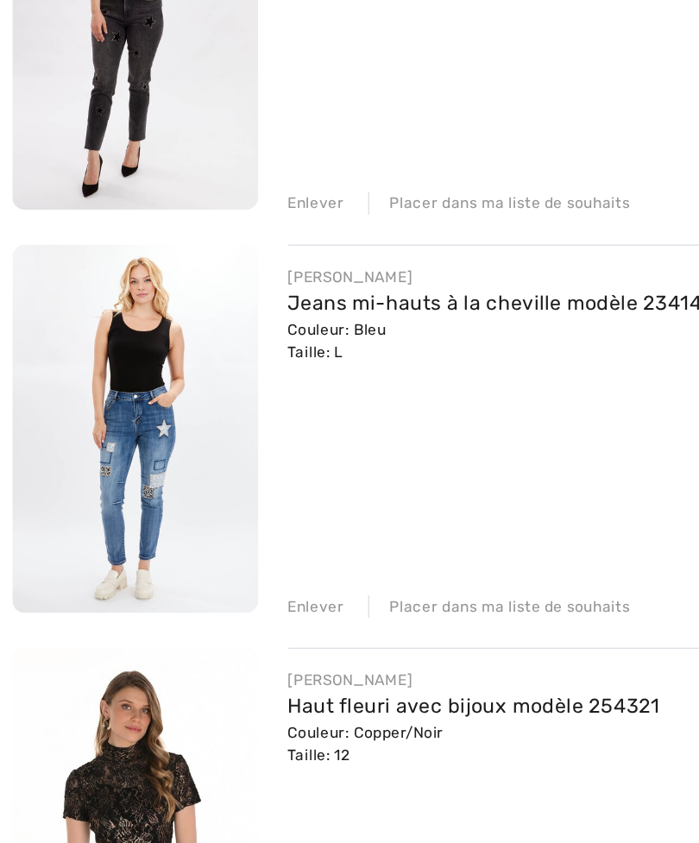
click at [123, 392] on img at bounding box center [95, 519] width 170 height 255
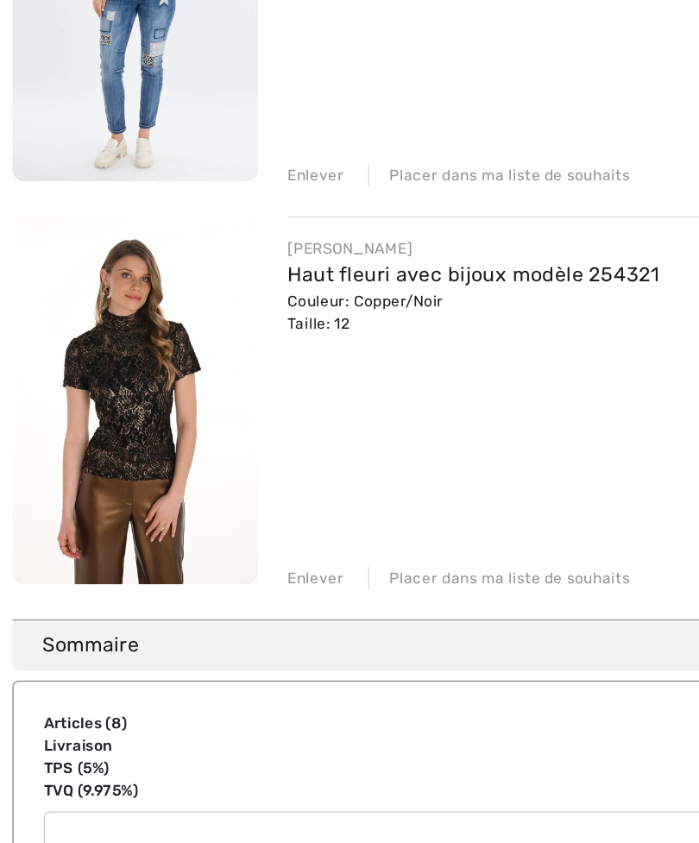
click at [214, 384] on div "Enlever" at bounding box center [220, 382] width 39 height 16
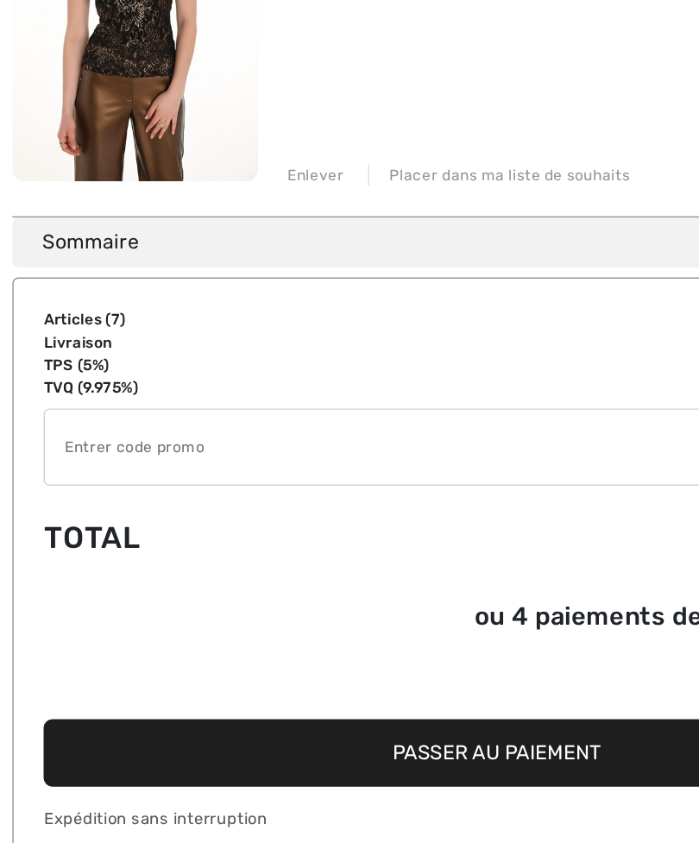
click at [220, 374] on div "Enlever" at bounding box center [220, 382] width 39 height 16
